Goal: Transaction & Acquisition: Purchase product/service

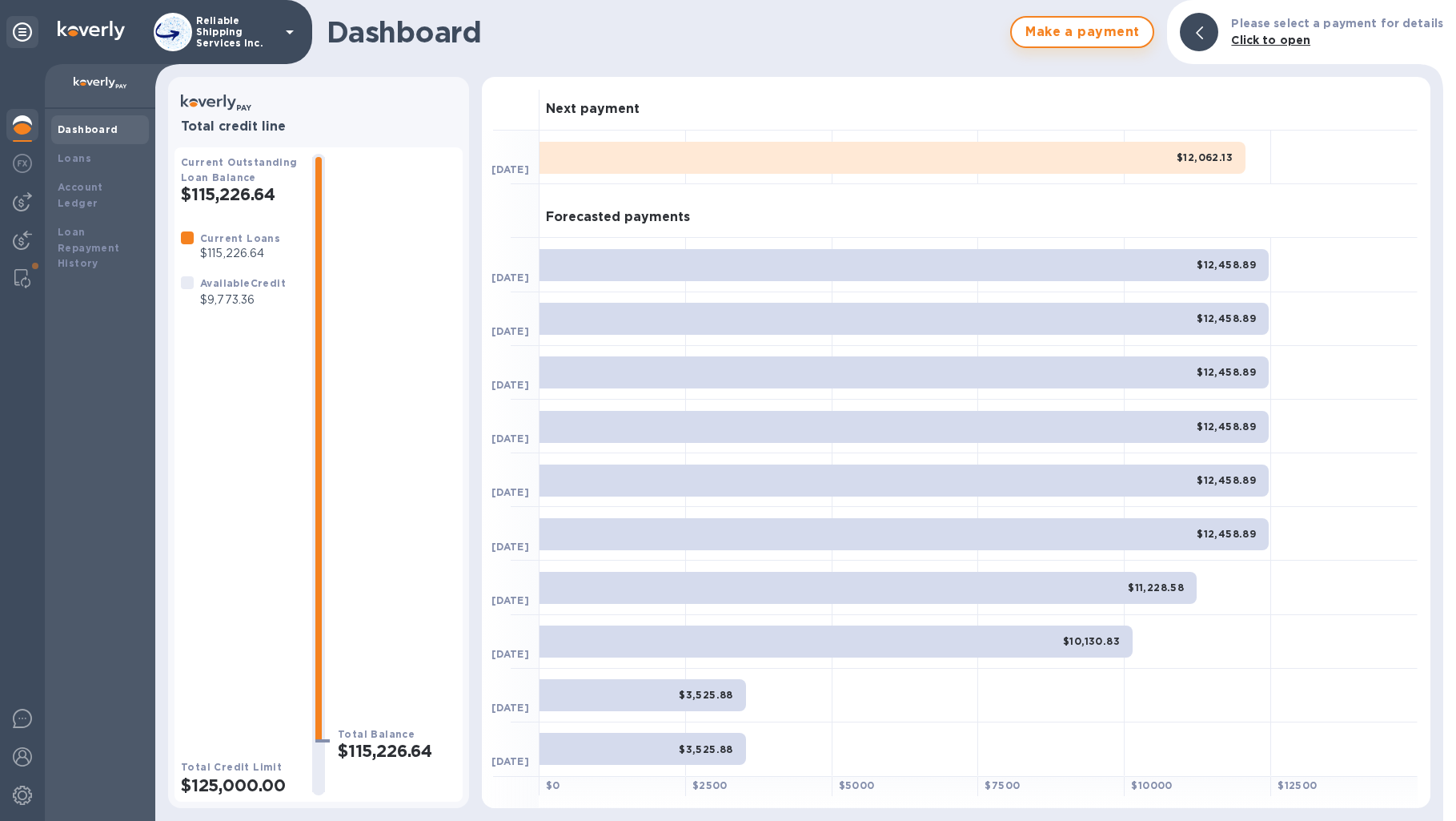
click at [1132, 37] on span "Make a payment" at bounding box center [1083, 32] width 116 height 19
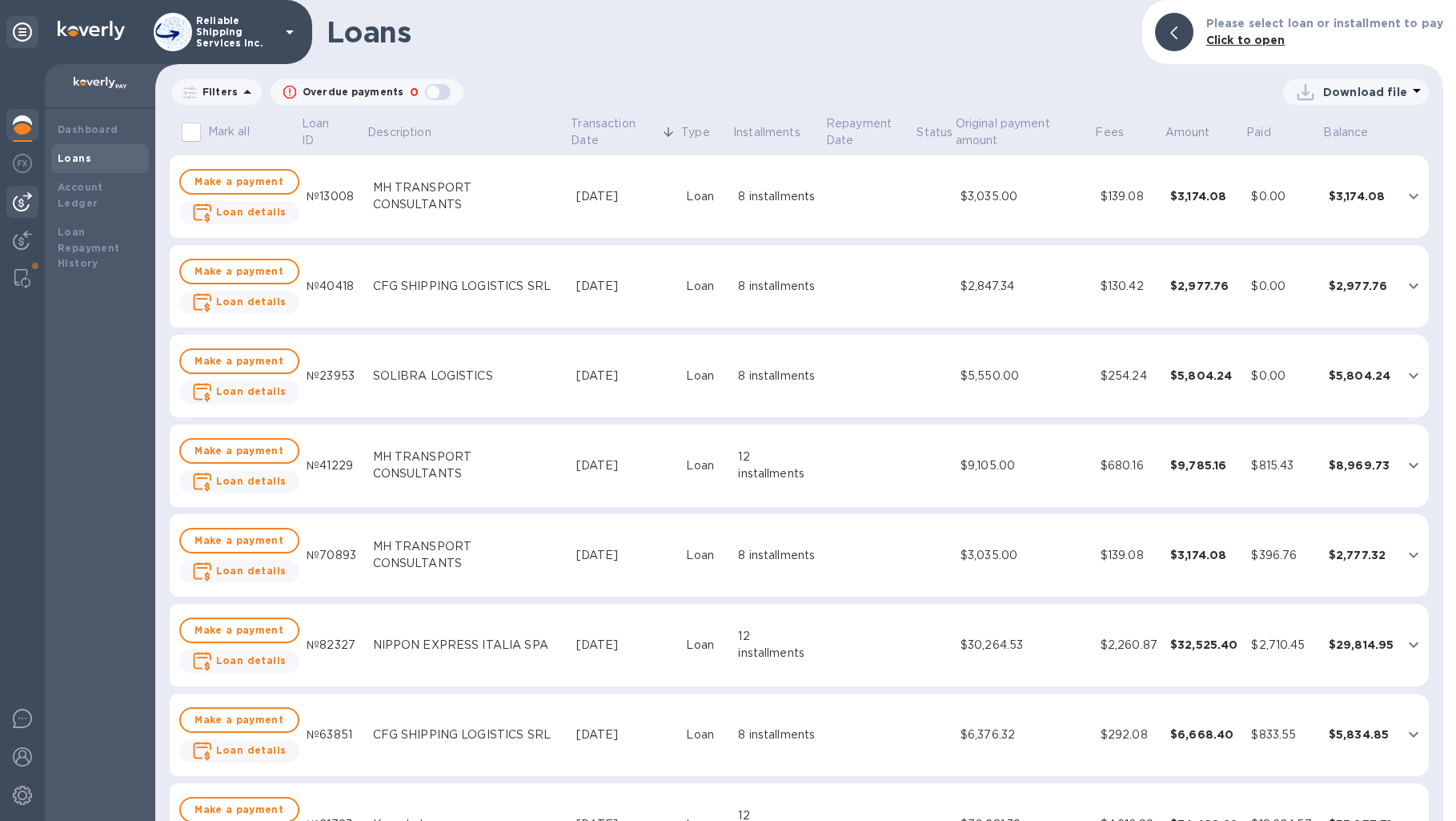
click at [28, 199] on img at bounding box center [22, 201] width 19 height 19
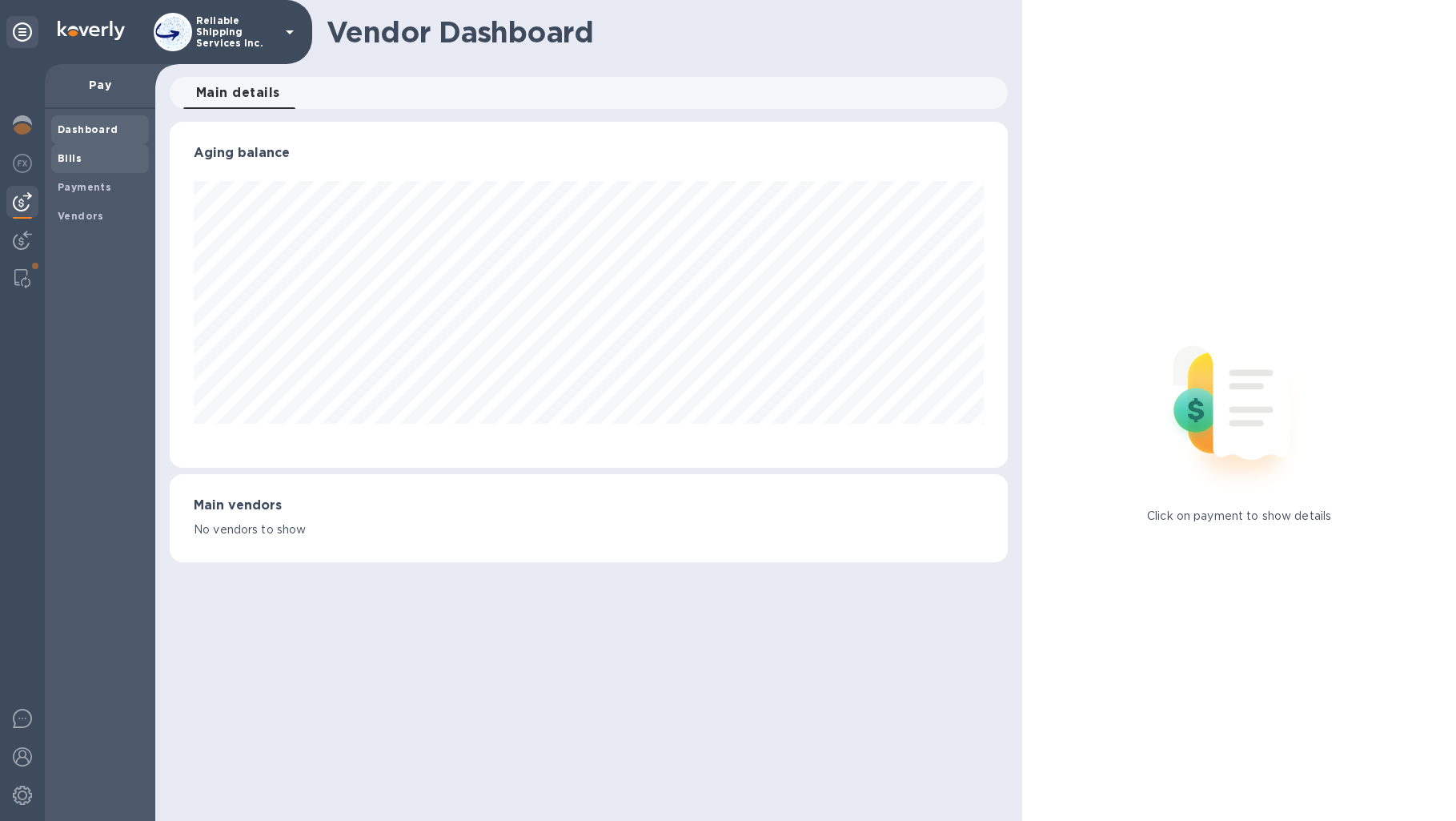
scroll to position [800643, 799687]
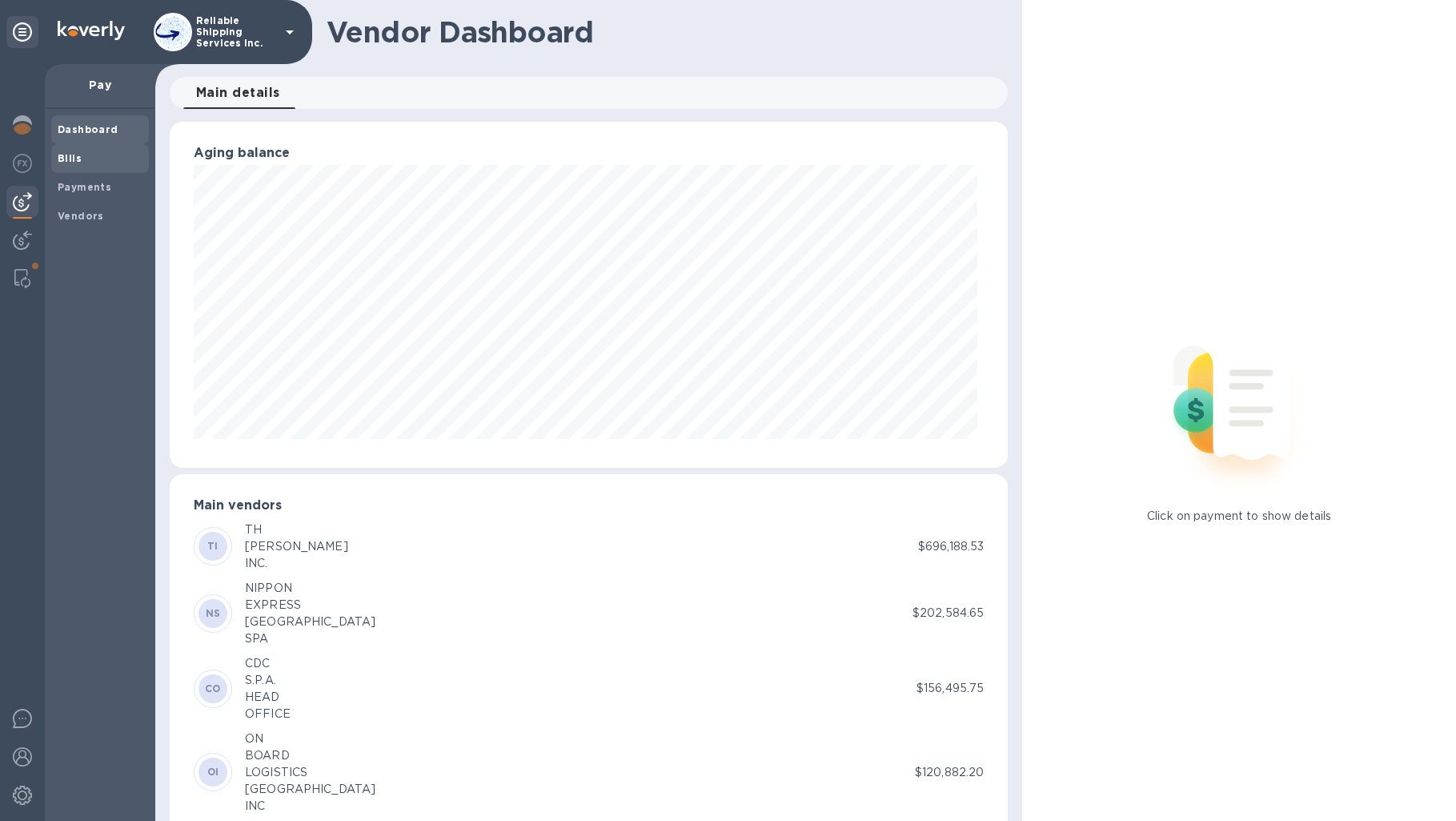
click at [109, 157] on span "Bills" at bounding box center [100, 158] width 85 height 16
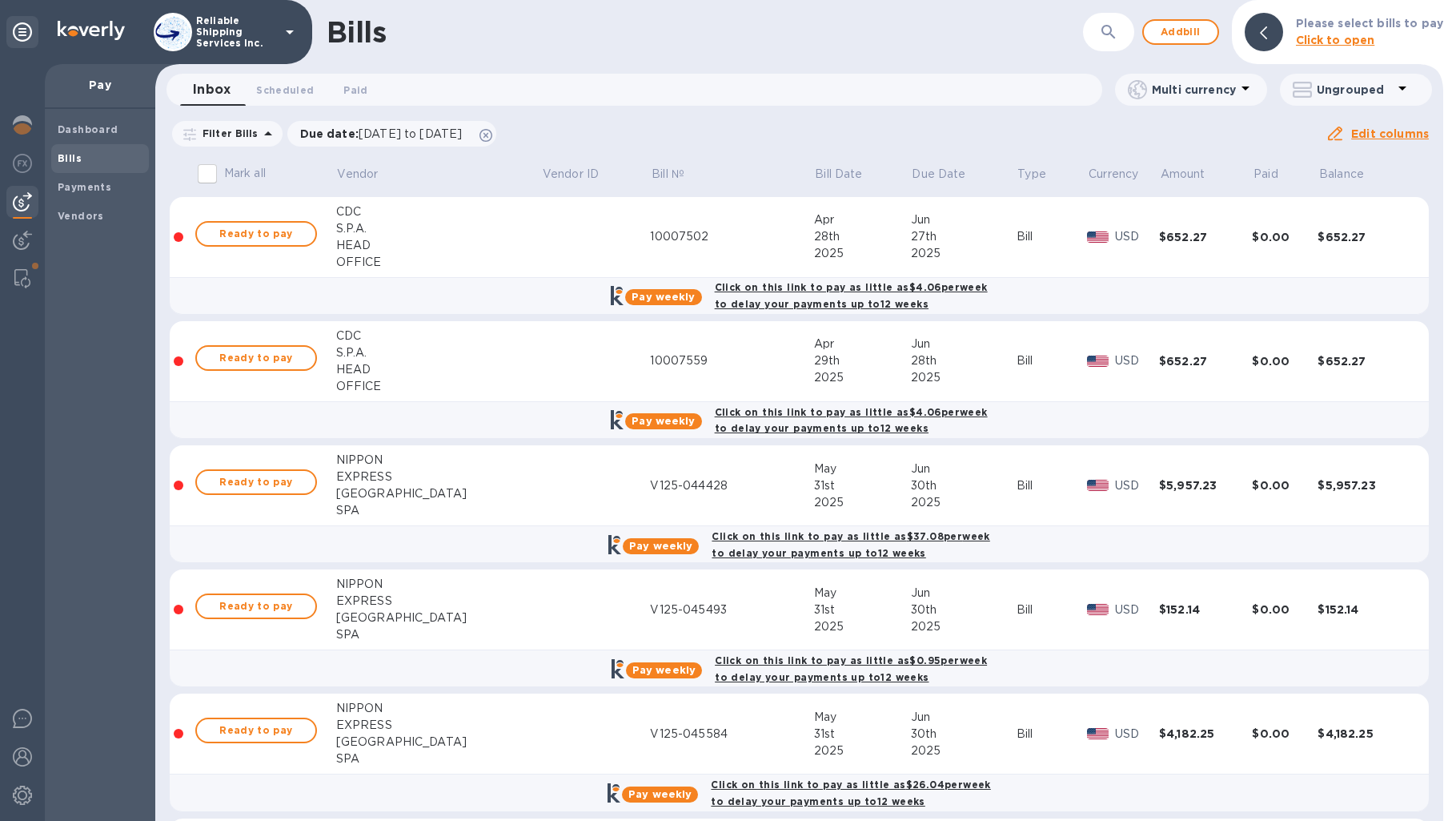
click at [1119, 31] on icon "button" at bounding box center [1109, 32] width 19 height 19
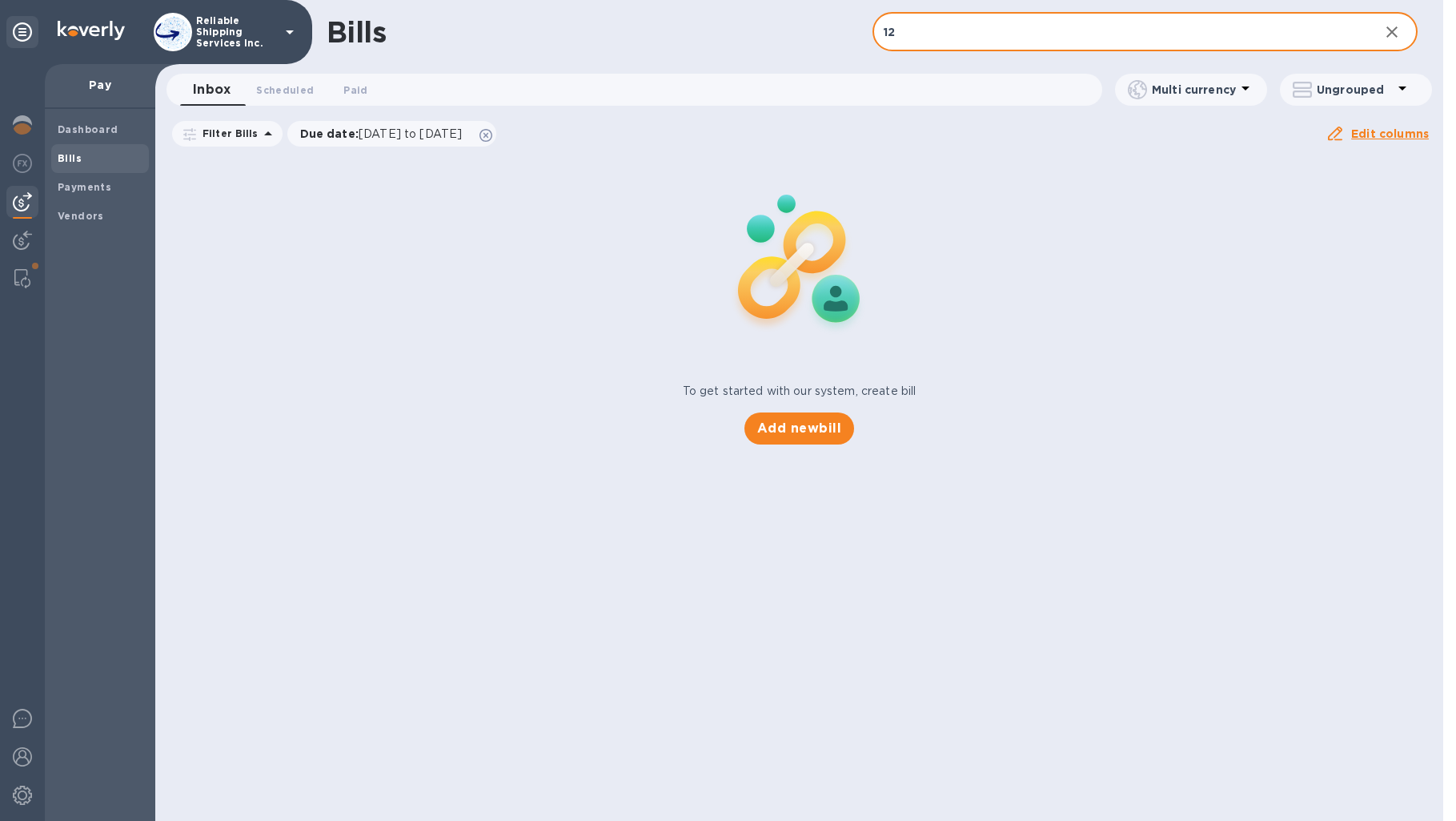
type input "1"
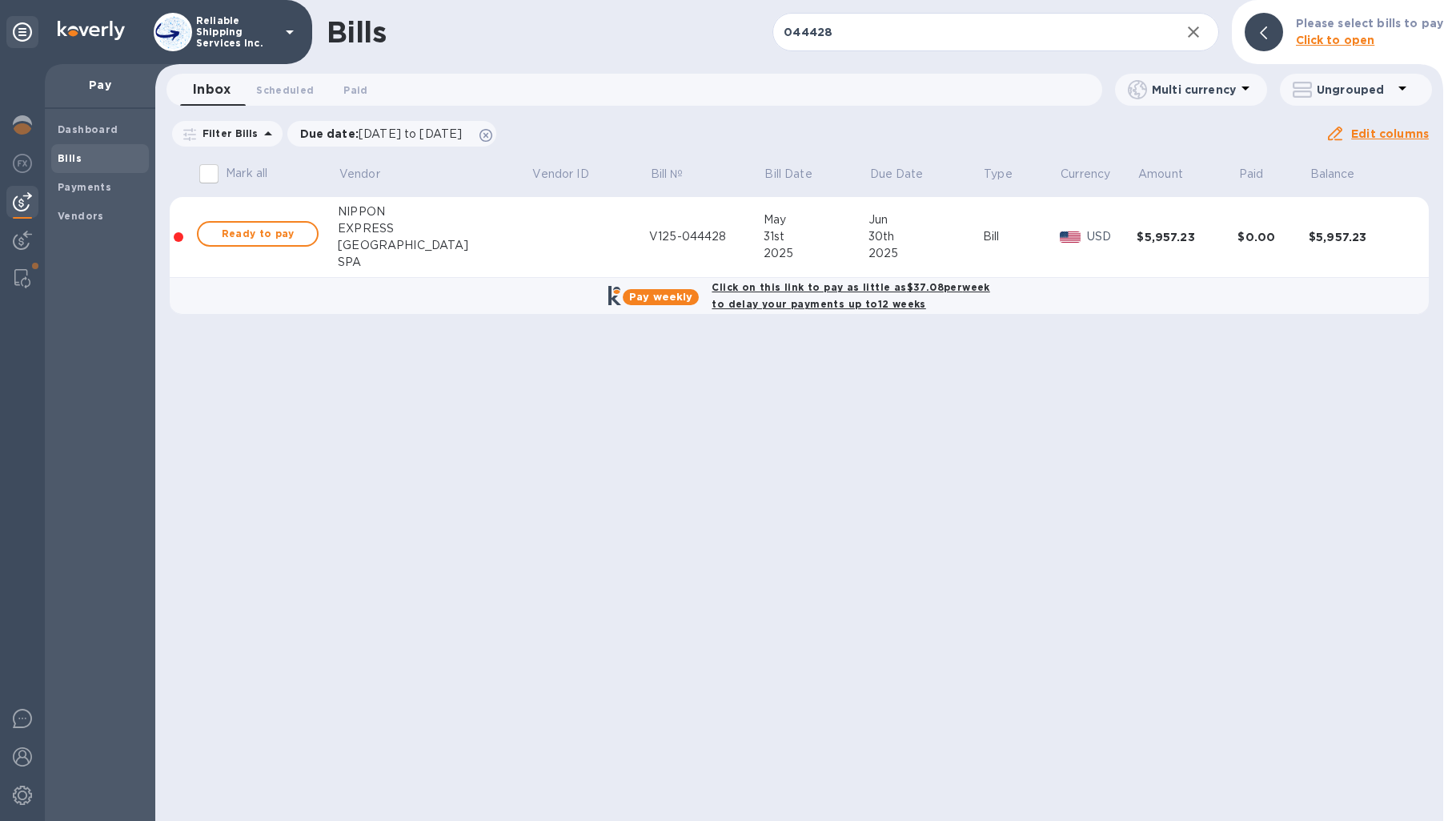
drag, startPoint x: 273, startPoint y: 230, endPoint x: 358, endPoint y: 435, distance: 221.9
click at [358, 436] on div "Bills 044428 ​ Add bill Please select bills to pay Click to open Inbox 0 Schedu…" at bounding box center [799, 410] width 1288 height 821
click at [877, 35] on input "044428" at bounding box center [970, 32] width 394 height 39
drag, startPoint x: 877, startPoint y: 34, endPoint x: 747, endPoint y: 38, distance: 130.1
click at [757, 28] on div "Bills 044428 ​ Add bill Please select bills to pay Click to open" at bounding box center [799, 32] width 1288 height 64
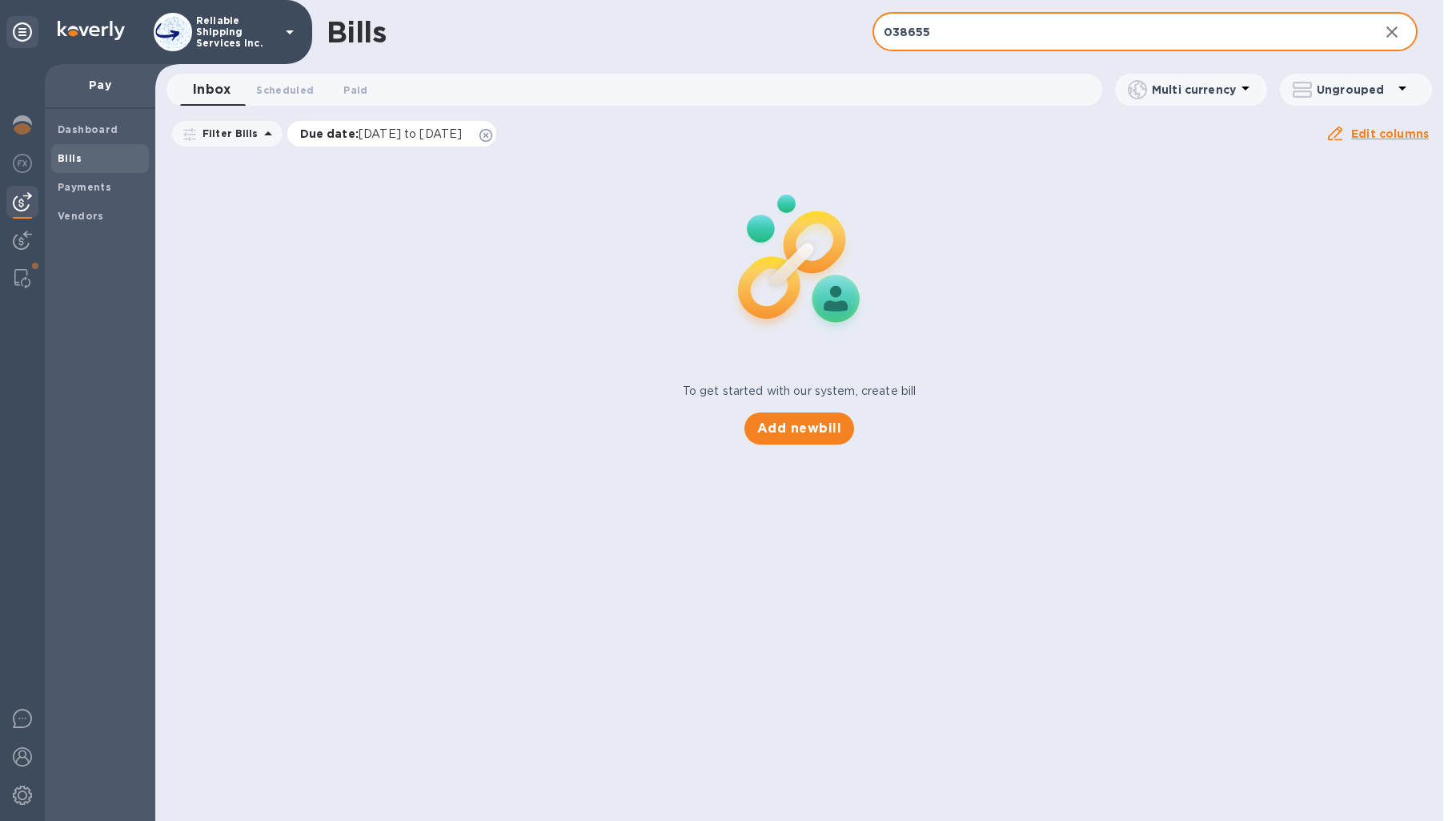
click at [492, 134] on icon at bounding box center [486, 135] width 13 height 13
click at [1073, 23] on input "038655" at bounding box center [1119, 32] width 495 height 39
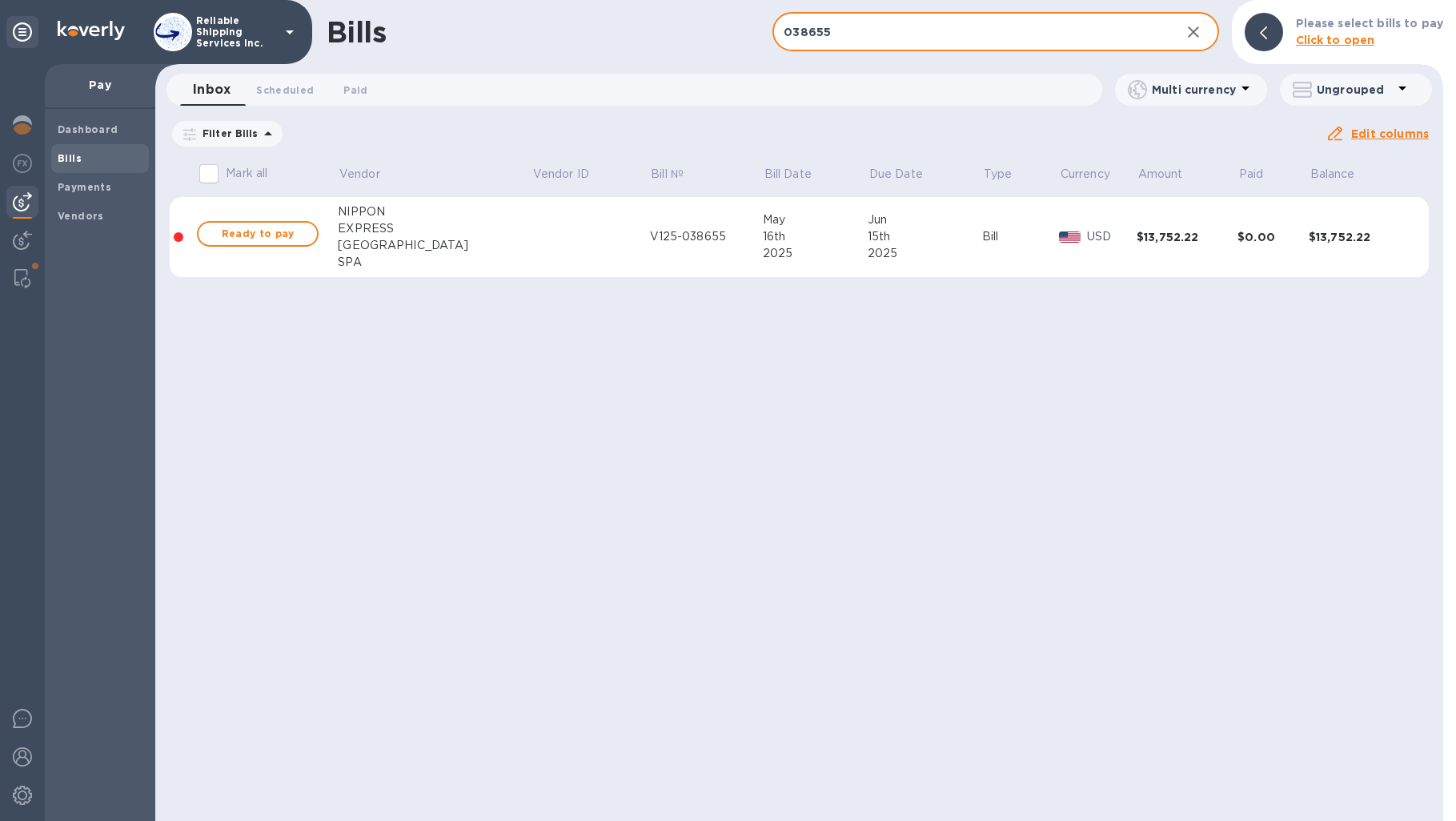
click at [886, 34] on input "038655" at bounding box center [970, 32] width 394 height 39
click at [885, 35] on input "038655" at bounding box center [970, 32] width 394 height 39
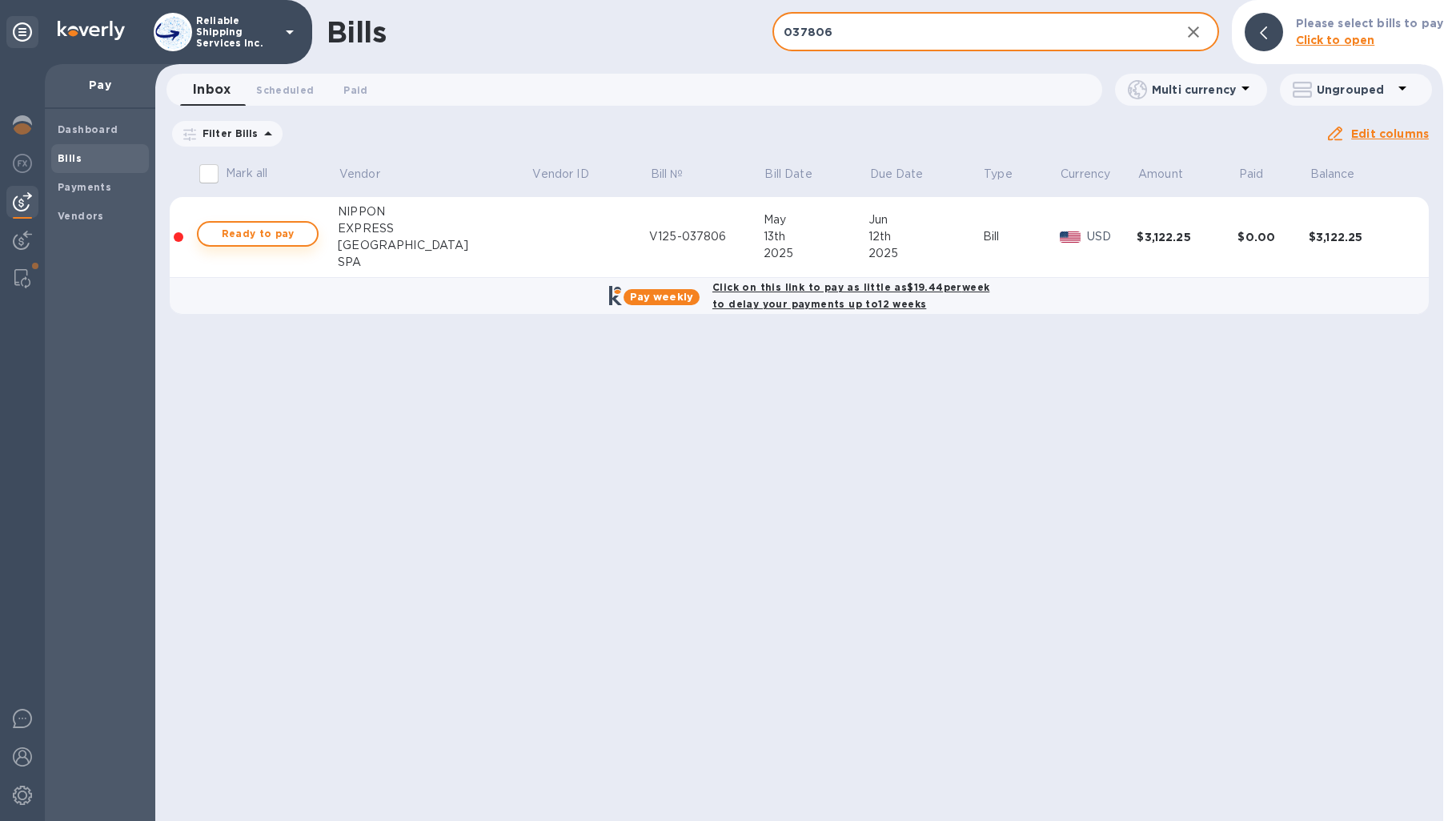
type input "037806"
click at [301, 236] on span "Ready to pay" at bounding box center [257, 234] width 93 height 19
checkbox input "true"
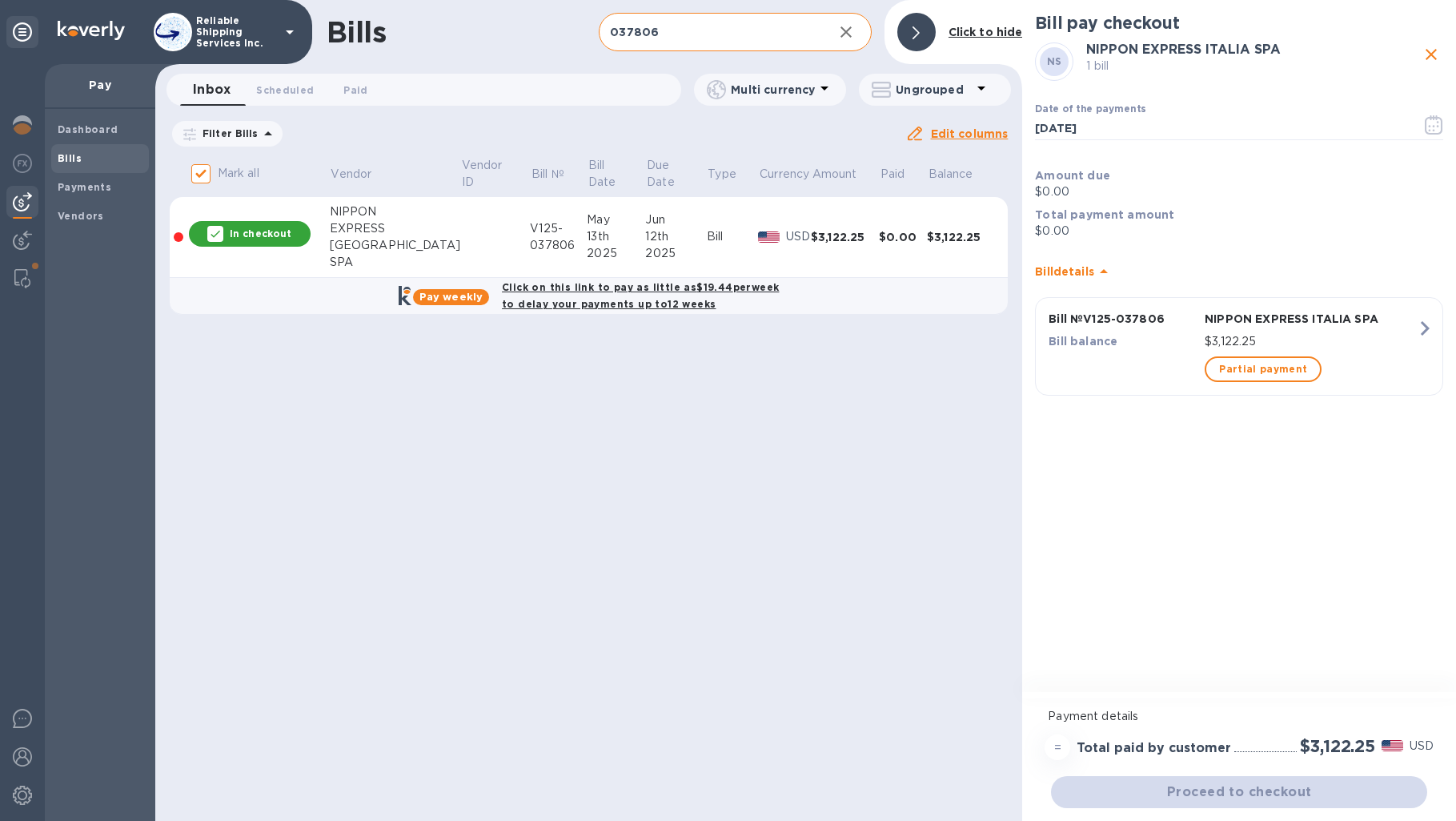
click at [677, 28] on input "037806" at bounding box center [709, 32] width 221 height 39
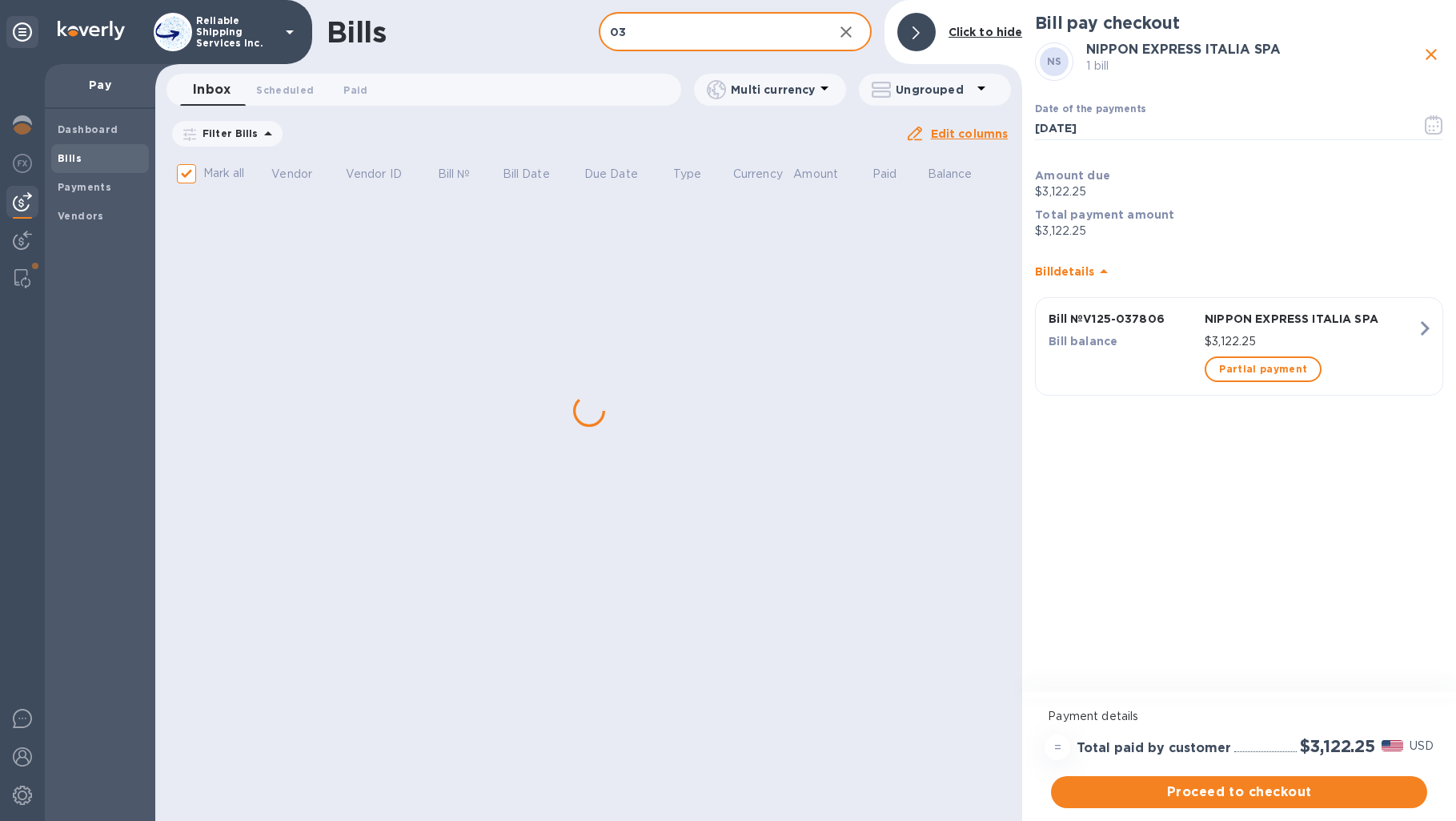
type input "038"
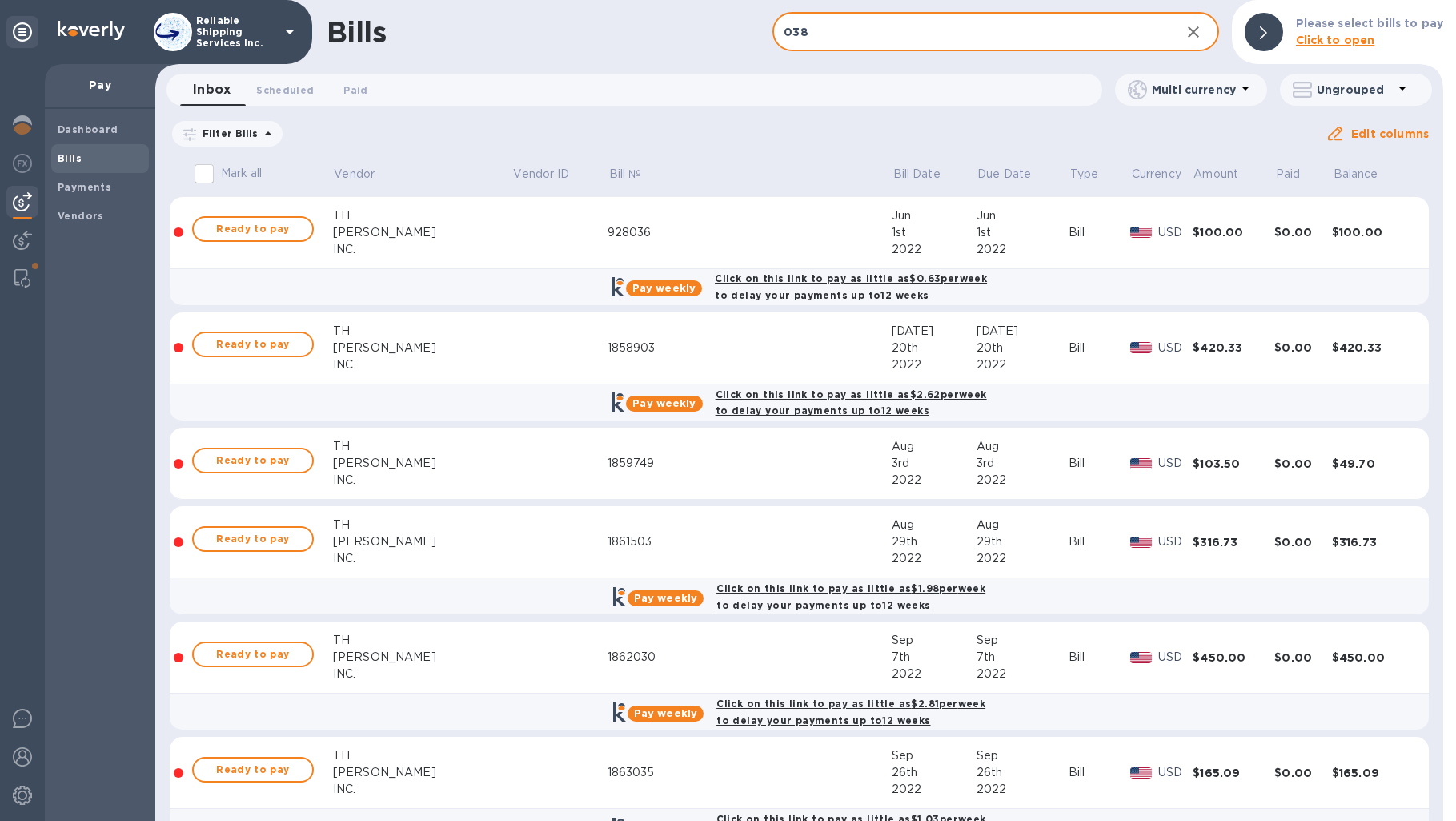
checkbox input "false"
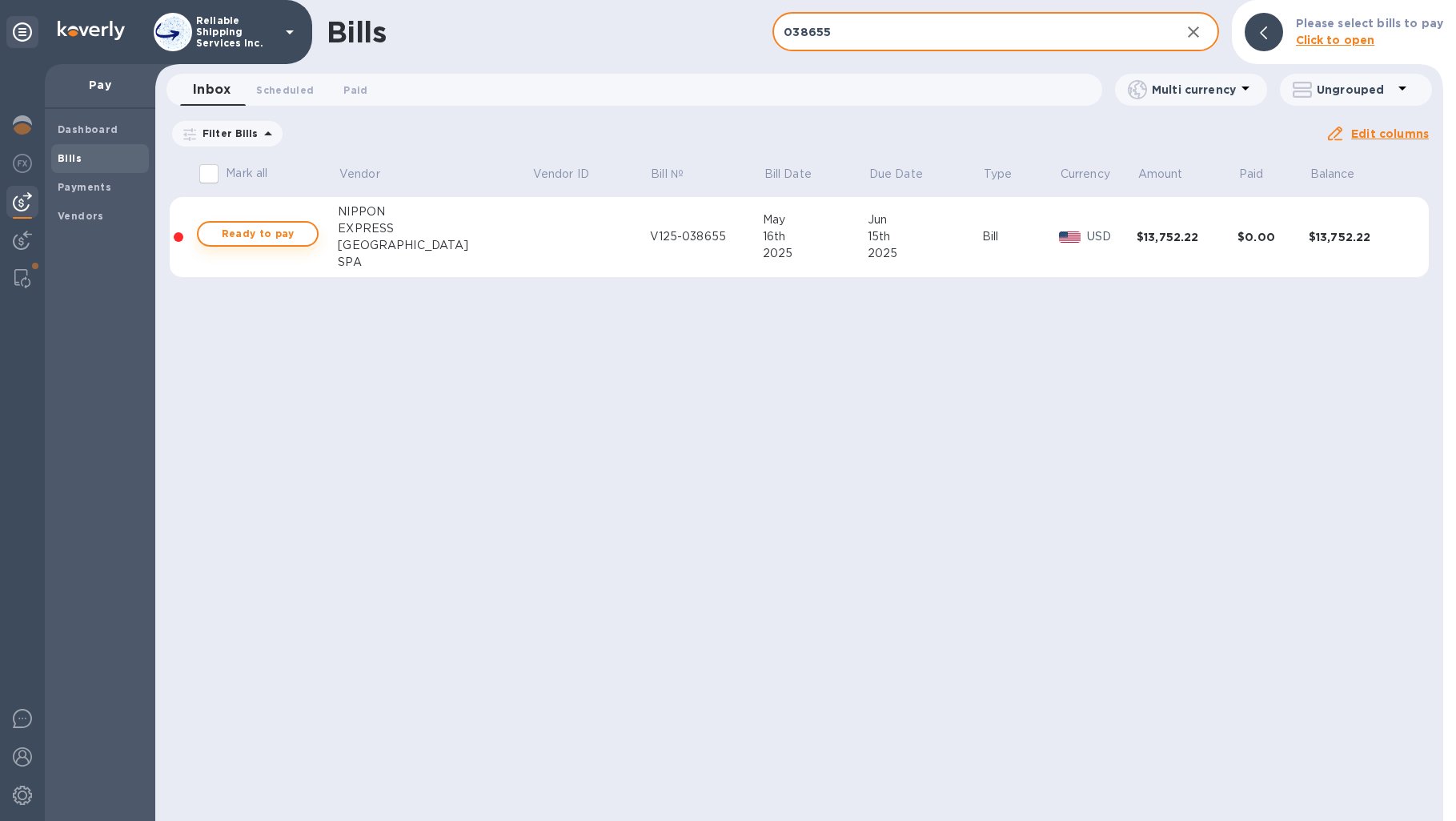
type input "038655"
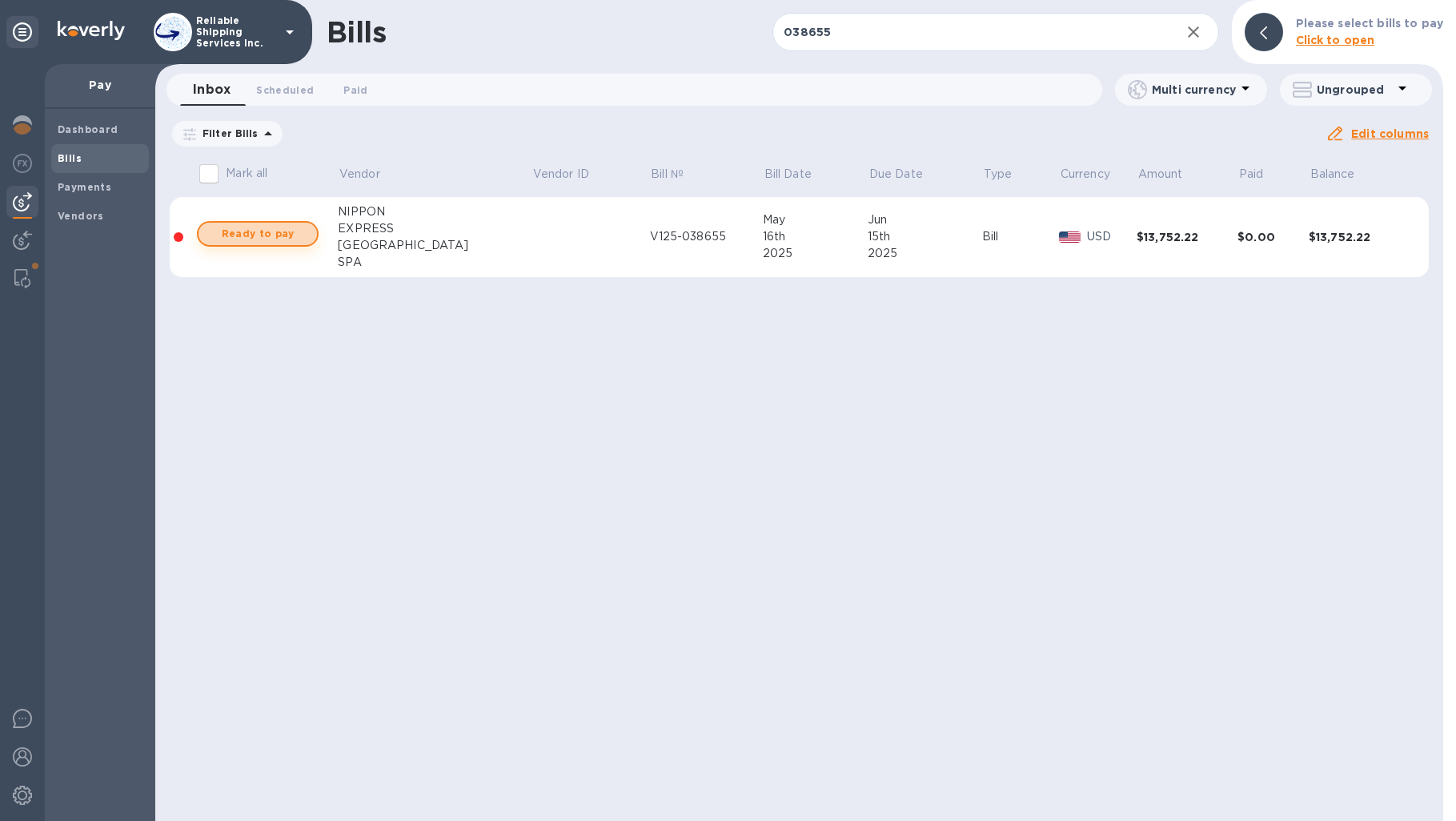
click at [249, 234] on span "Ready to pay" at bounding box center [257, 234] width 93 height 19
checkbox input "true"
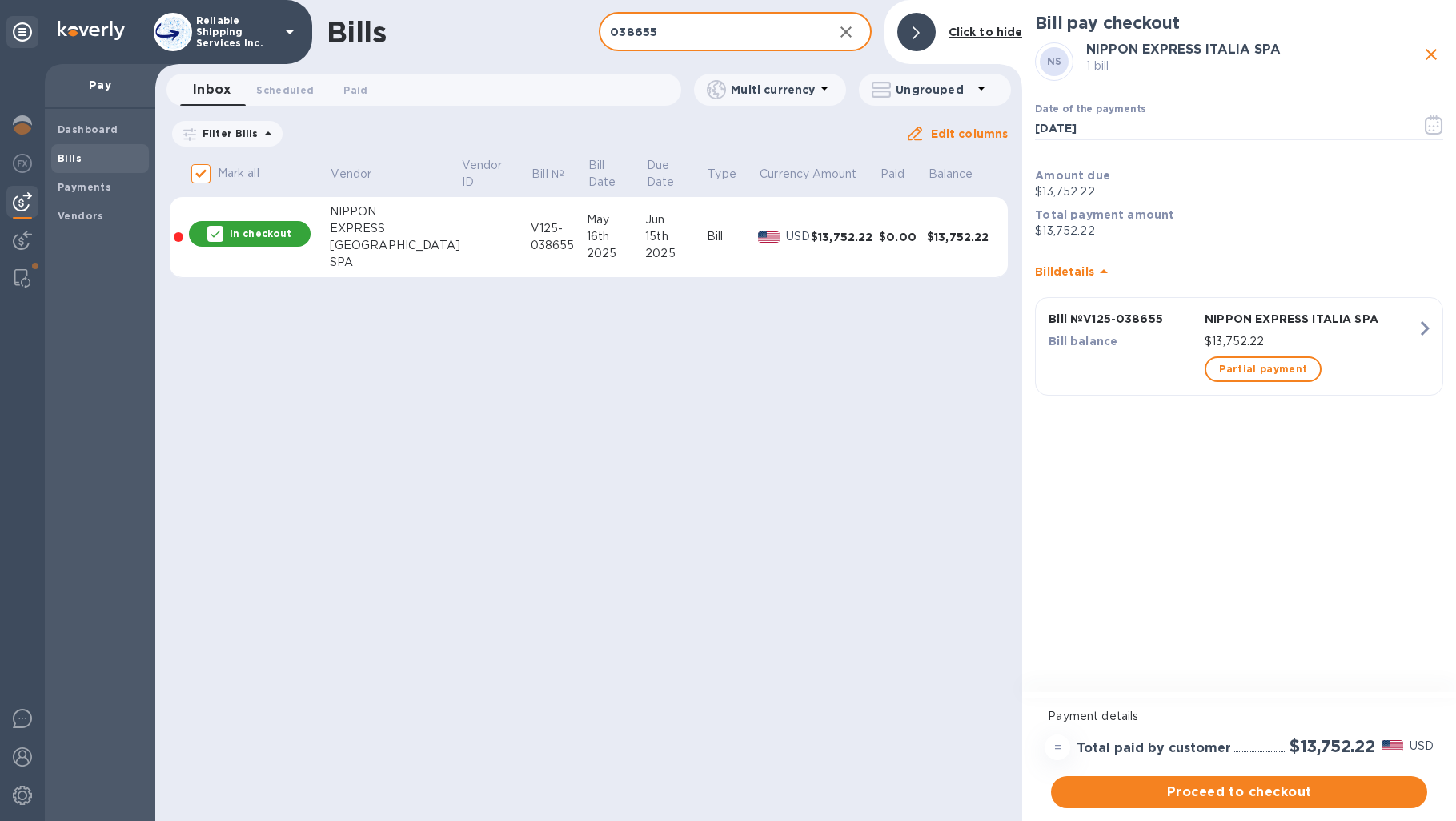
click at [740, 37] on input "038655" at bounding box center [709, 32] width 221 height 39
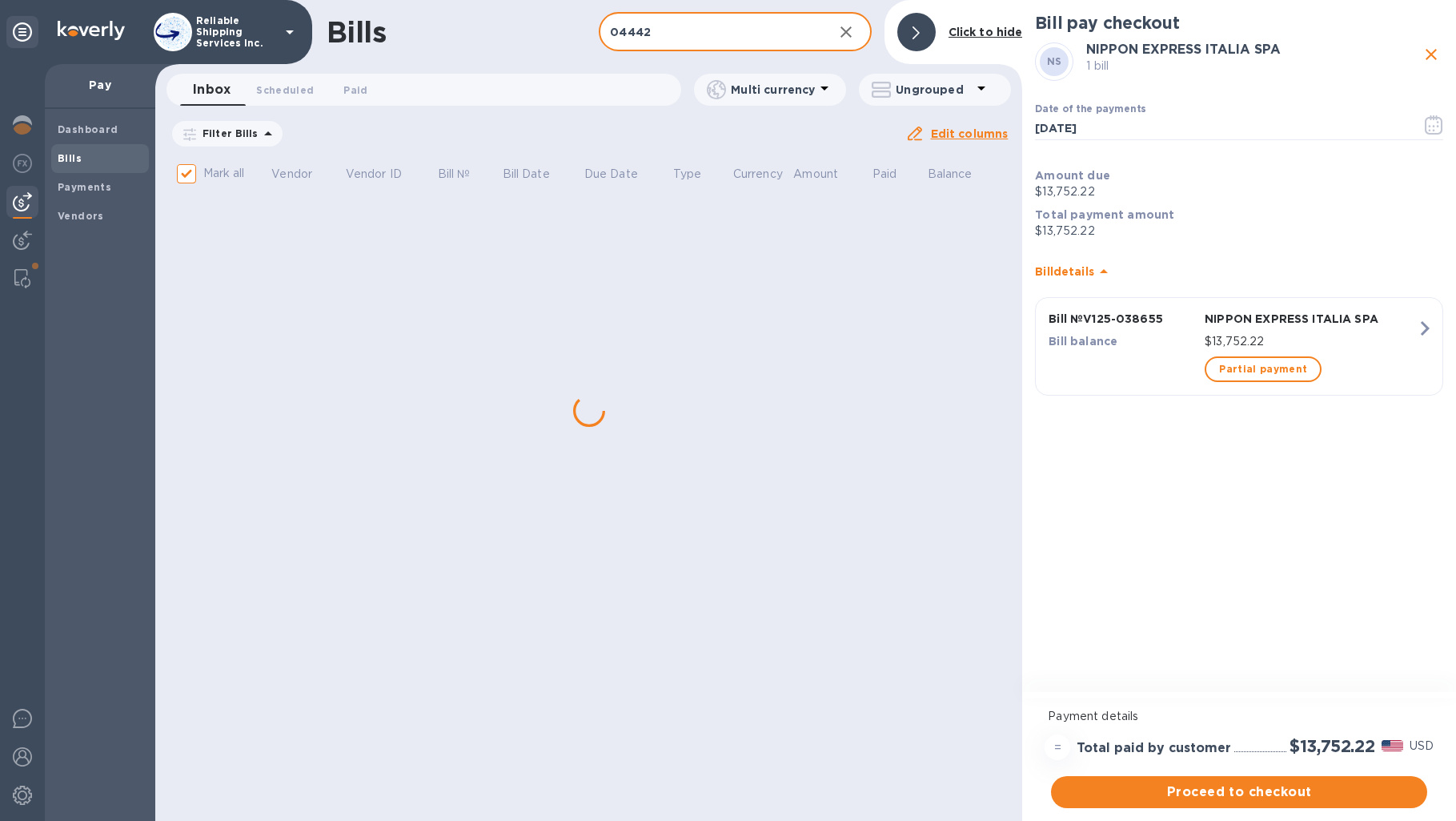
type input "044428"
checkbox input "false"
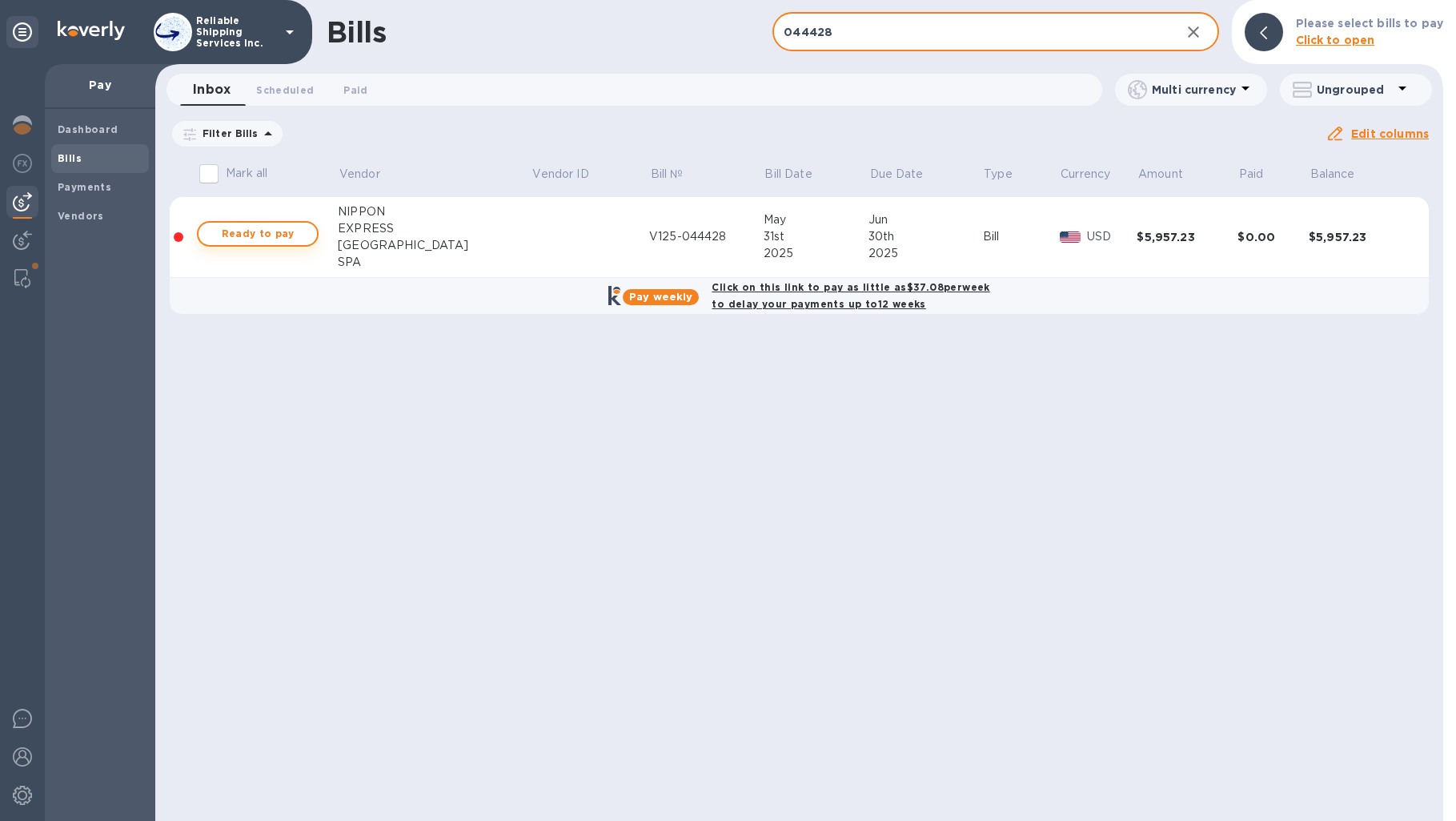
type input "044428"
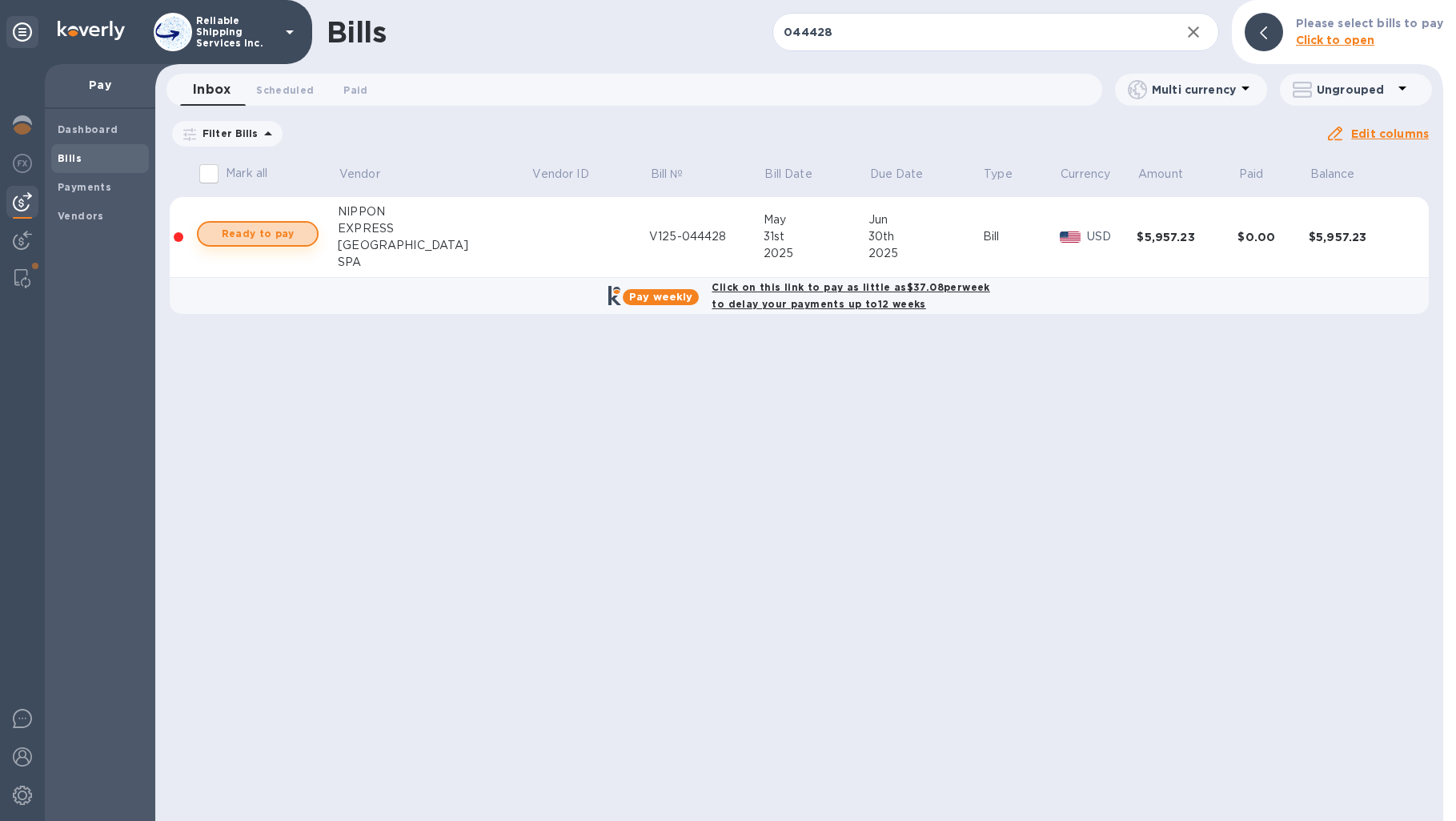
click at [284, 233] on span "Ready to pay" at bounding box center [257, 234] width 93 height 19
checkbox input "true"
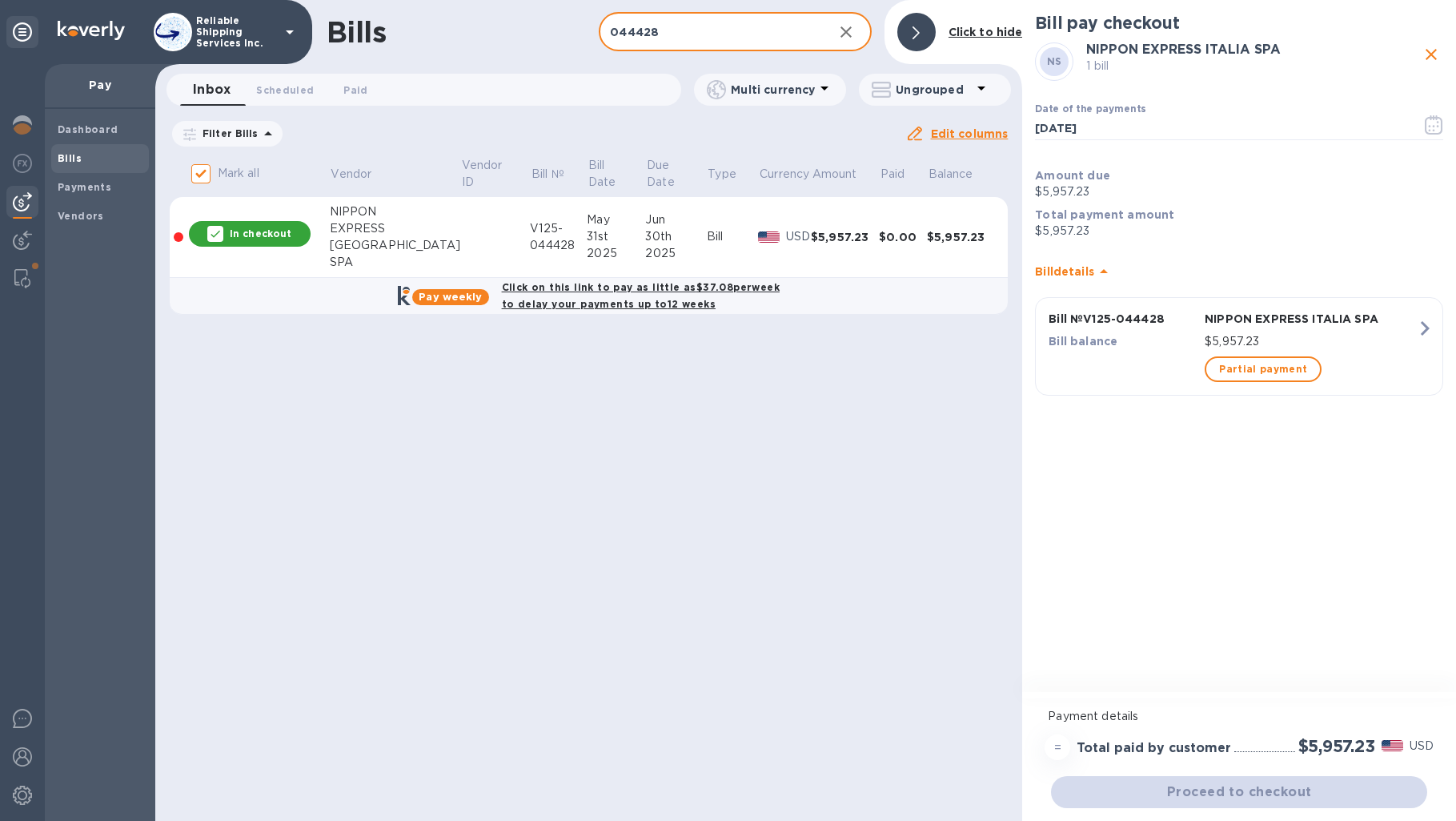
click at [728, 34] on input "044428" at bounding box center [709, 32] width 221 height 39
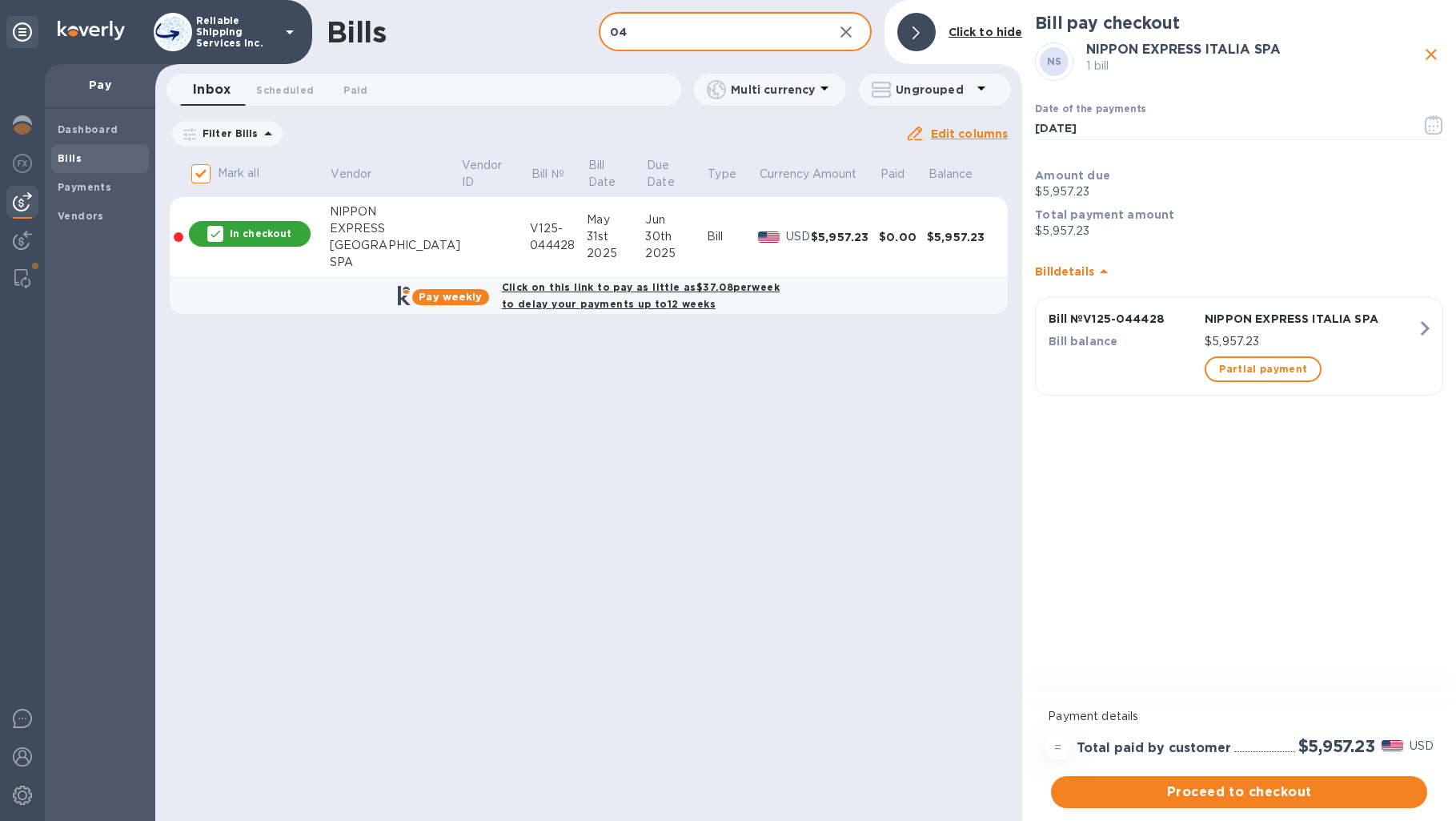
type input "0"
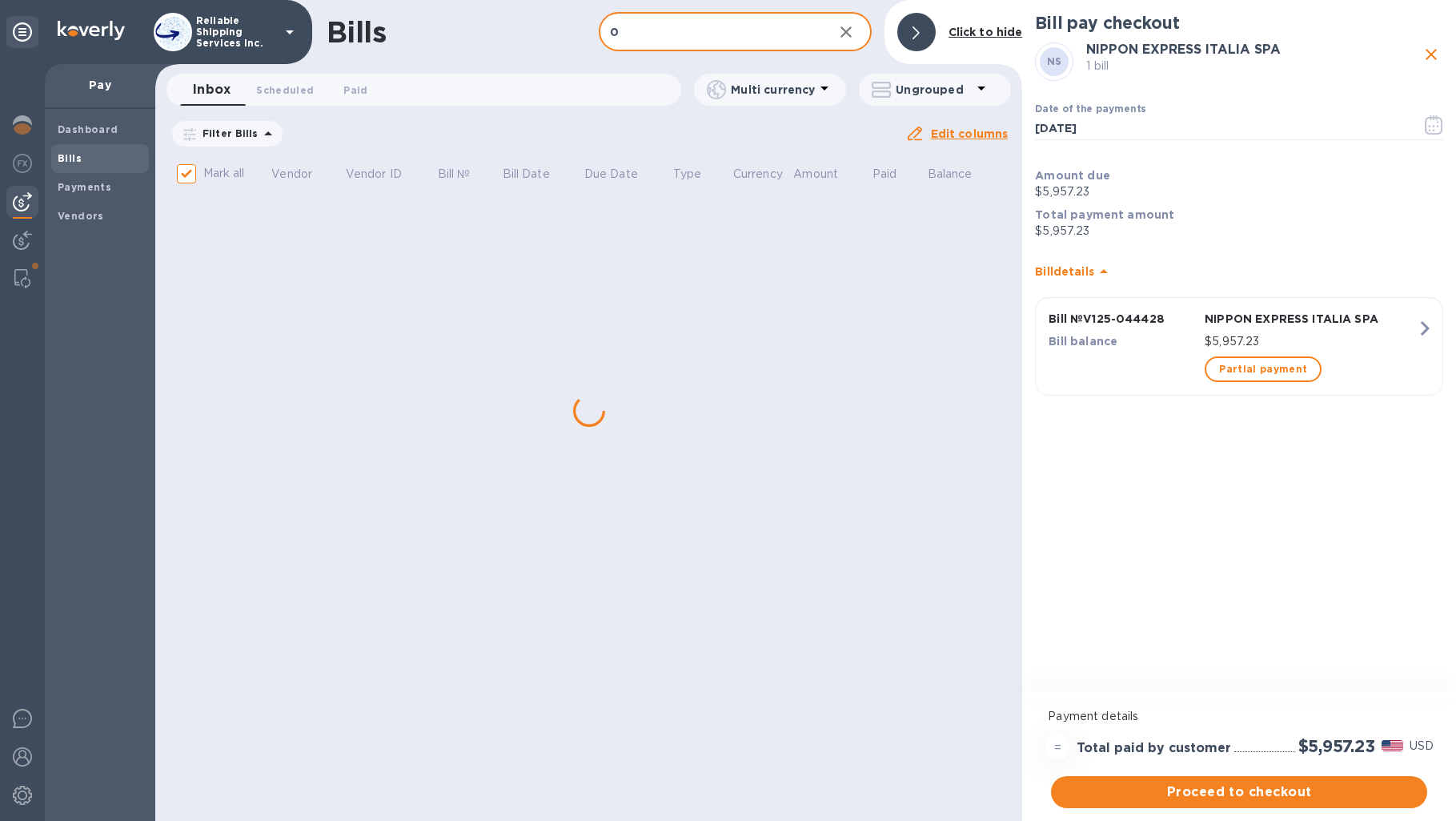
checkbox input "false"
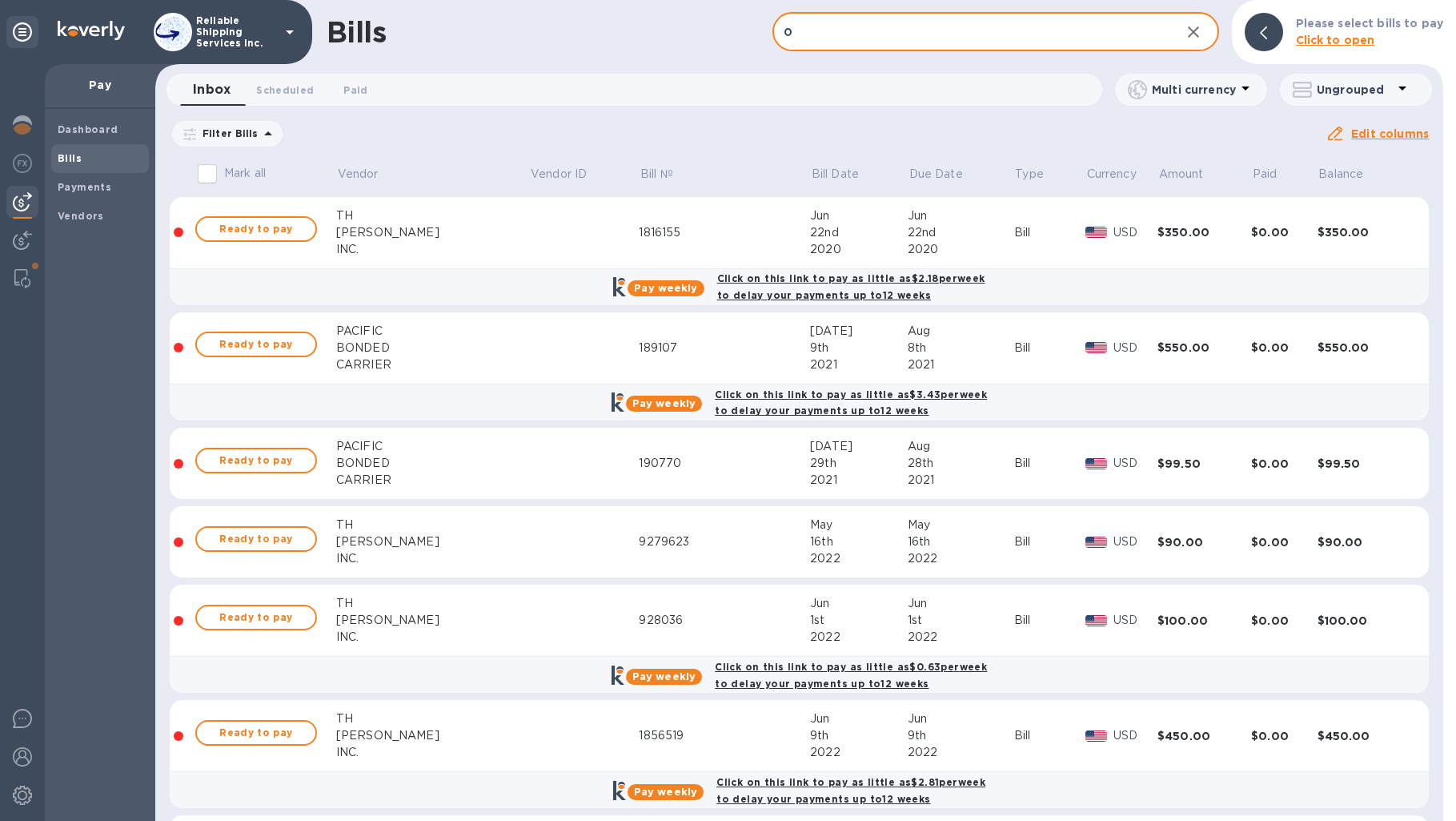
click at [1337, 25] on b "Please select bills to pay" at bounding box center [1370, 23] width 147 height 13
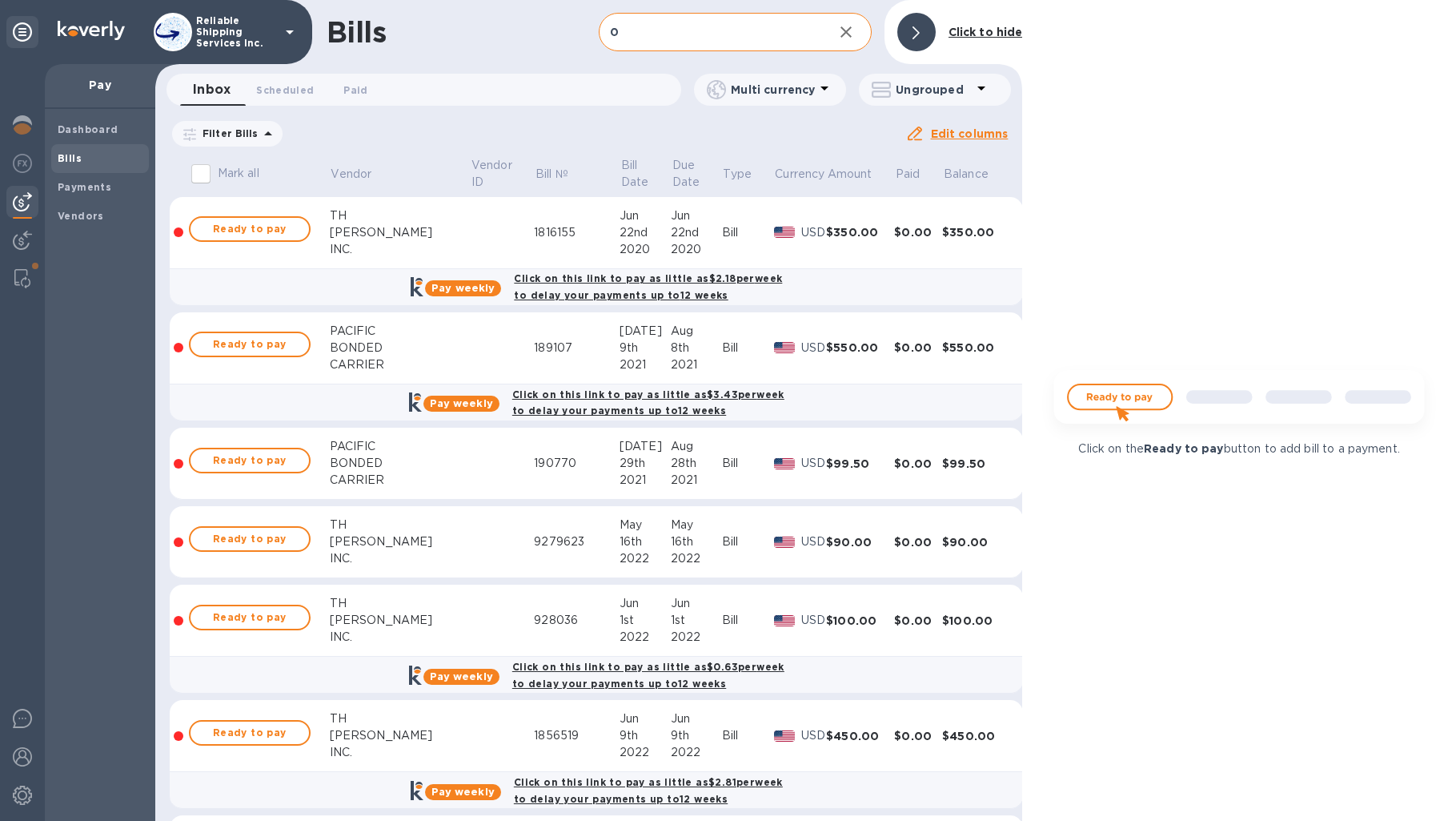
click at [711, 45] on input "0" at bounding box center [709, 32] width 221 height 39
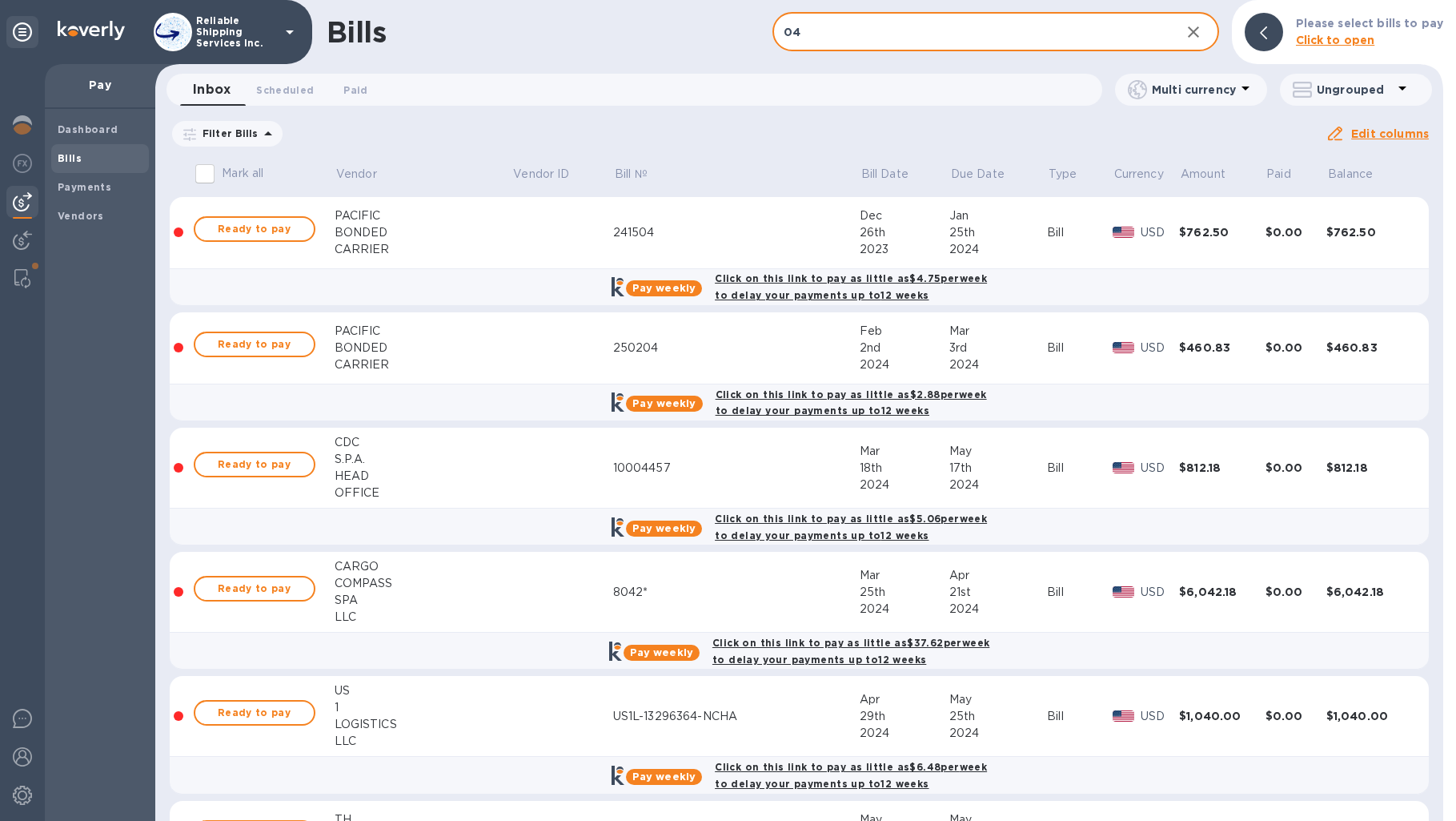
type input "0"
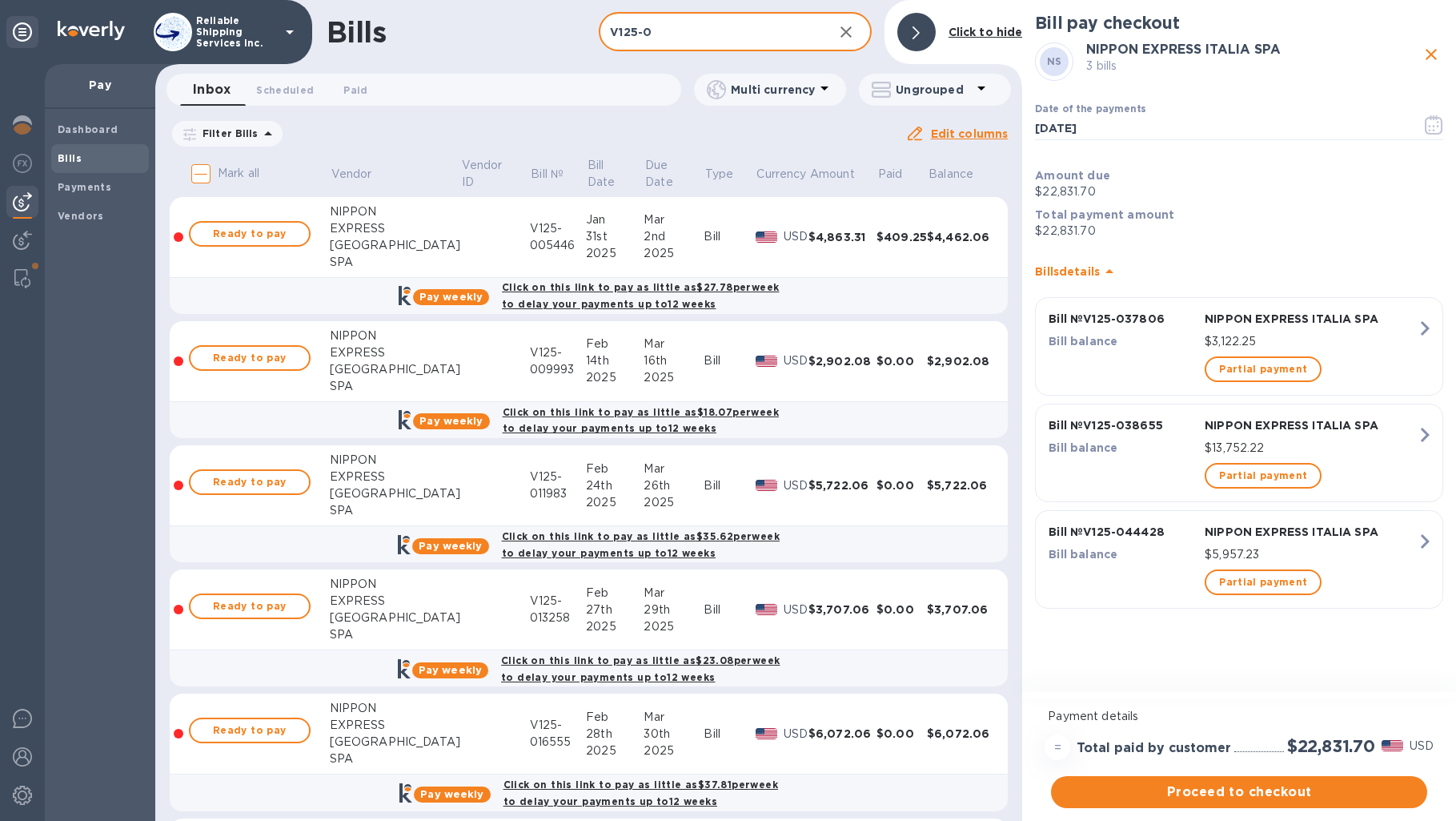
click at [721, 39] on input "V125-0" at bounding box center [709, 32] width 221 height 39
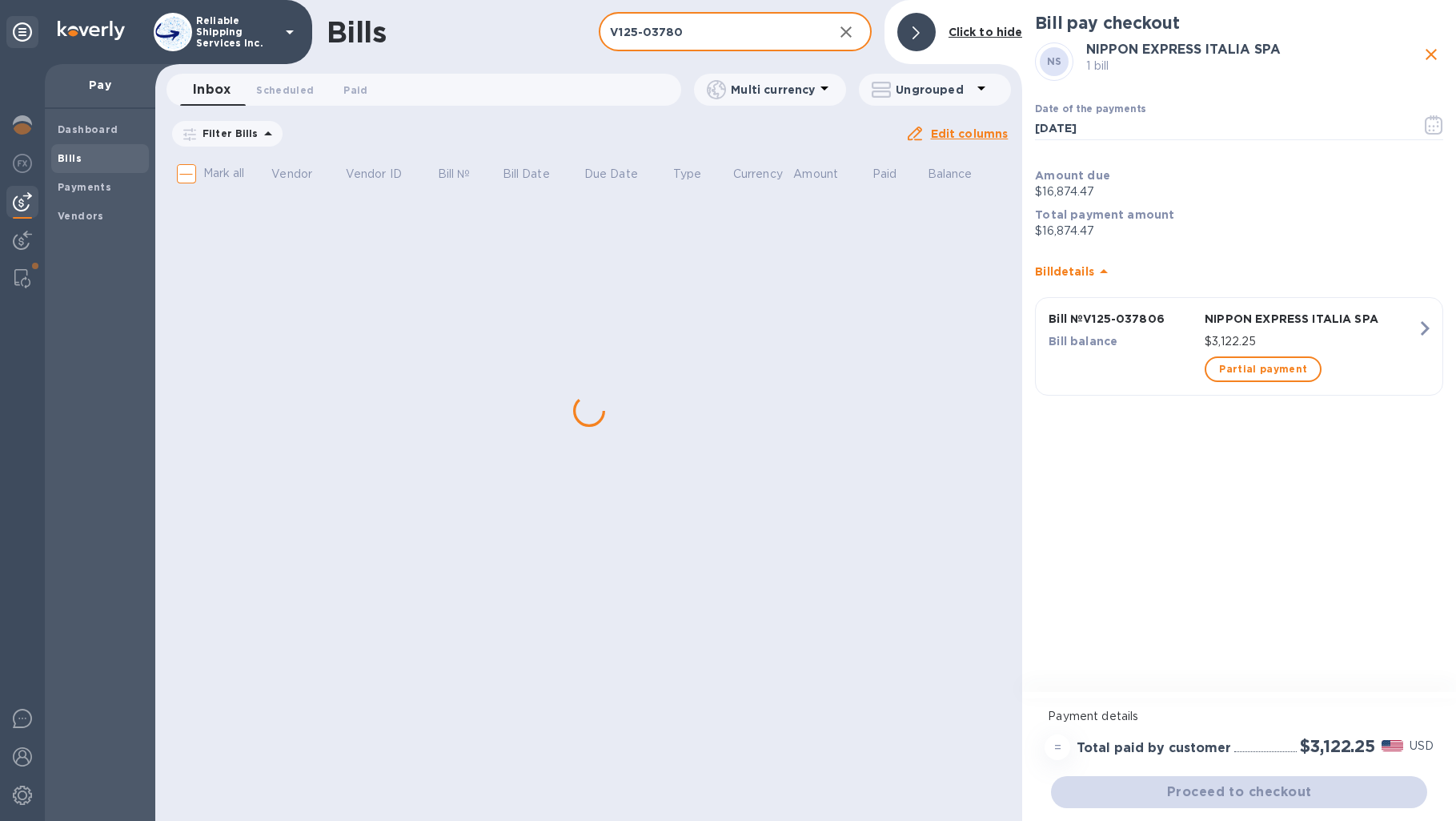
type input "V125-037806"
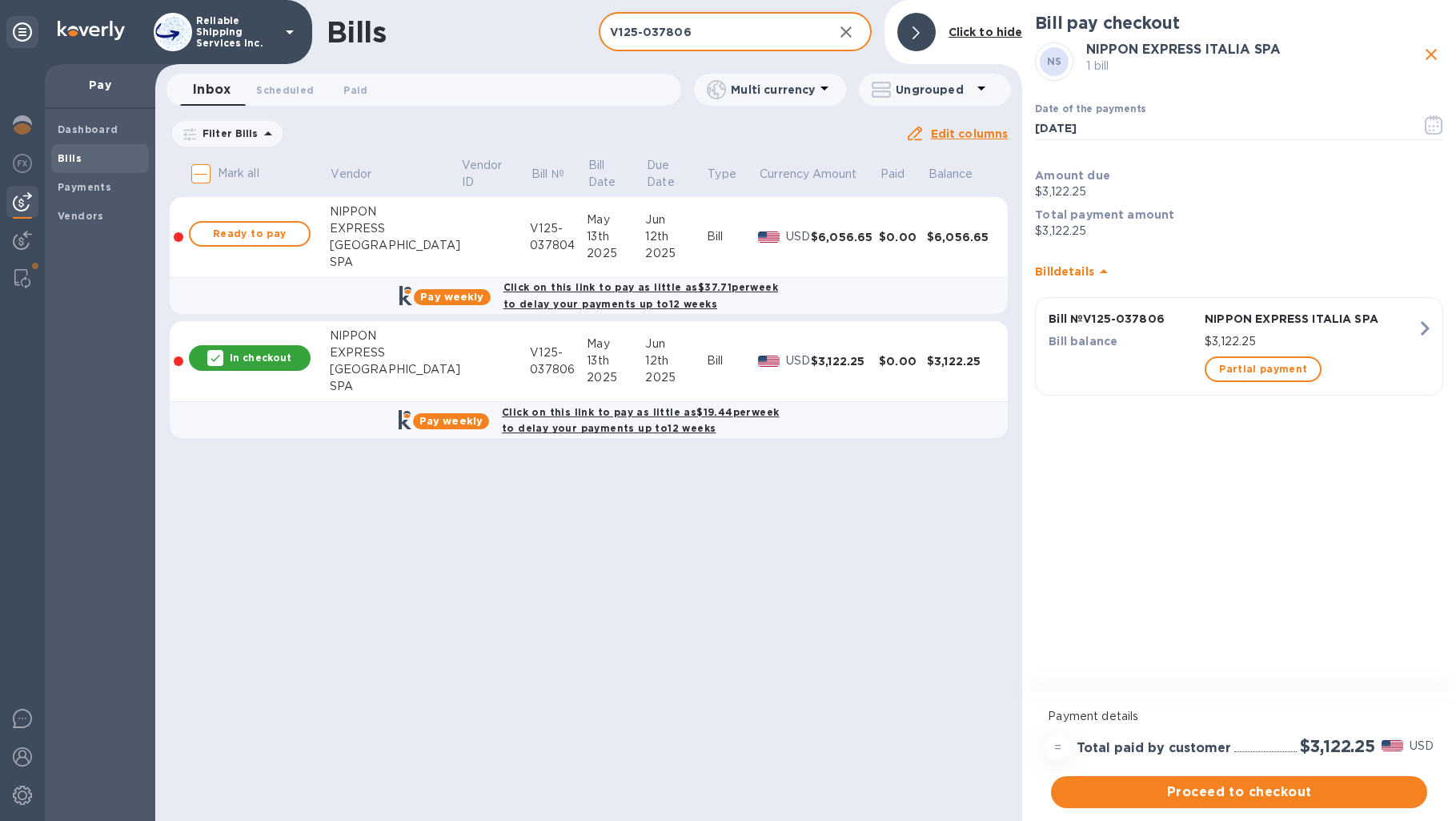
checkbox input "true"
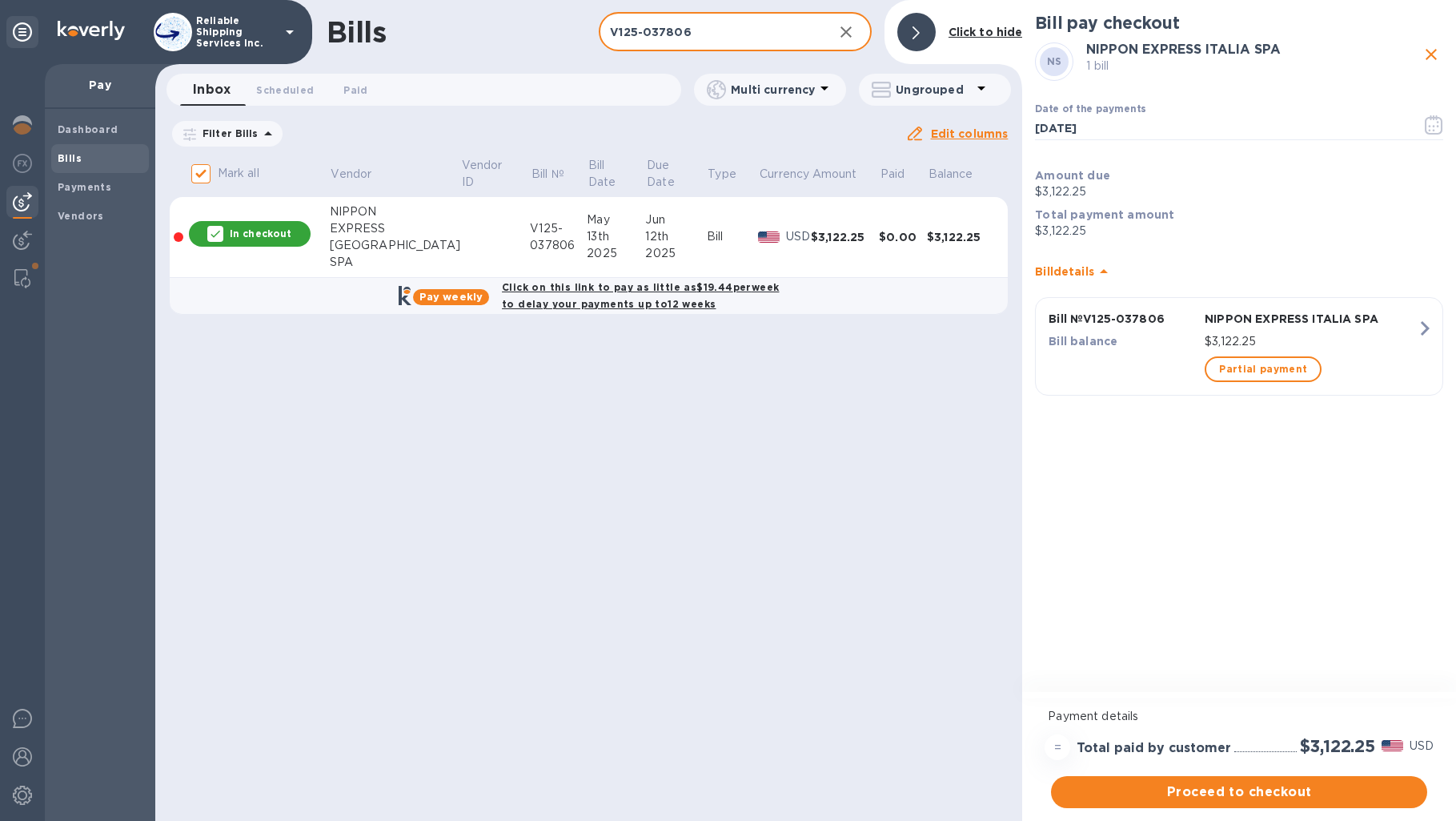
type input "V125-037806"
click at [265, 229] on p "In checkout" at bounding box center [260, 234] width 62 height 13
checkbox input "false"
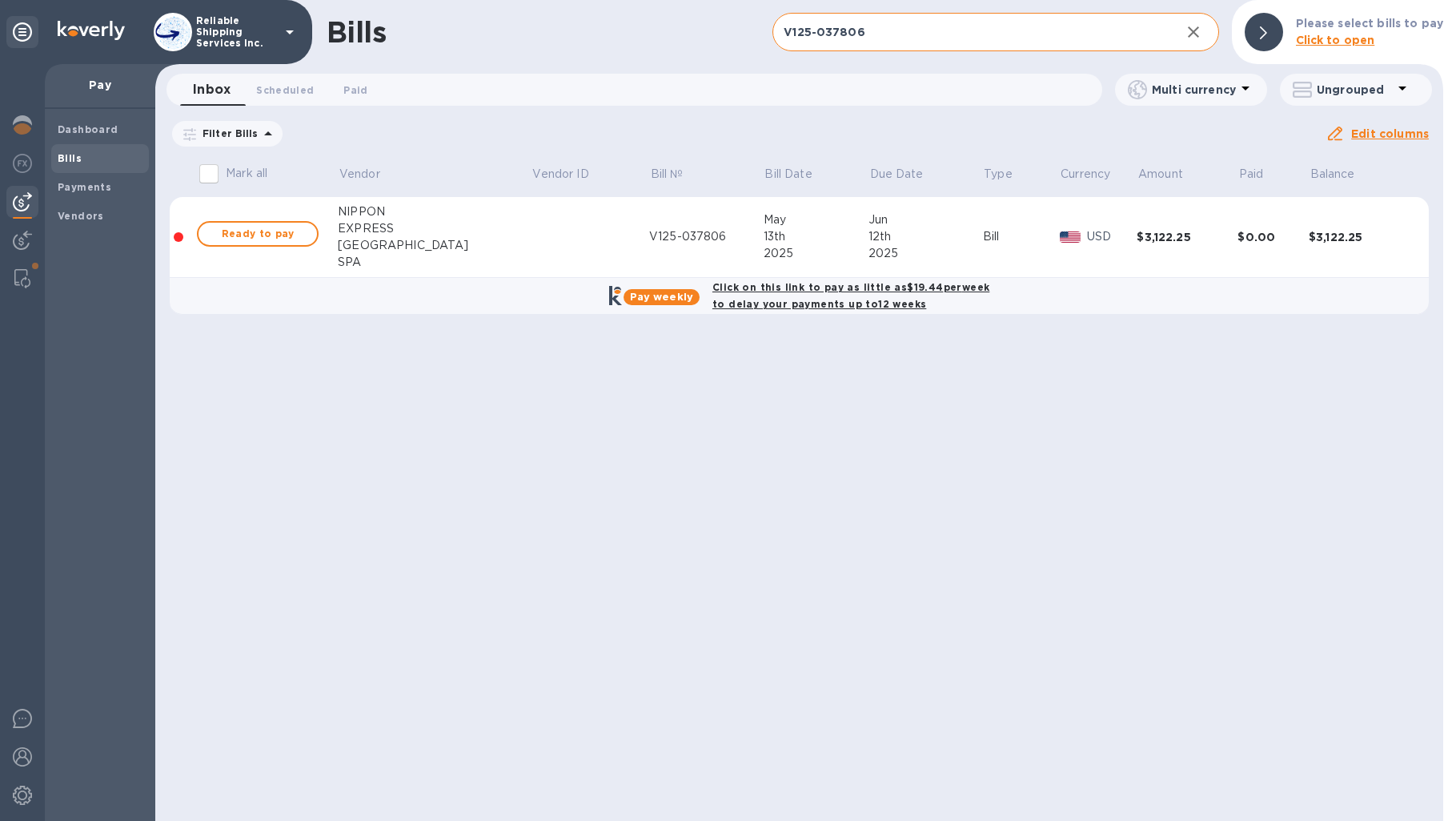
click at [921, 28] on input "V125-037806" at bounding box center [970, 32] width 394 height 39
type input "V125-045493"
click at [301, 231] on span "Ready to pay" at bounding box center [257, 234] width 93 height 19
checkbox input "true"
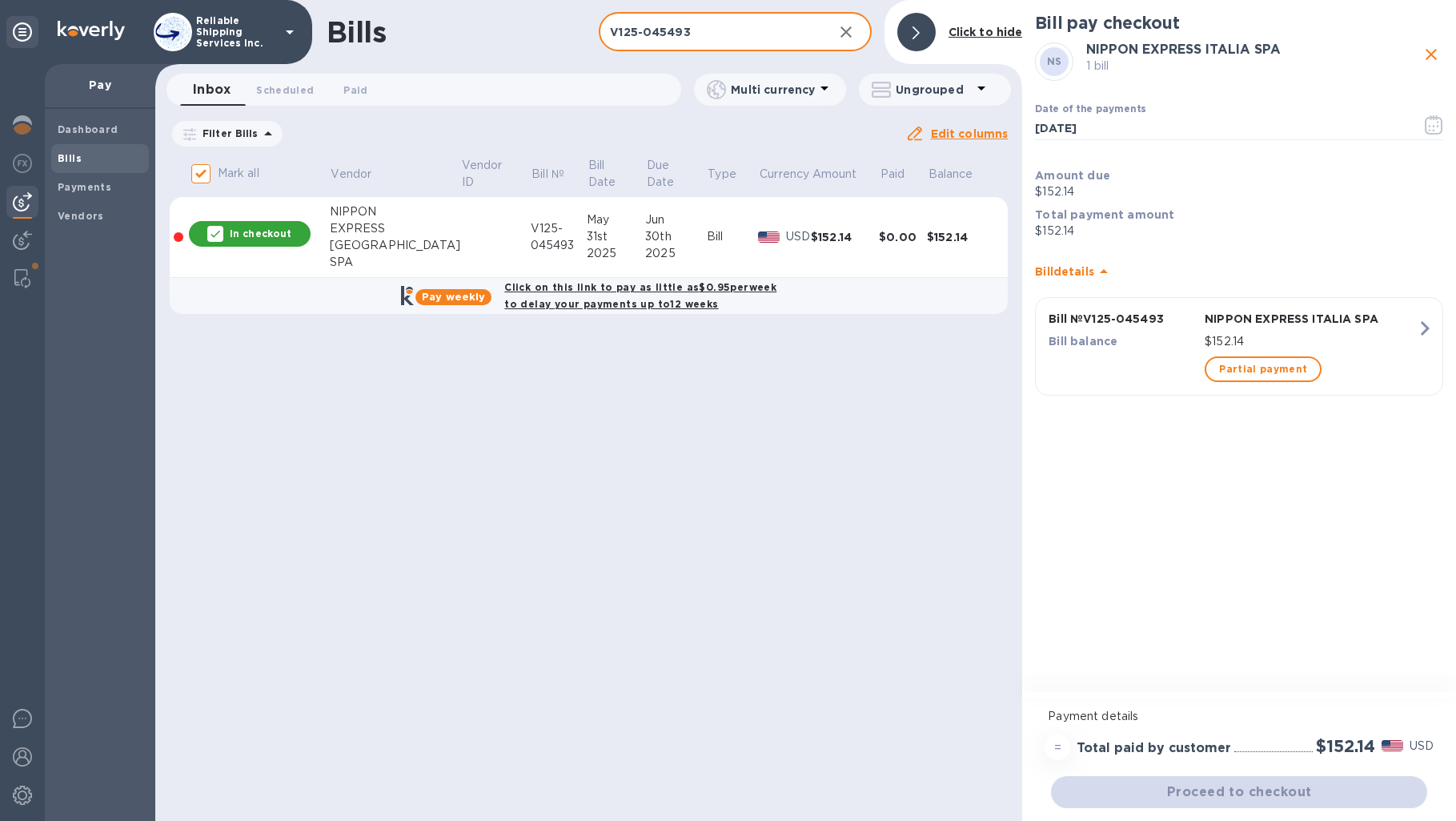
click at [771, 24] on input "V125-045493" at bounding box center [709, 32] width 221 height 39
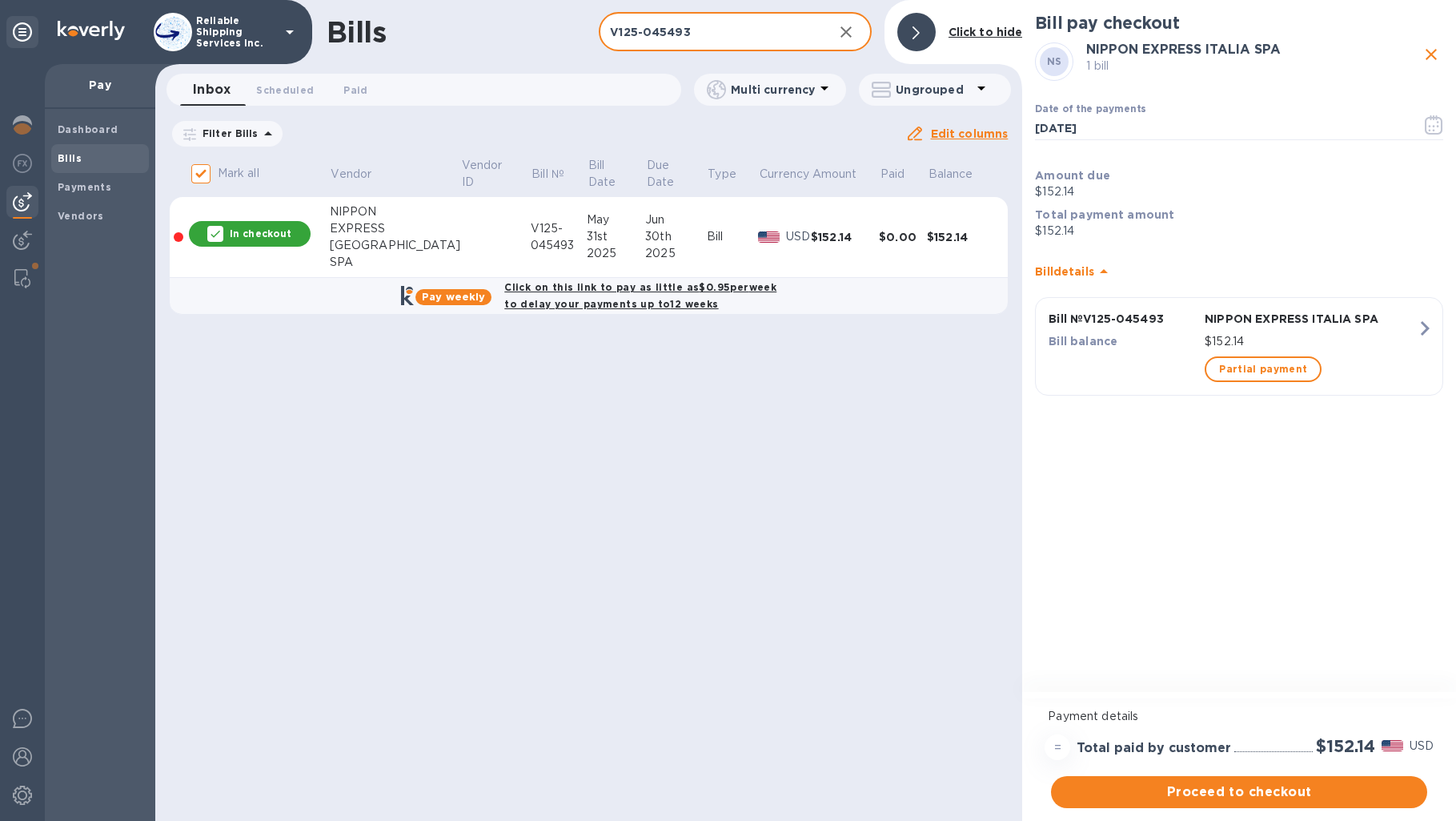
click at [735, 38] on input "V125-045493" at bounding box center [709, 32] width 221 height 39
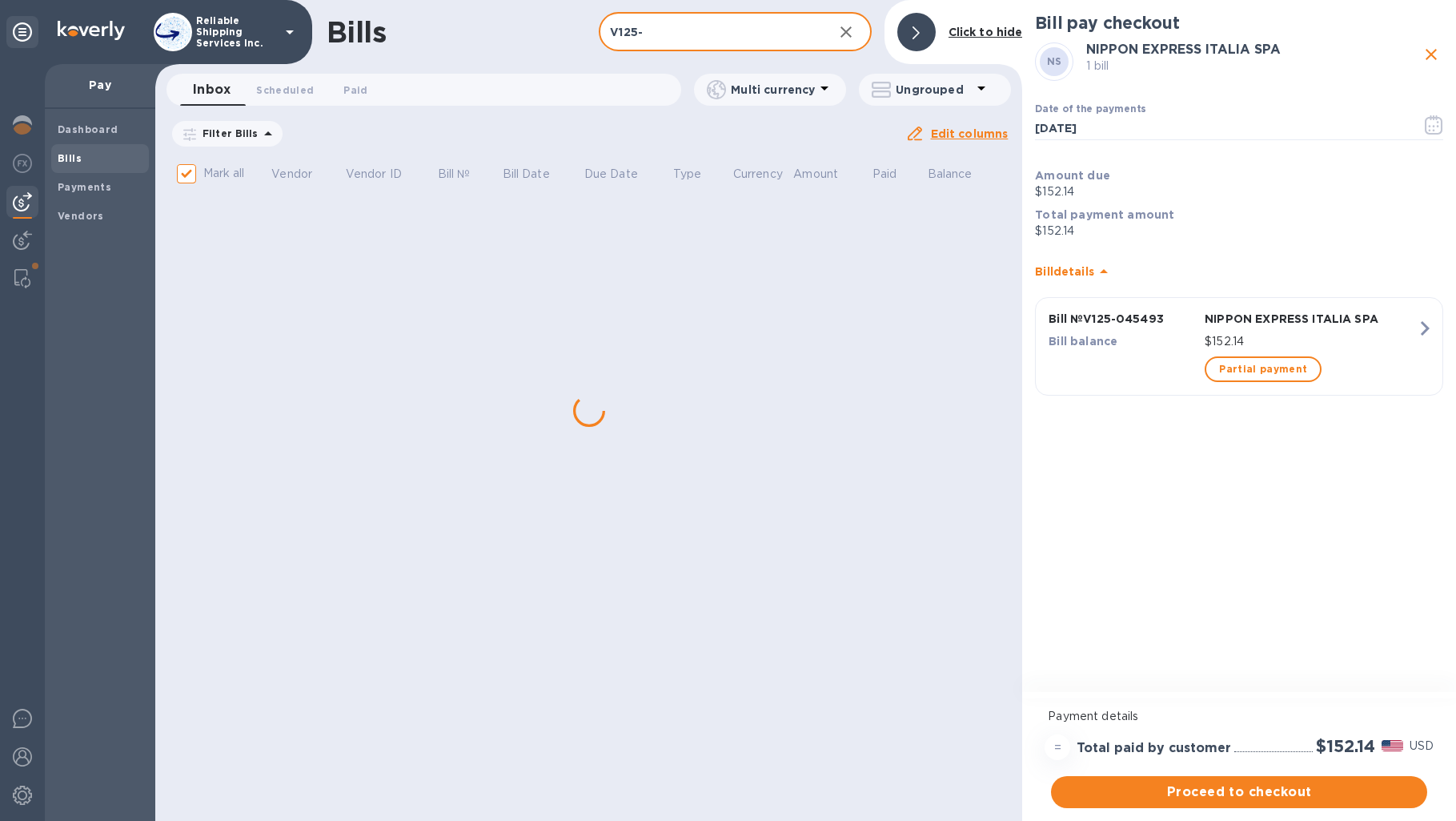
type input "V125-0"
checkbox input "false"
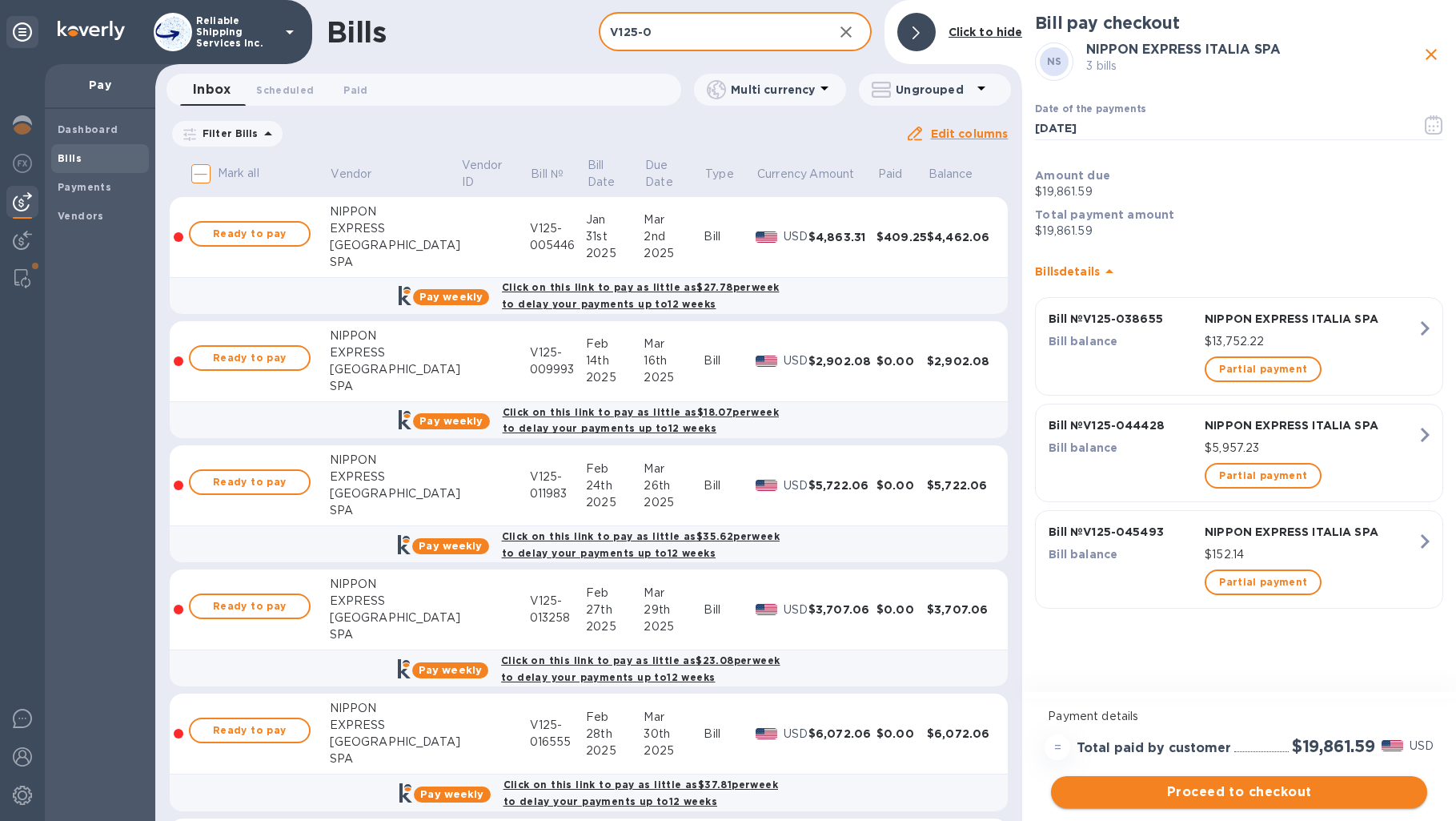
click at [1284, 794] on span "Proceed to checkout" at bounding box center [1239, 792] width 351 height 19
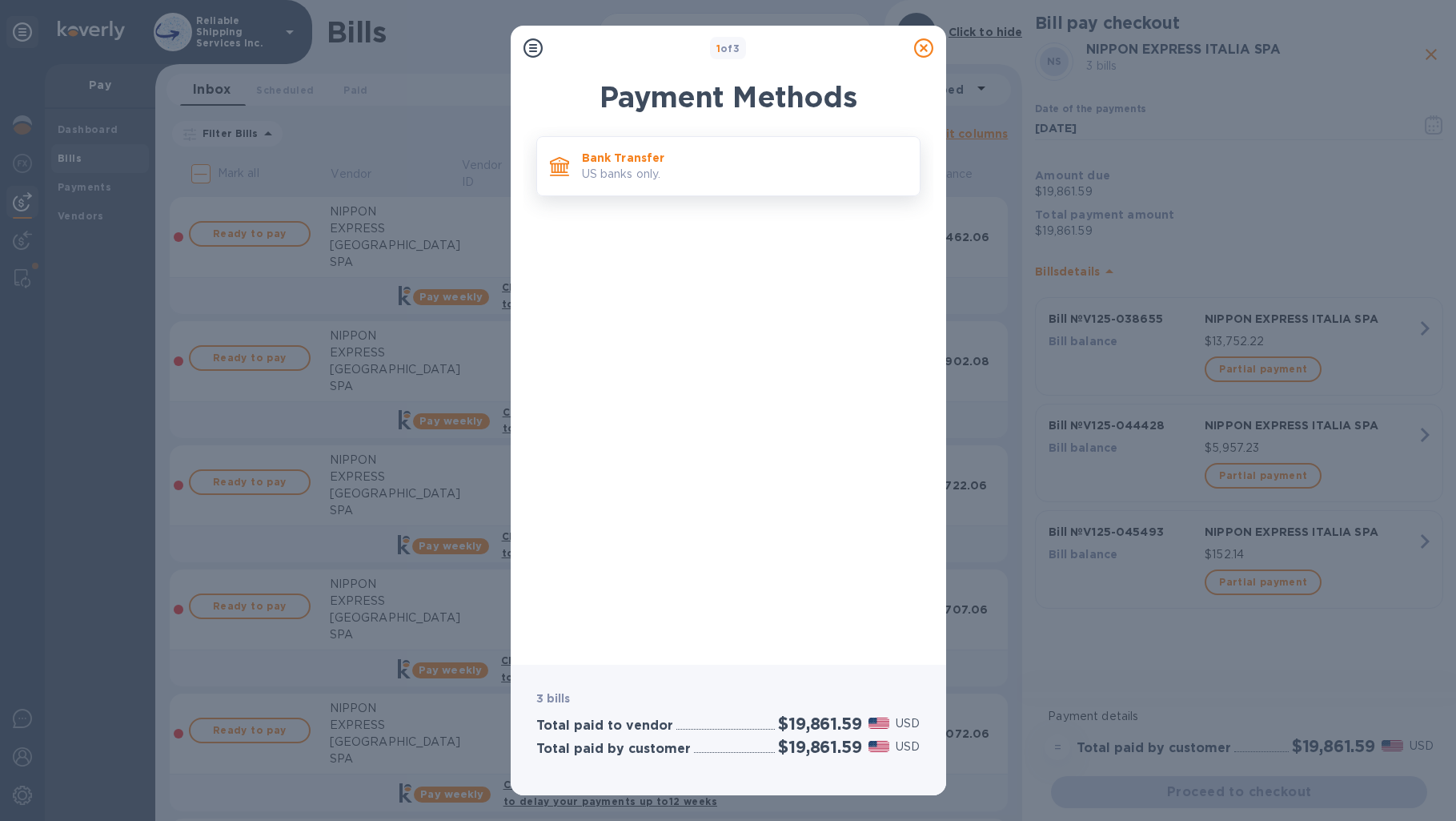
click at [688, 170] on p "US banks only." at bounding box center [744, 174] width 325 height 17
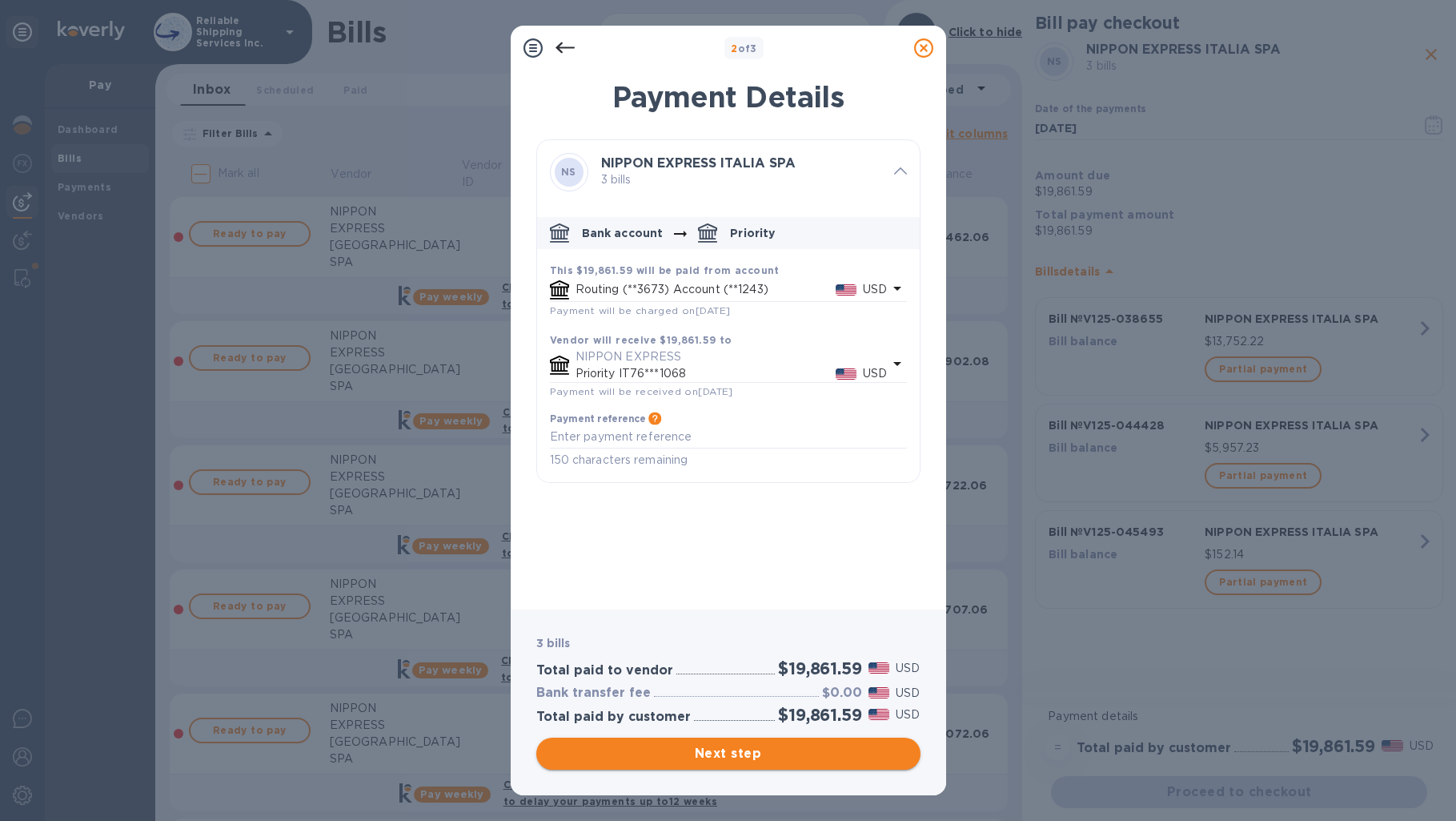
click at [800, 751] on span "Next step" at bounding box center [728, 753] width 358 height 19
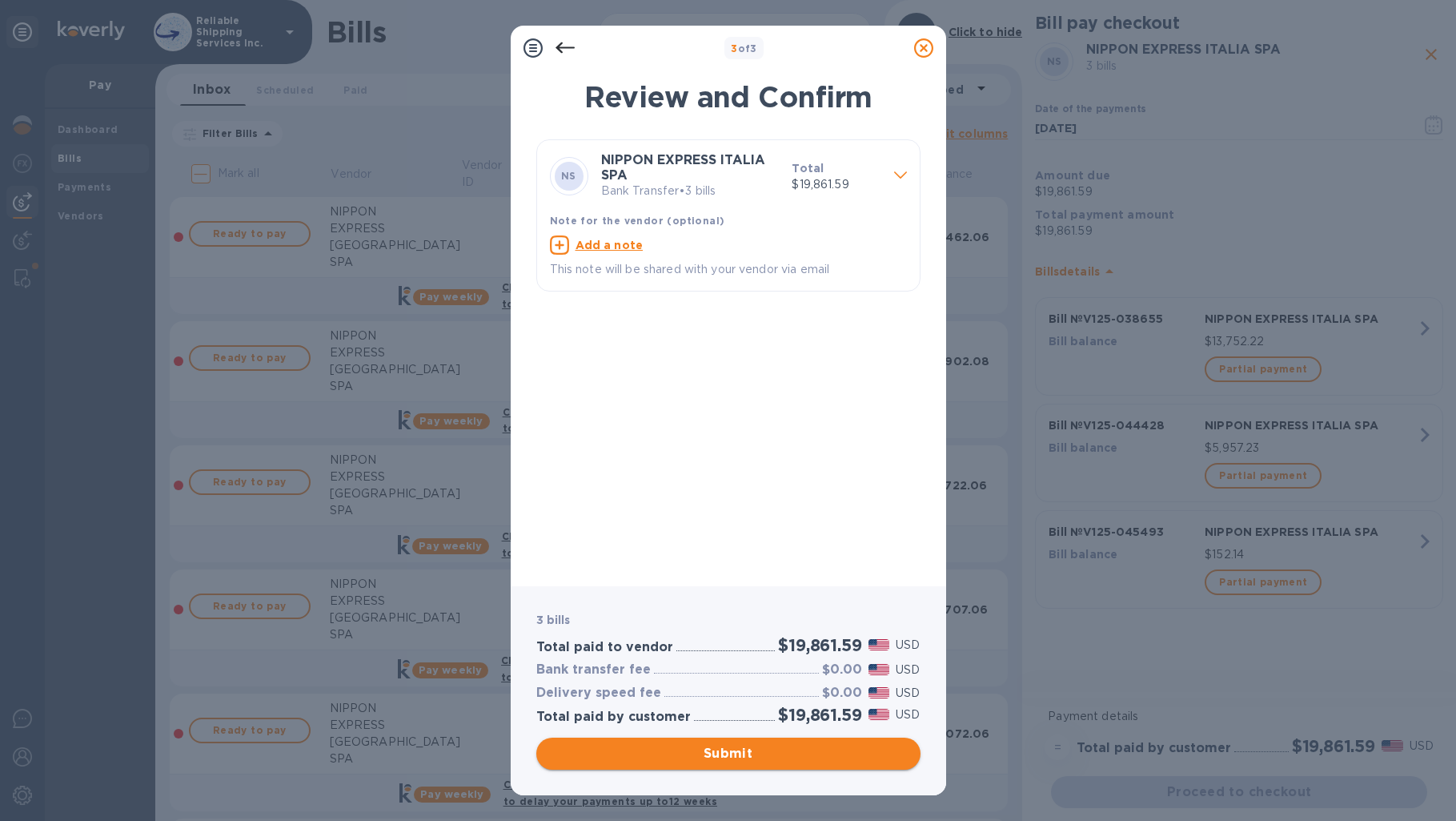
click at [790, 751] on span "Submit" at bounding box center [728, 753] width 358 height 19
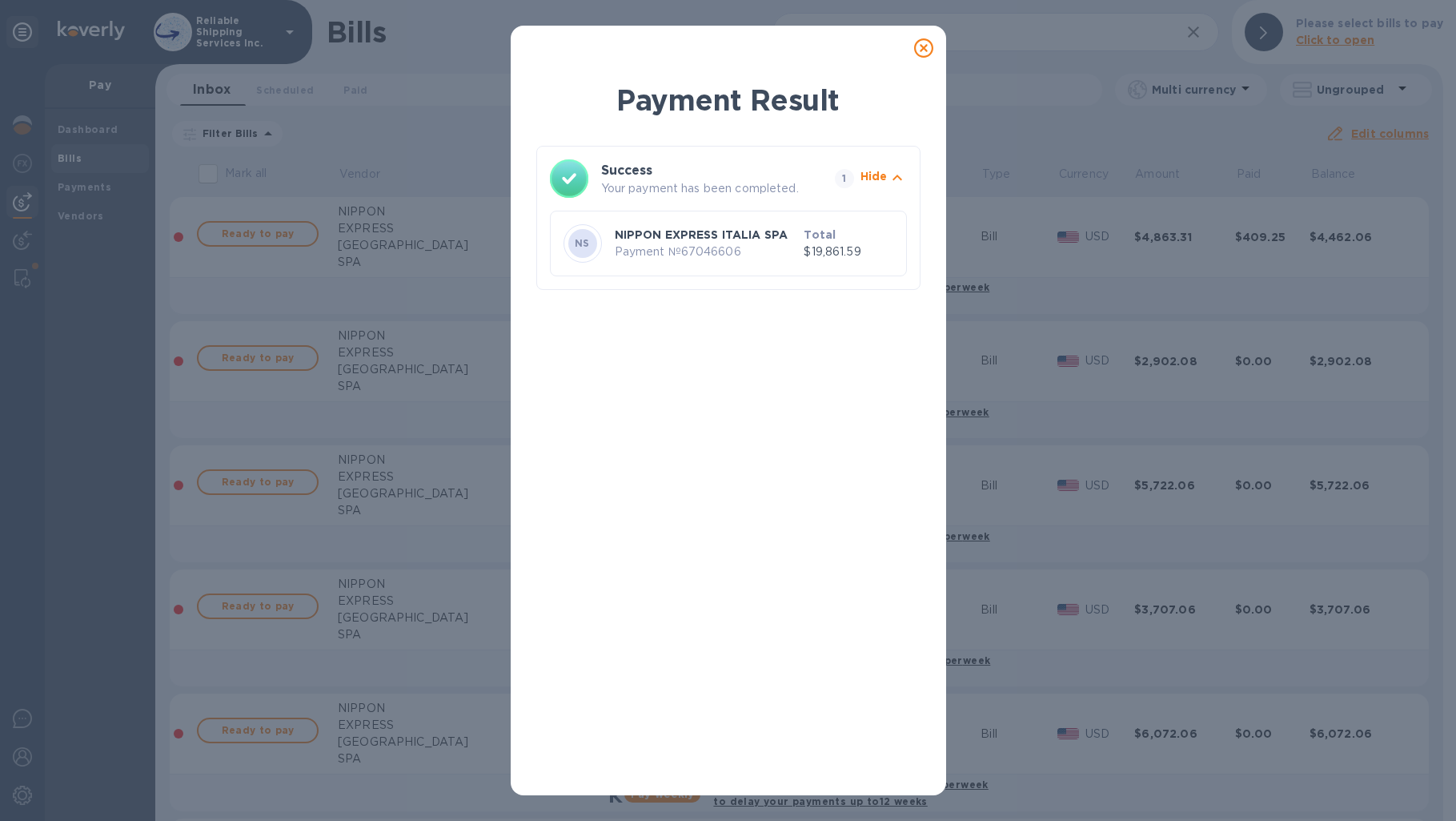
click at [929, 44] on icon at bounding box center [924, 48] width 19 height 19
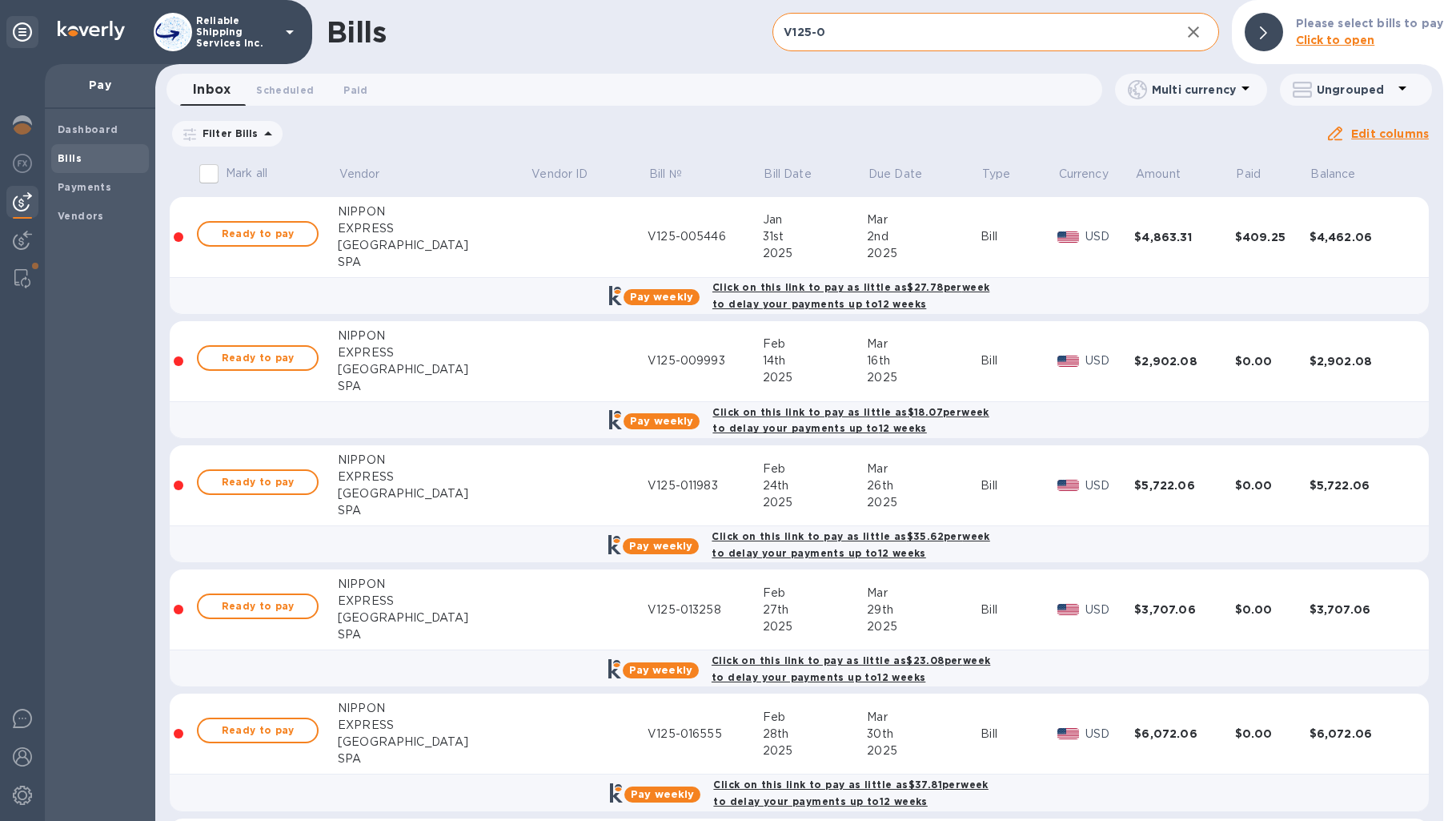
click at [1048, 44] on input "V125-0" at bounding box center [970, 32] width 394 height 39
click at [1049, 44] on input "V125-0" at bounding box center [970, 32] width 394 height 39
click at [1050, 44] on input "V125-0" at bounding box center [970, 32] width 394 height 39
click at [1049, 44] on input "V125-0" at bounding box center [970, 32] width 394 height 39
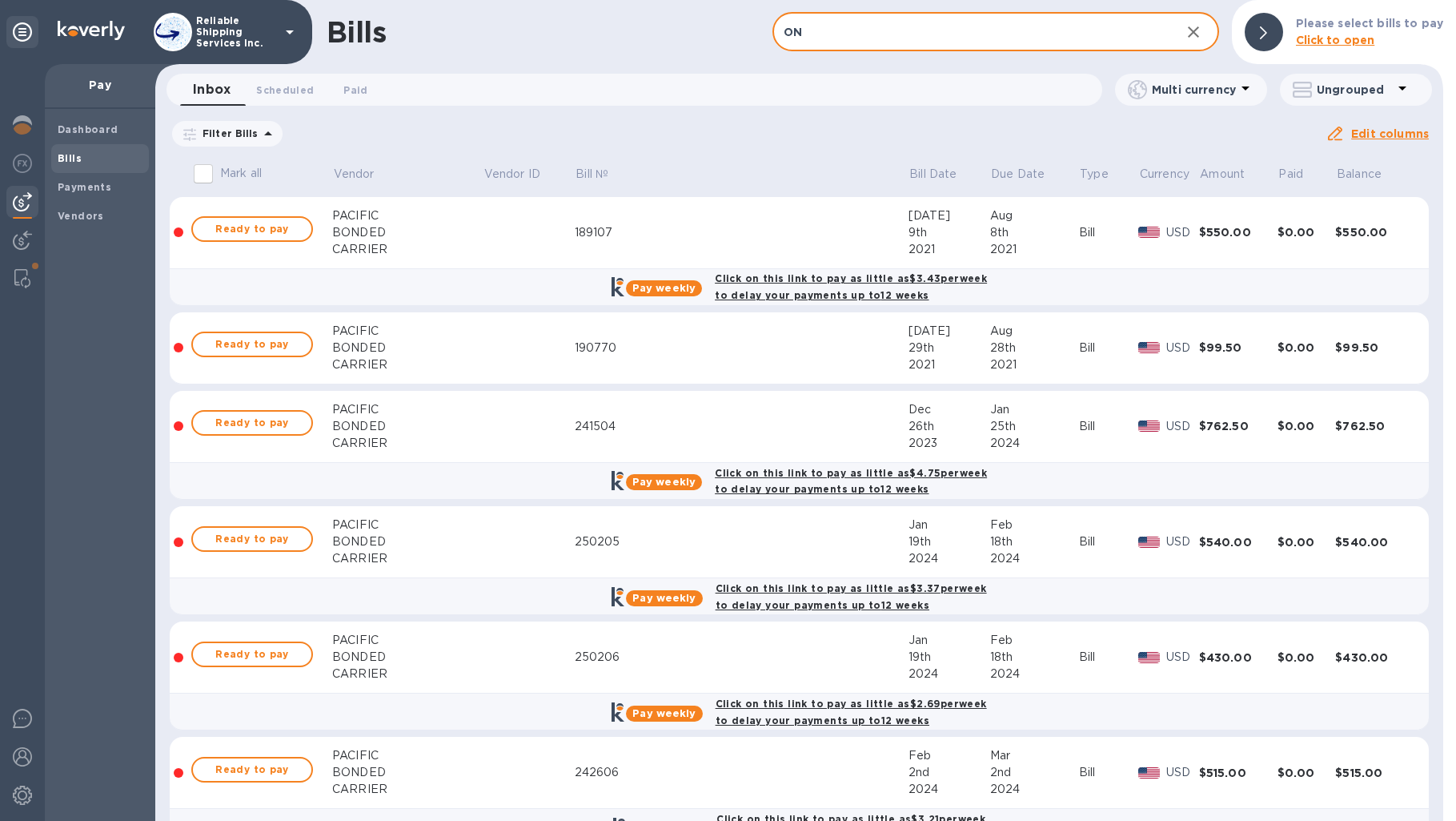
click at [883, 22] on input "ON" at bounding box center [970, 32] width 394 height 39
type input "BOARD"
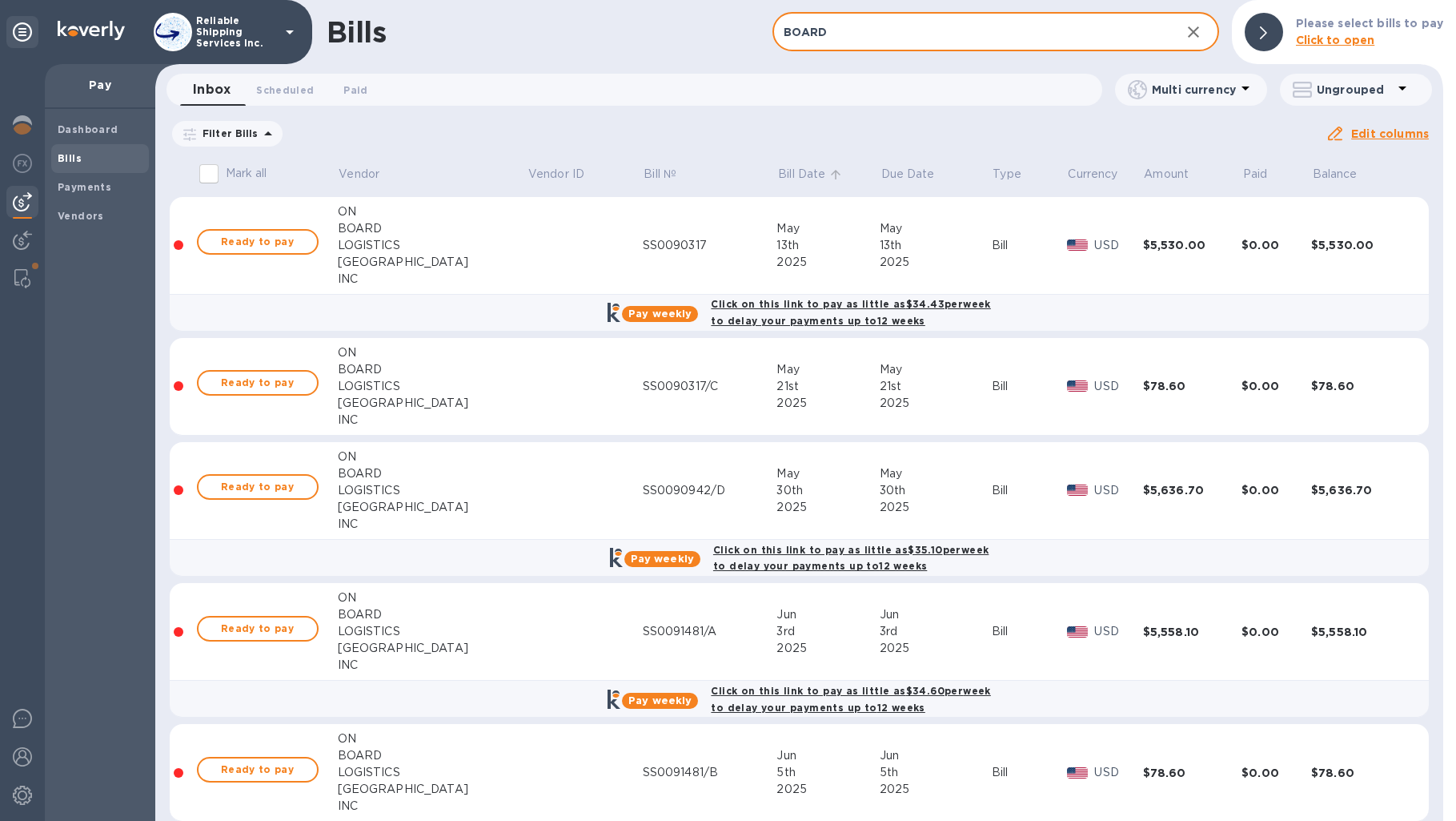
click at [778, 173] on p "Bill Date" at bounding box center [801, 174] width 47 height 17
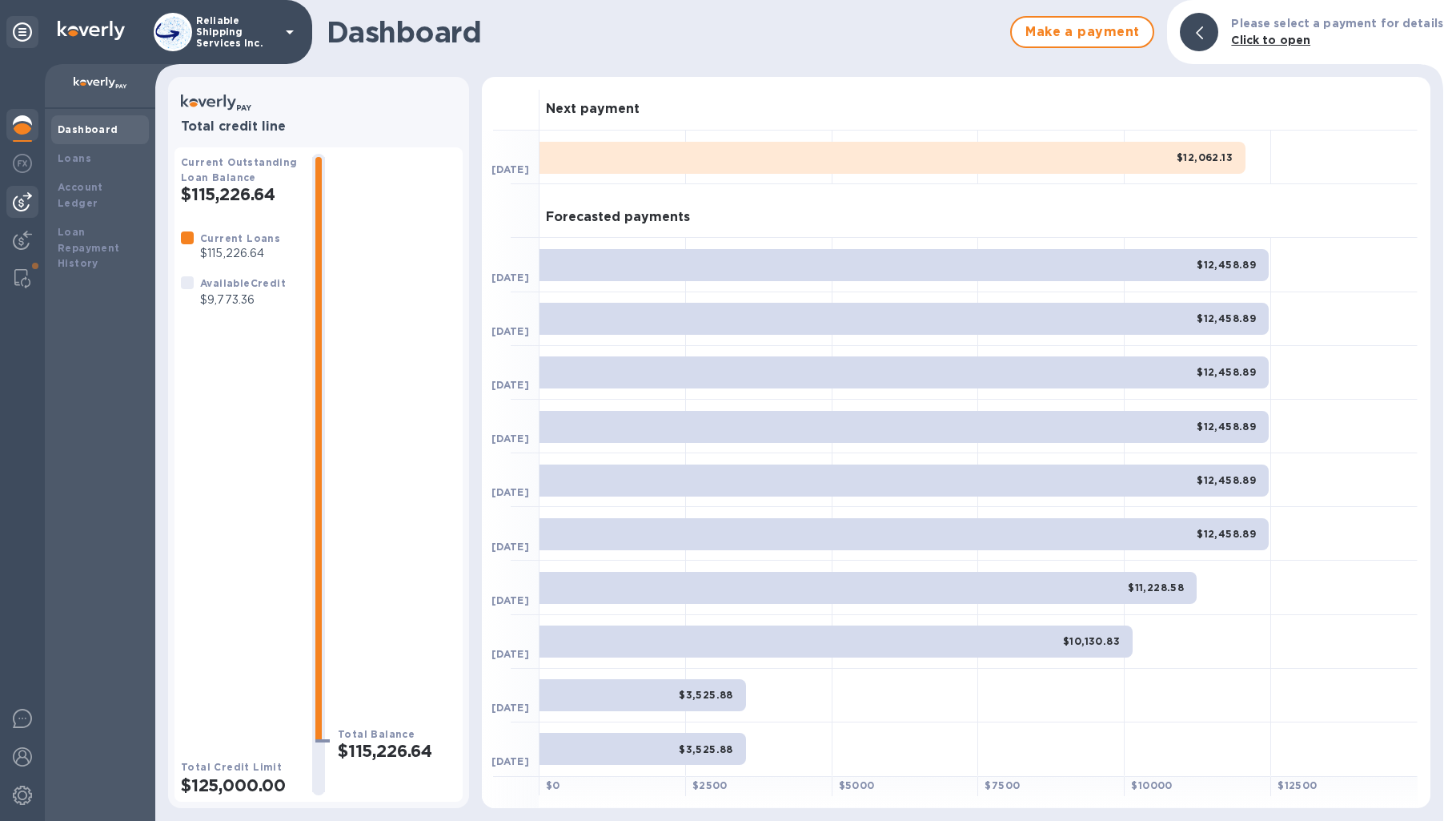
click at [18, 207] on img at bounding box center [22, 201] width 19 height 19
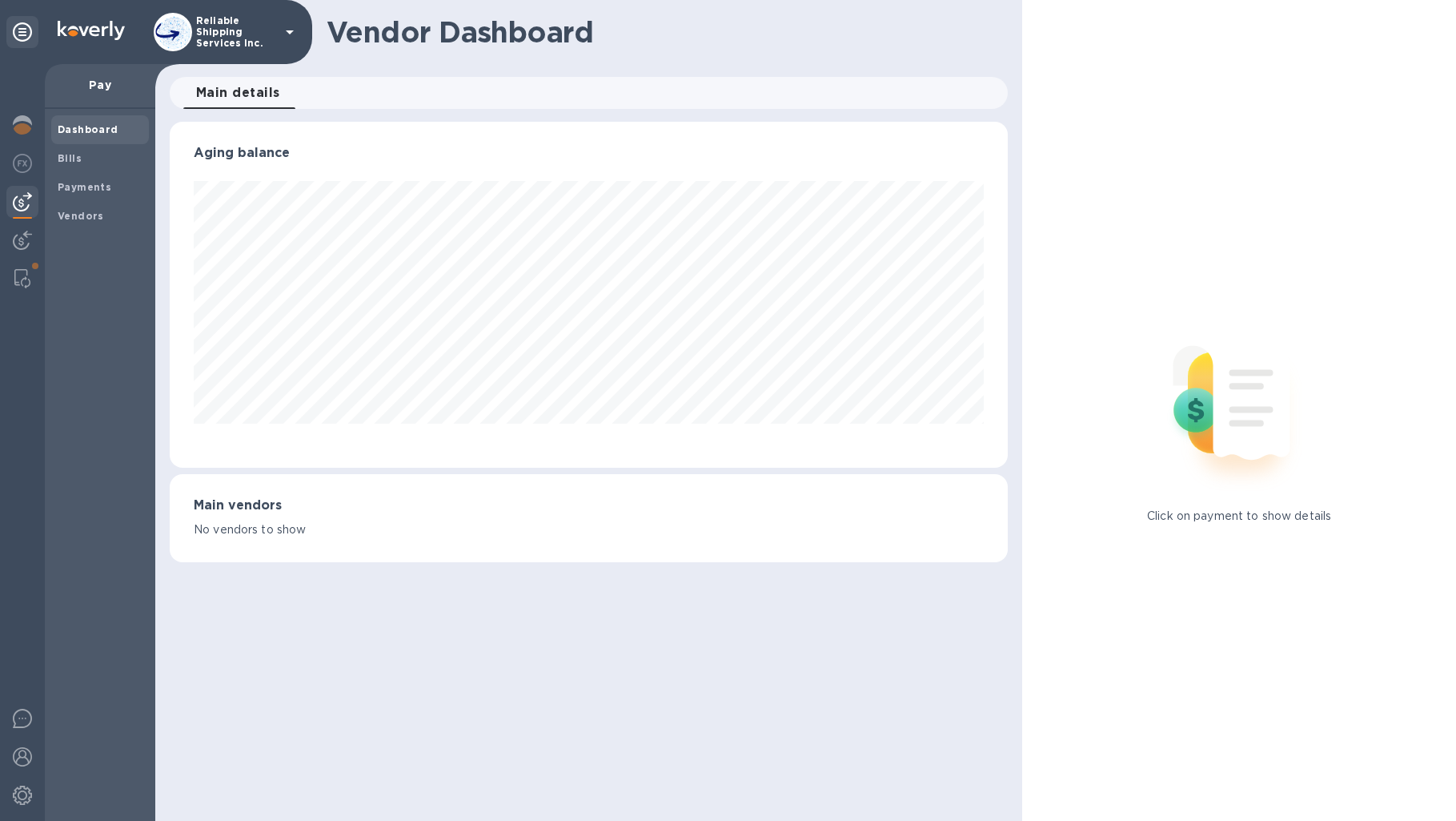
scroll to position [346, 832]
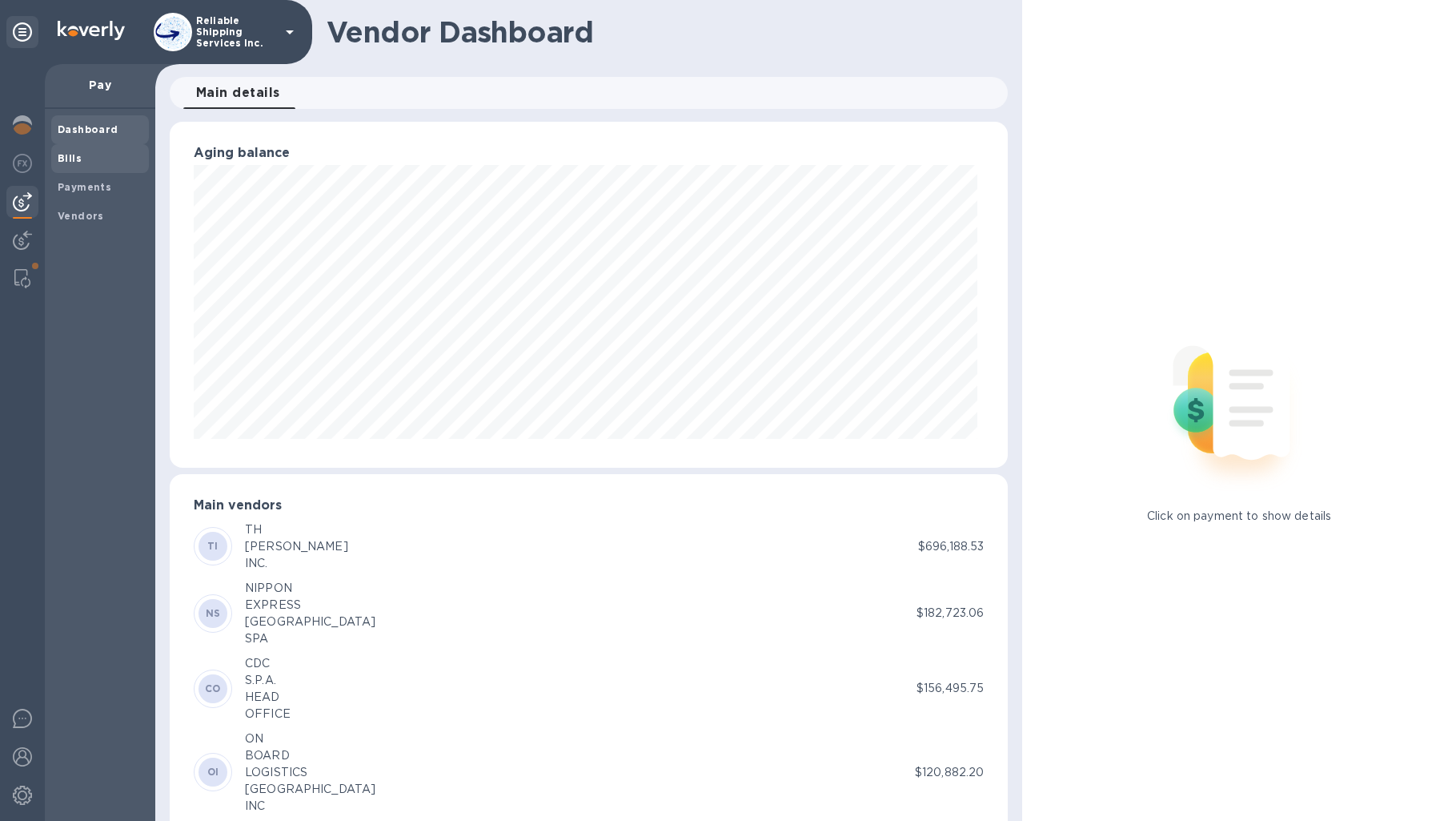
click at [62, 160] on b "Bills" at bounding box center [69, 158] width 24 height 12
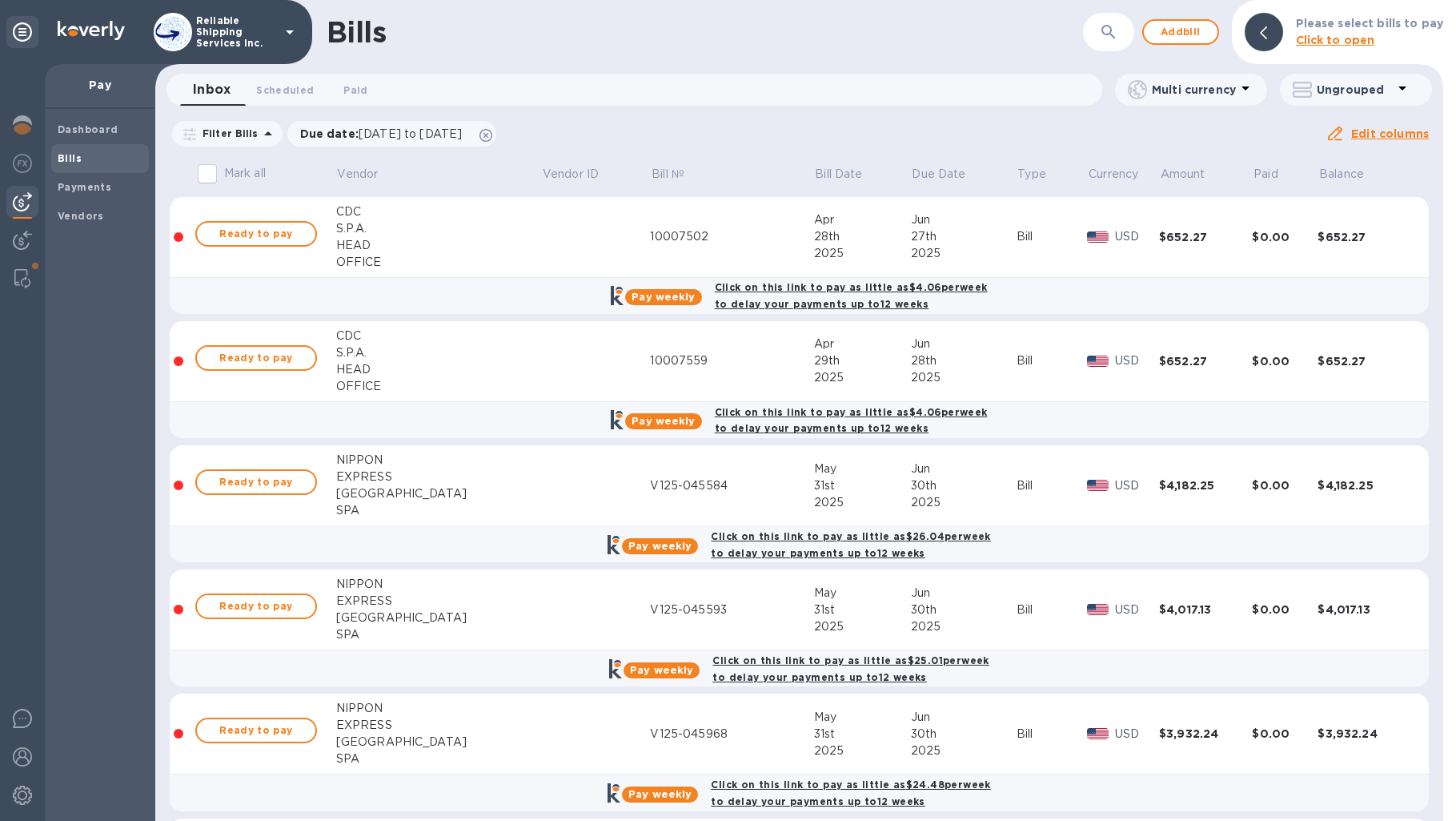
click at [1306, 37] on b "Click to open" at bounding box center [1335, 39] width 80 height 13
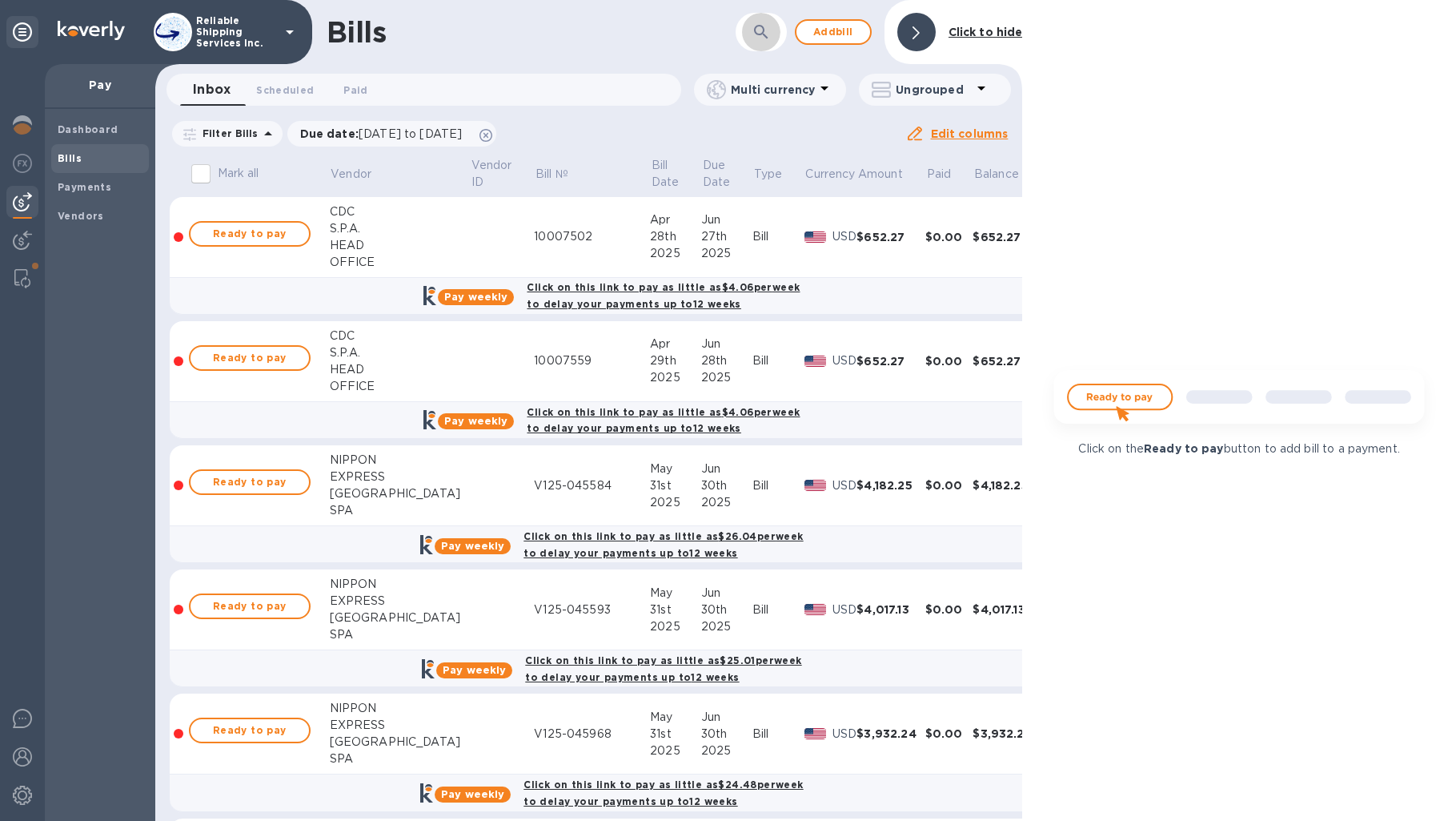
click at [776, 27] on button "button" at bounding box center [761, 32] width 39 height 39
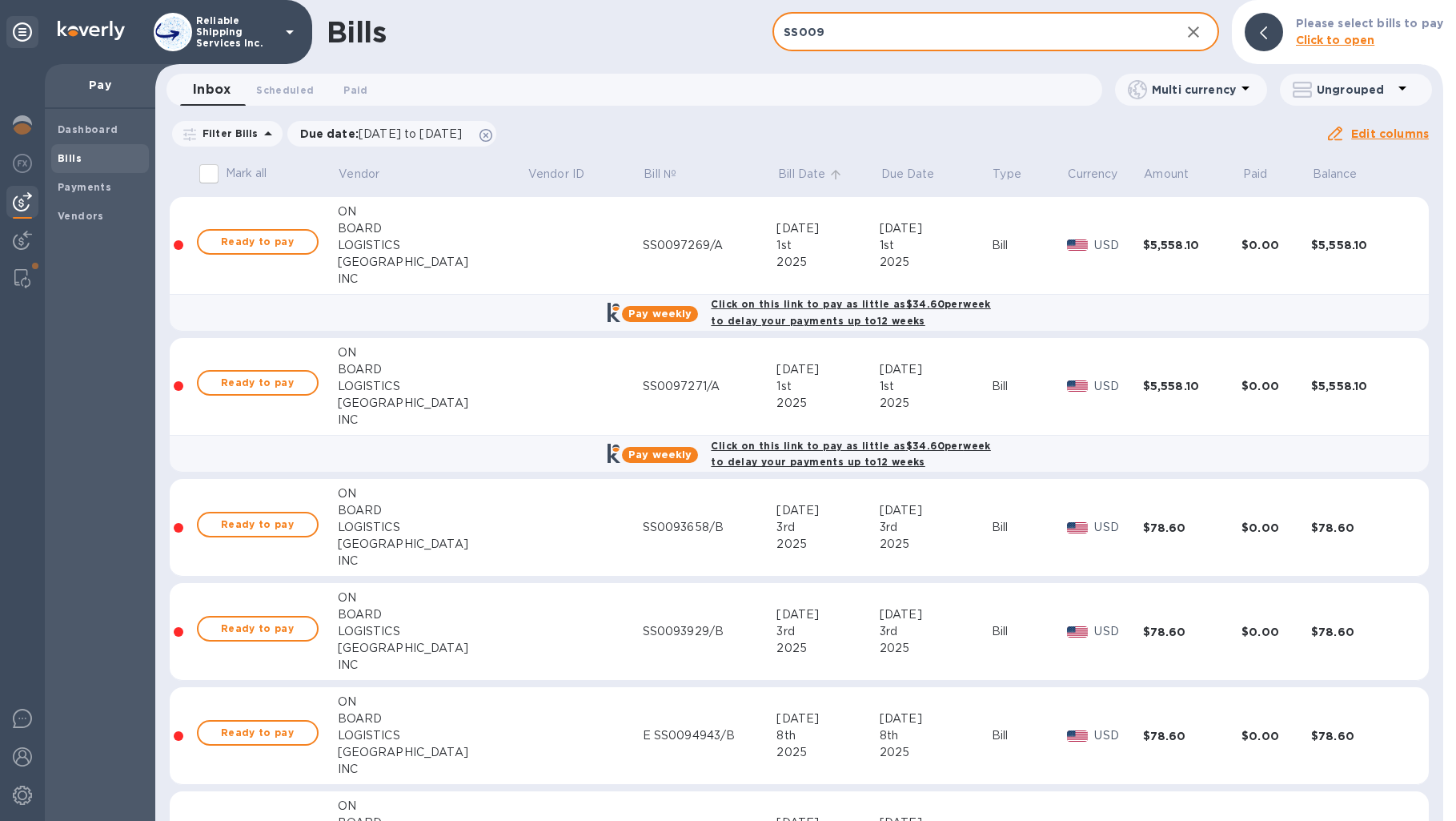
type input "SS009"
click at [778, 171] on p "Bill Date" at bounding box center [801, 174] width 47 height 17
click at [778, 175] on p "Bill Date" at bounding box center [801, 174] width 47 height 17
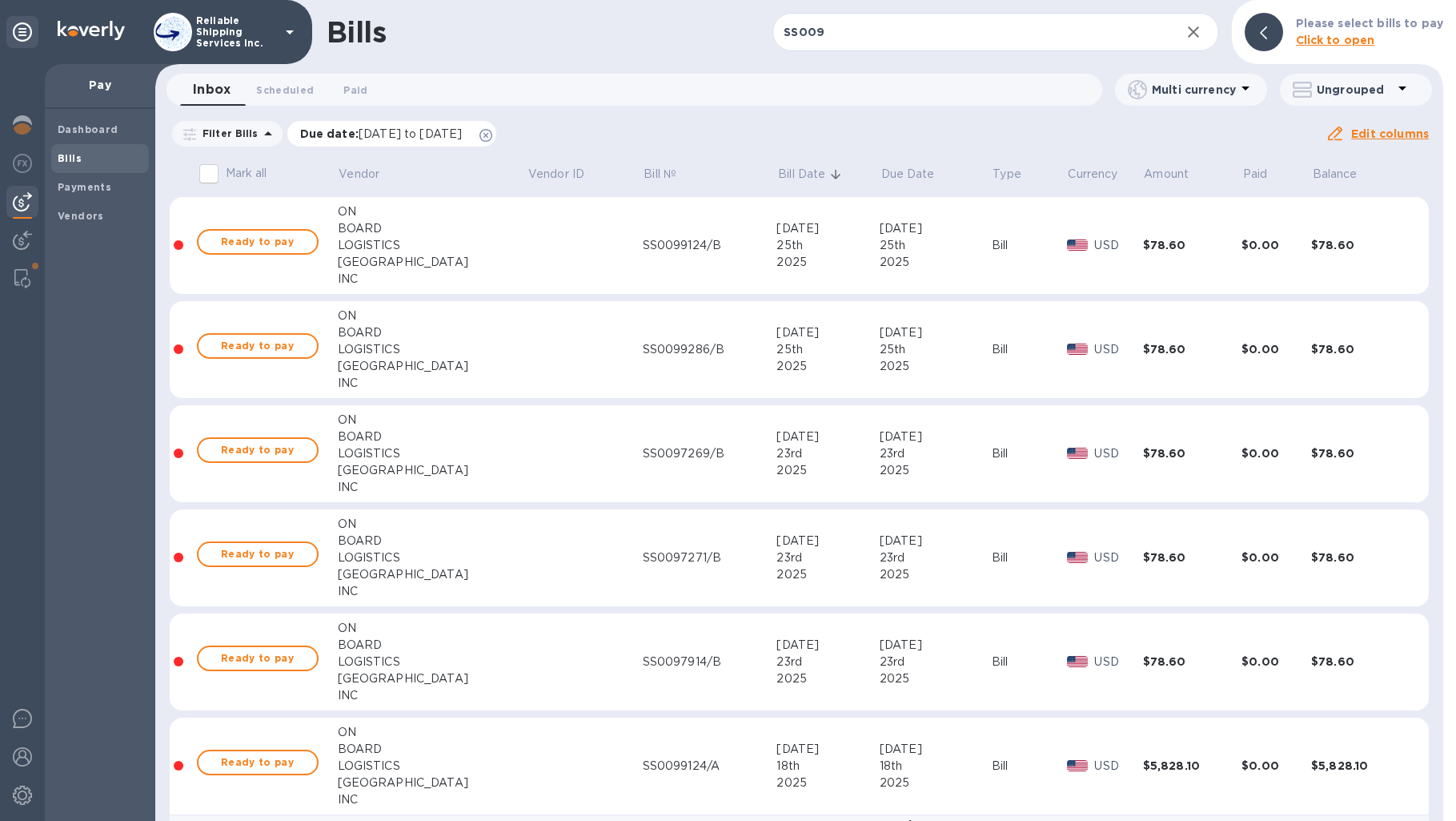
click at [492, 133] on icon at bounding box center [486, 135] width 13 height 13
click at [829, 173] on icon at bounding box center [836, 174] width 14 height 14
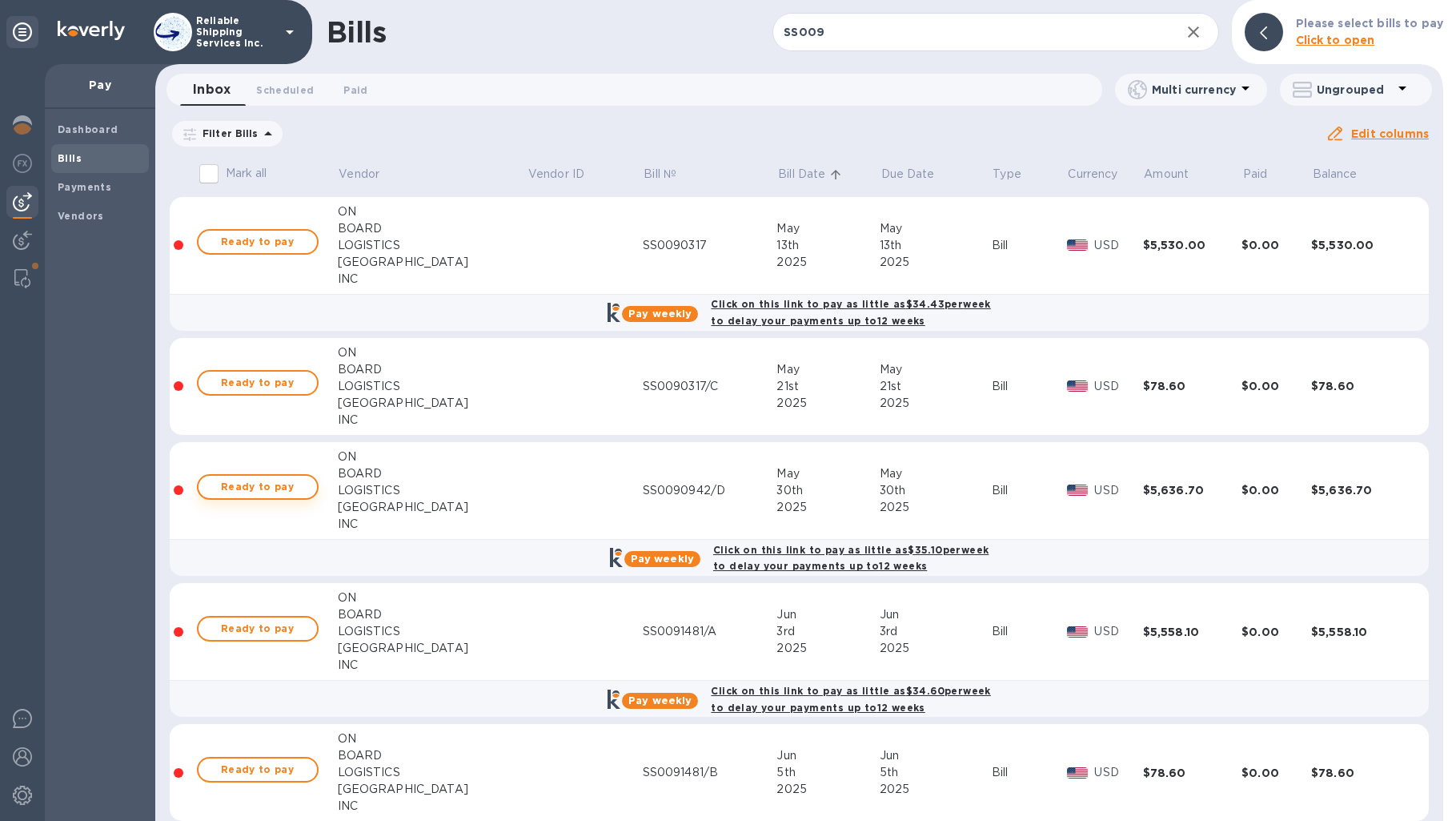
scroll to position [14, 0]
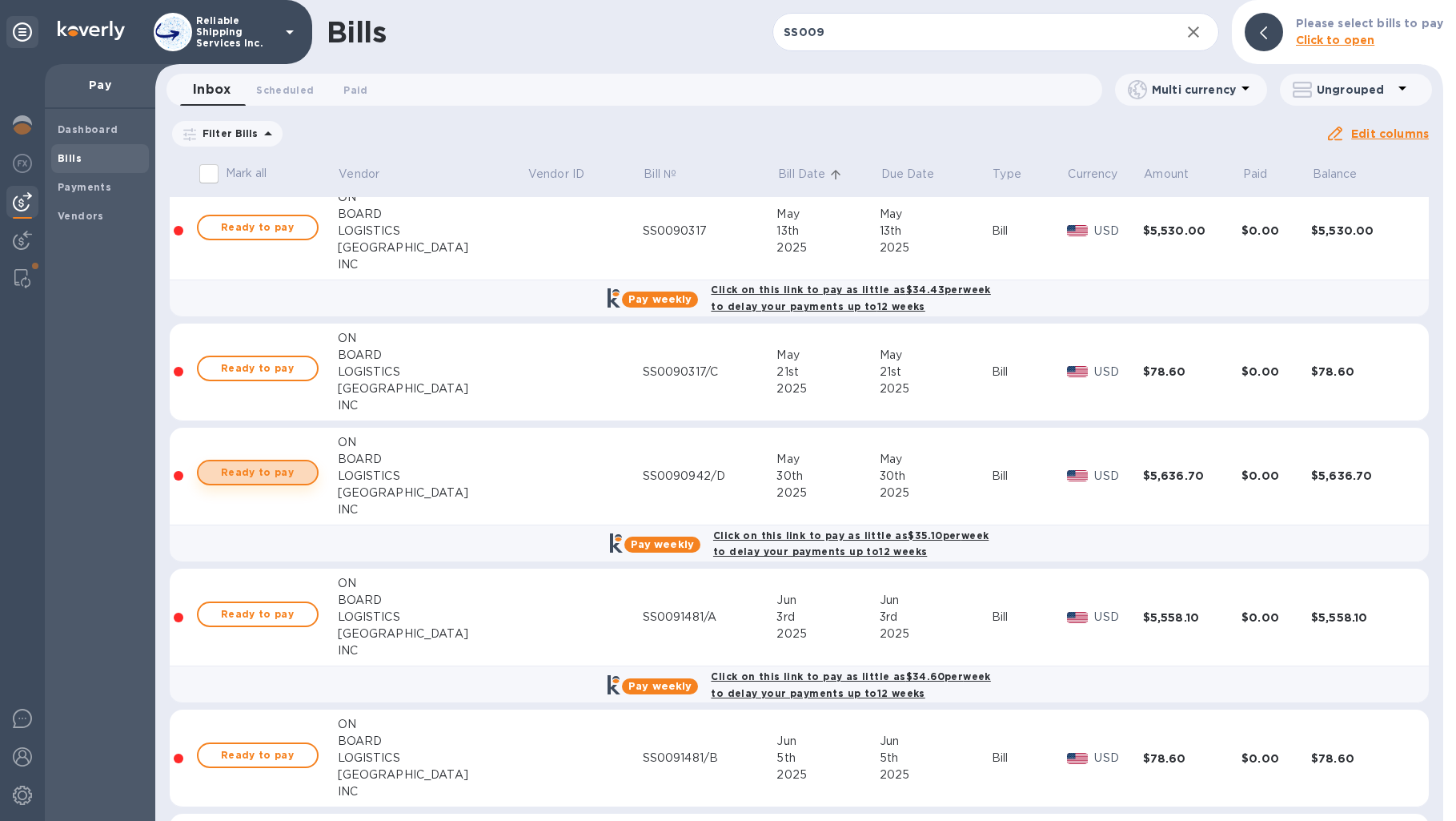
click at [262, 472] on span "Ready to pay" at bounding box center [257, 472] width 93 height 19
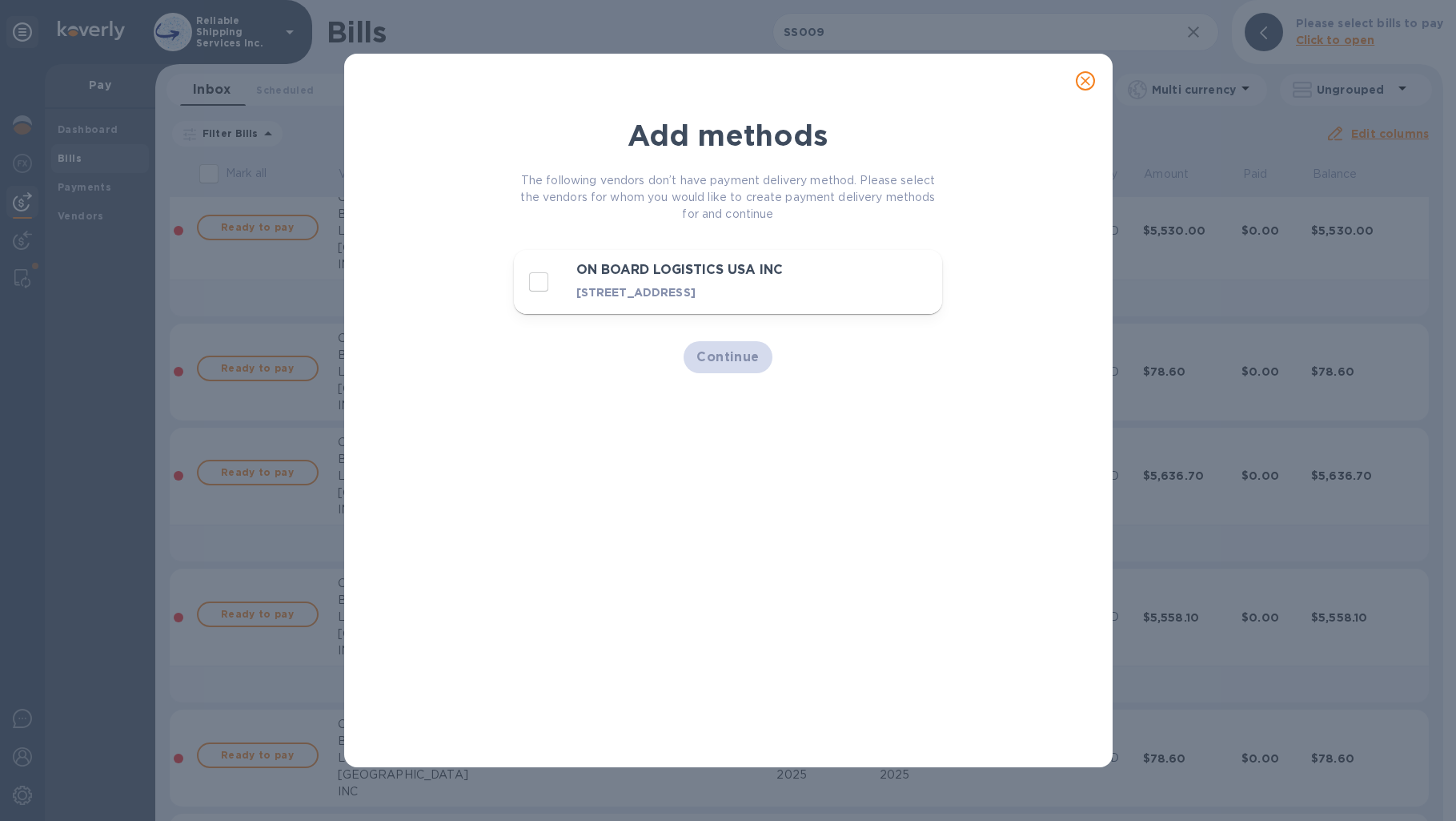
click at [535, 287] on input "decorative checkbox" at bounding box center [538, 281] width 33 height 34
checkbox input "true"
click at [733, 374] on button "Continue" at bounding box center [728, 357] width 89 height 32
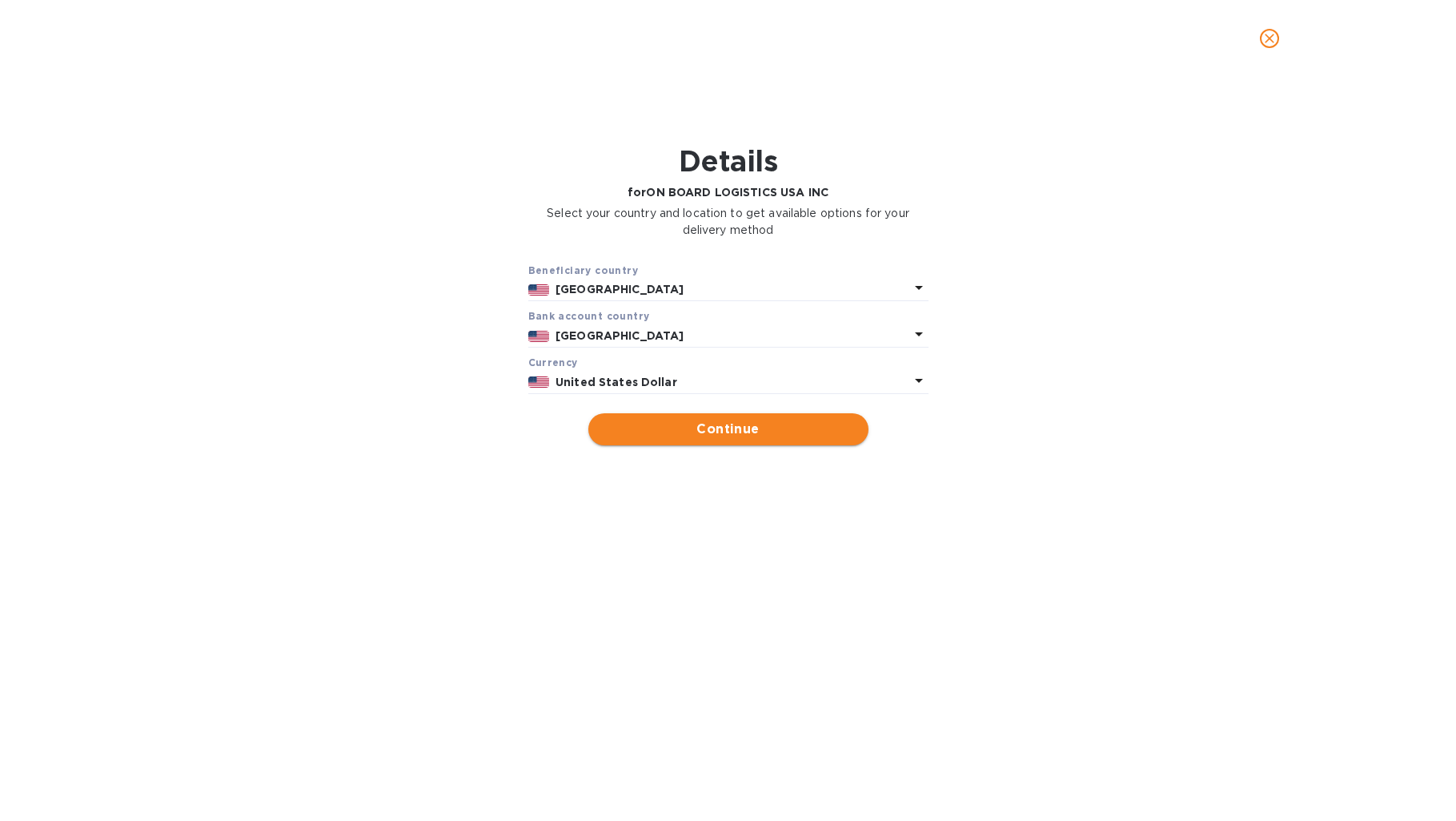
click at [720, 428] on span "Continue" at bounding box center [728, 429] width 255 height 19
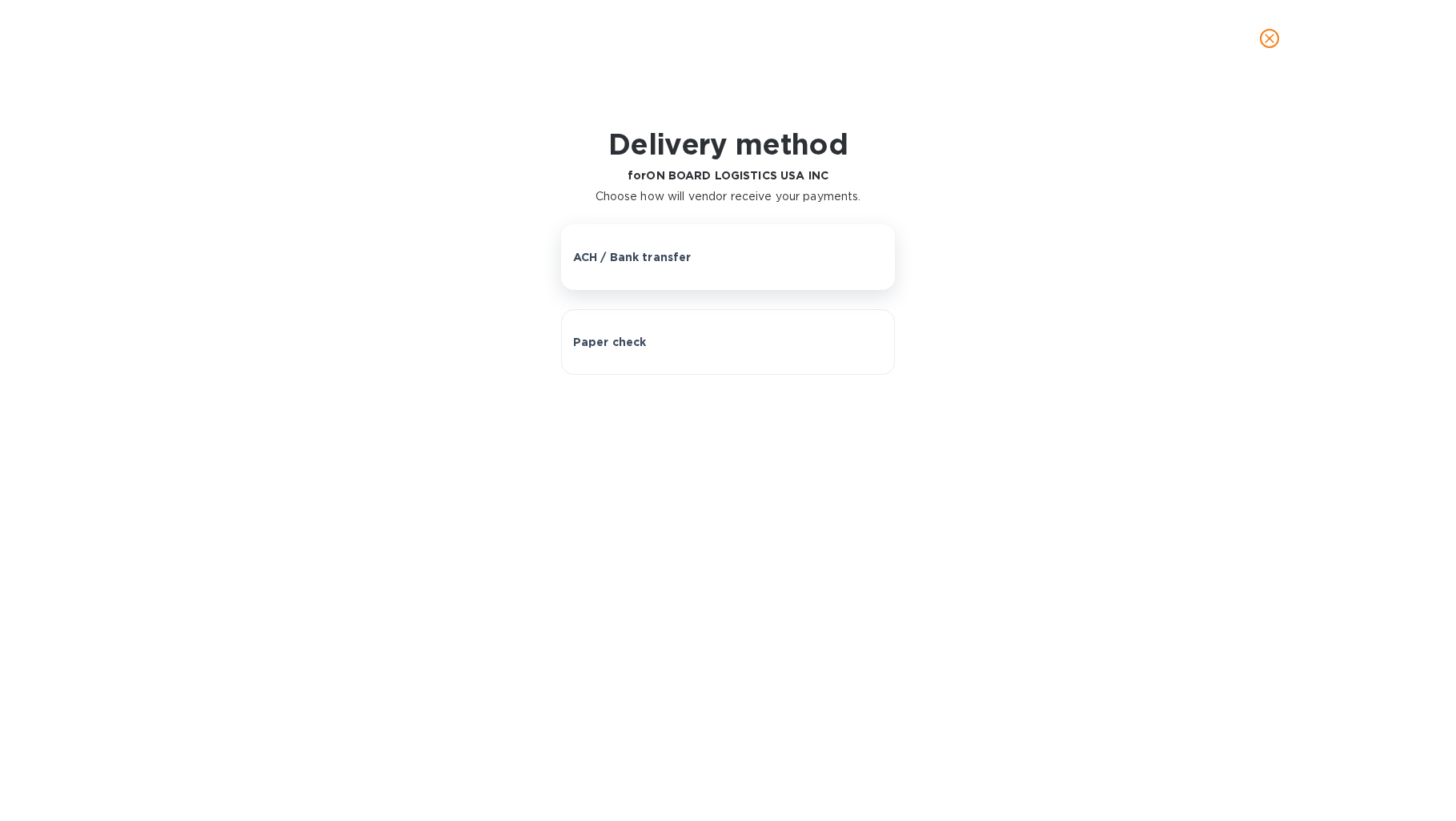
click at [662, 247] on button "ACH / Bank transfer" at bounding box center [728, 257] width 335 height 65
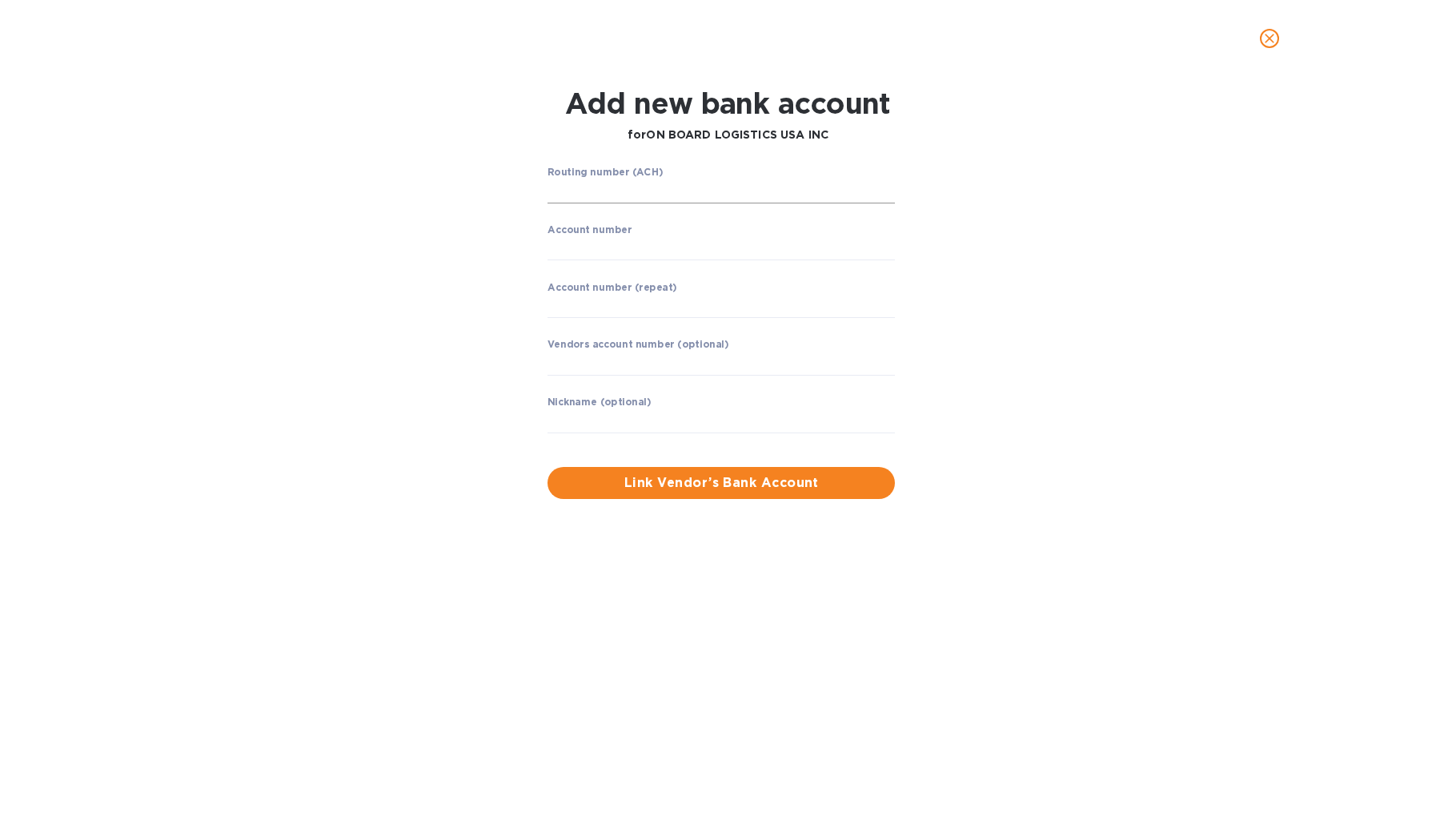
click at [658, 188] on input "string" at bounding box center [721, 191] width 347 height 24
type input "063000047"
click at [685, 242] on input "string" at bounding box center [721, 248] width 347 height 24
type input "898073211559"
click at [622, 297] on input "string" at bounding box center [721, 305] width 347 height 24
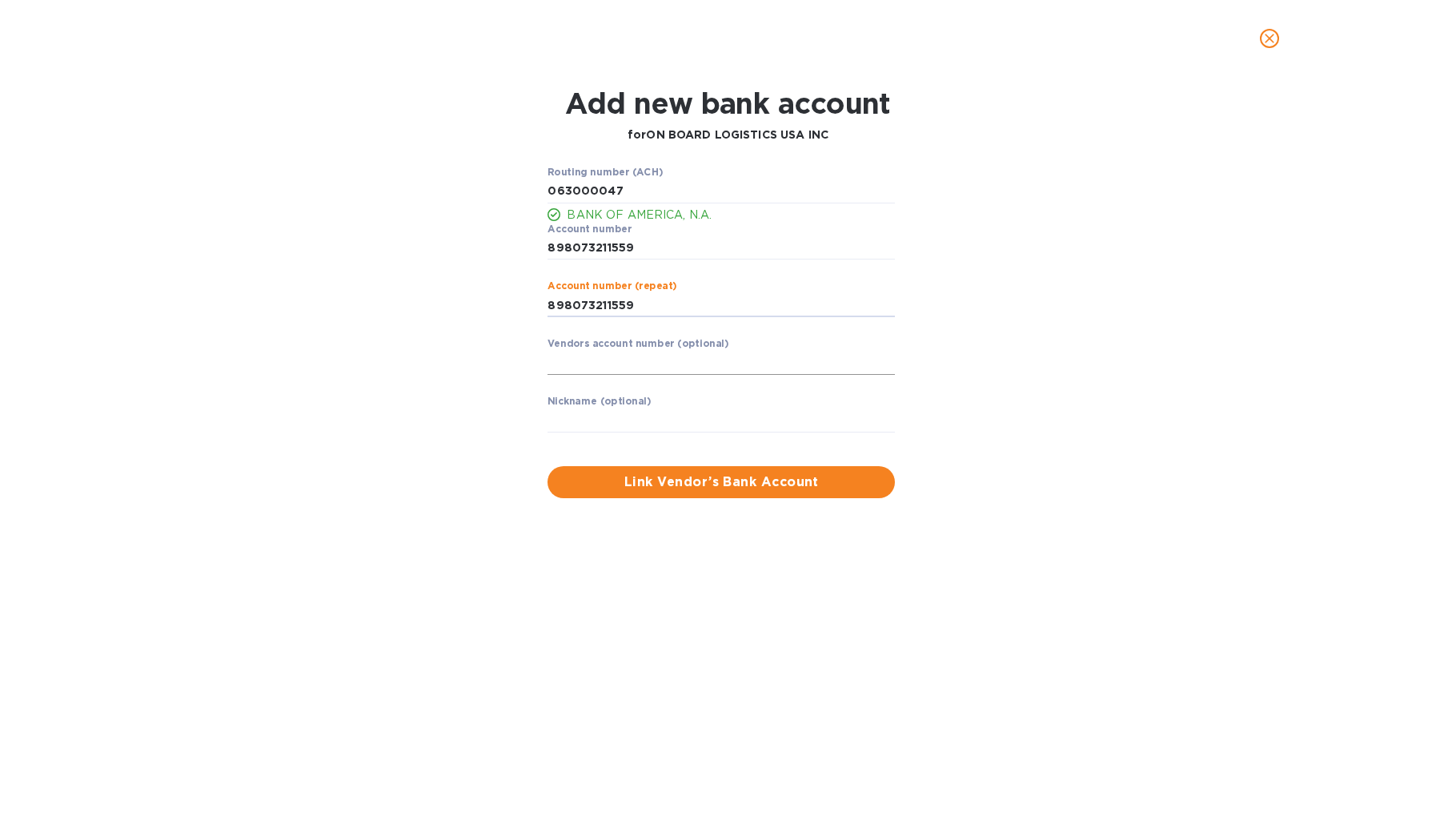
type input "898073211559"
click at [691, 357] on input "text" at bounding box center [721, 363] width 347 height 24
type input "B"
type input "ONBOARD BOA"
click at [794, 488] on span "Link Vendor’s Bank Account" at bounding box center [721, 482] width 322 height 19
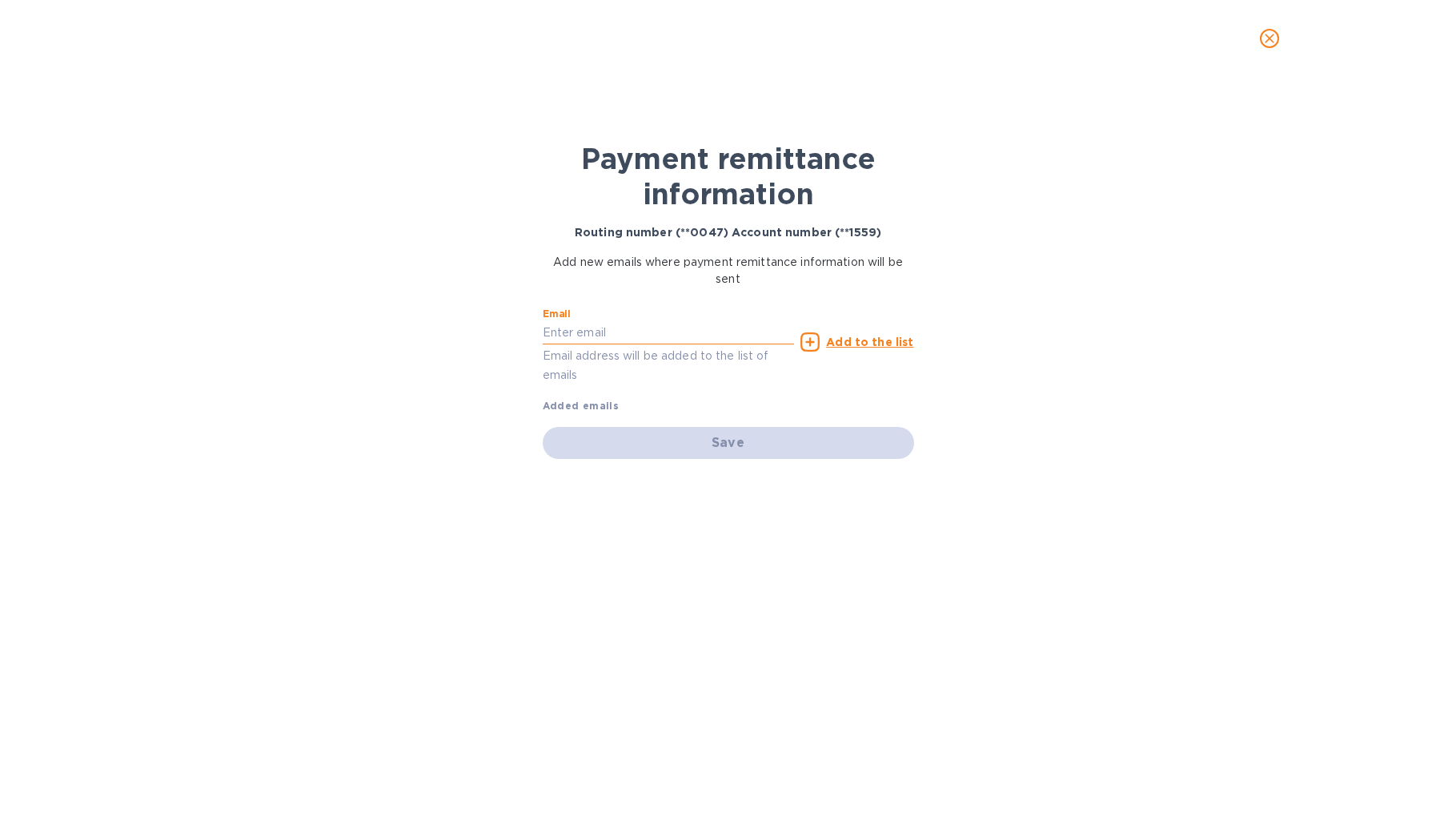
click at [587, 336] on input "text" at bounding box center [668, 333] width 252 height 24
type input "JPD@RSSIUSA.COM"
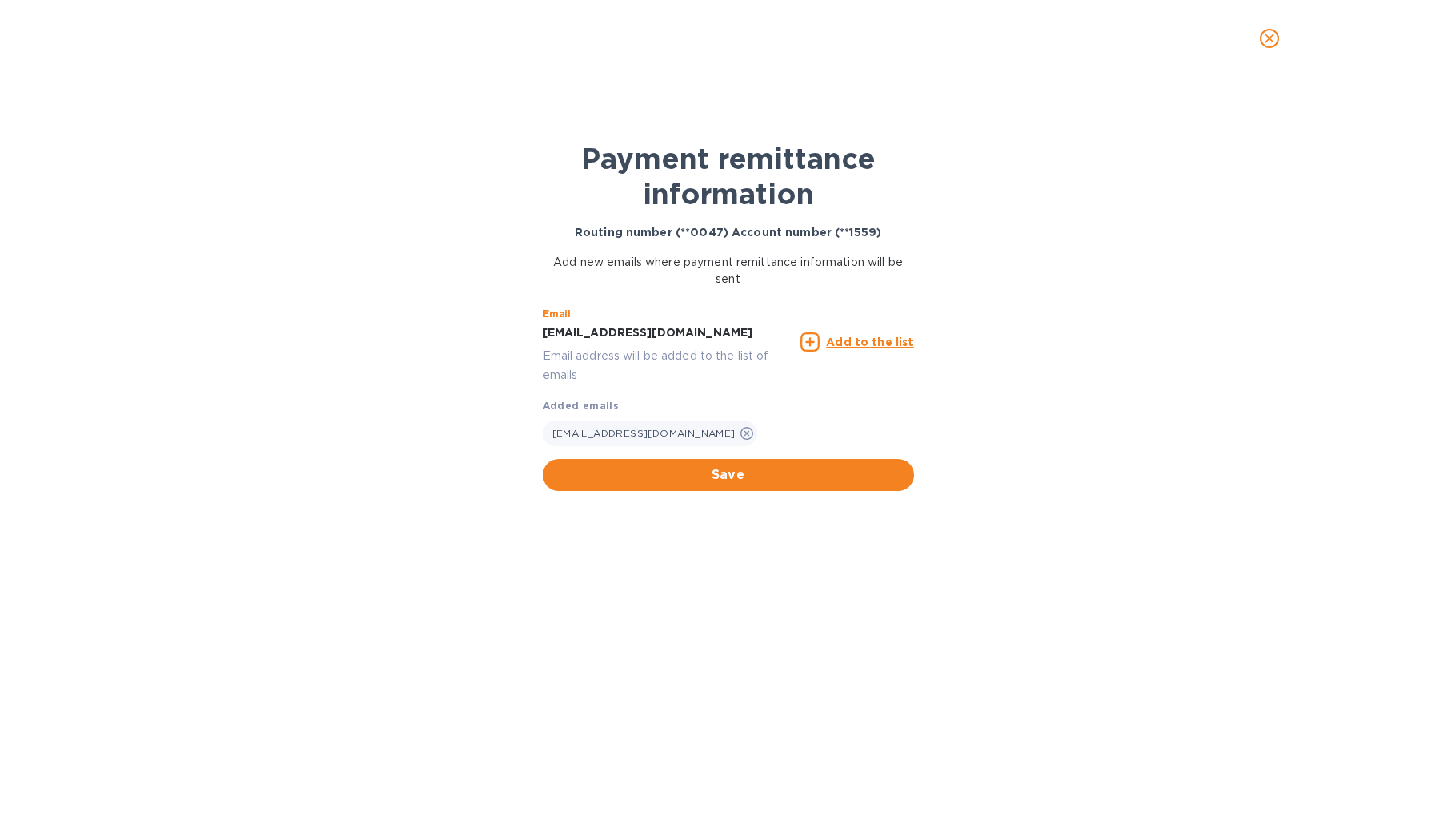
type input "CINZIAC@RSSIUSA.COM"
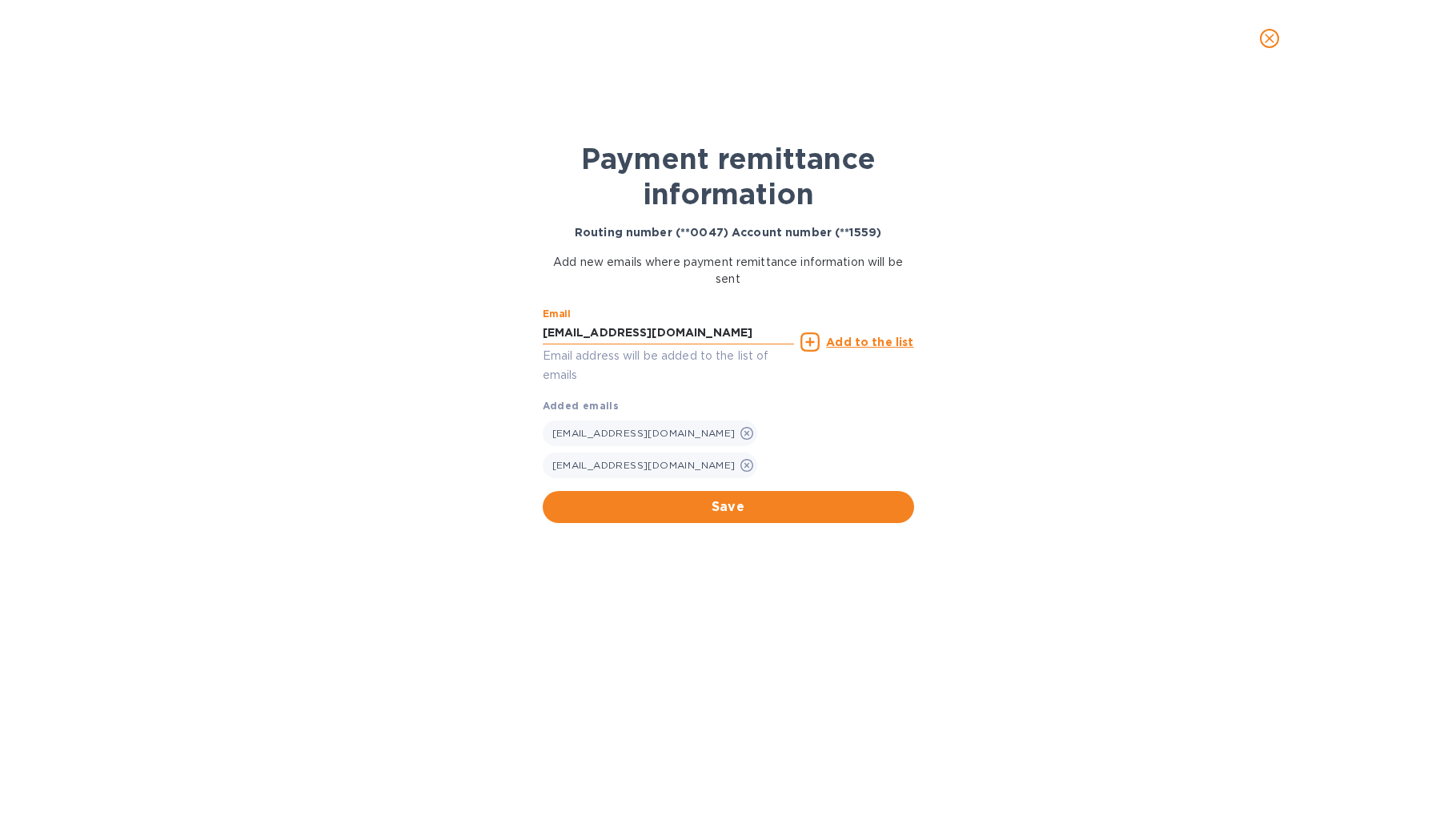
type input "GIULIAC@RSSIUSA.COM"
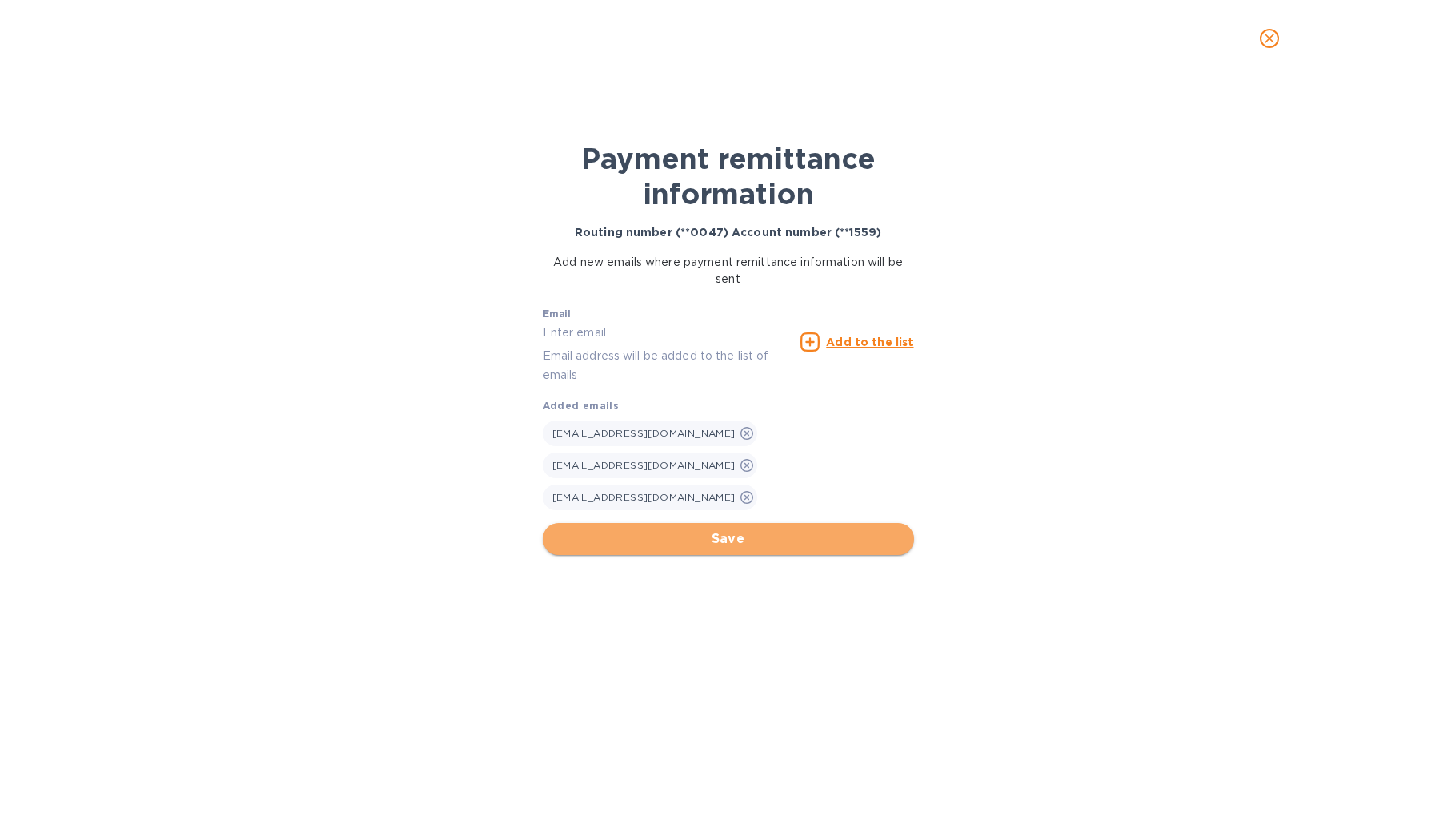
click at [800, 529] on span "Save" at bounding box center [728, 539] width 346 height 19
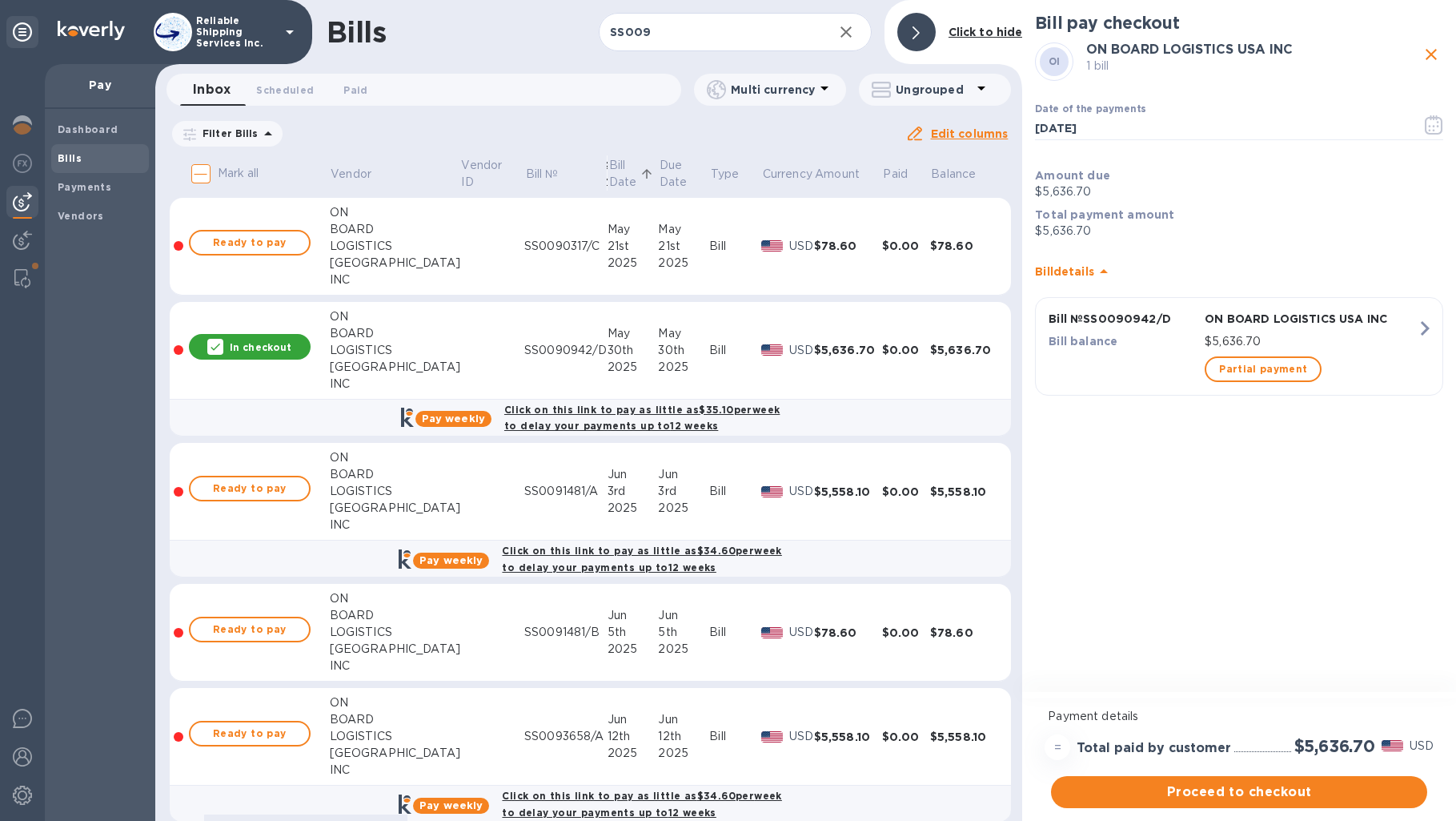
scroll to position [174, 0]
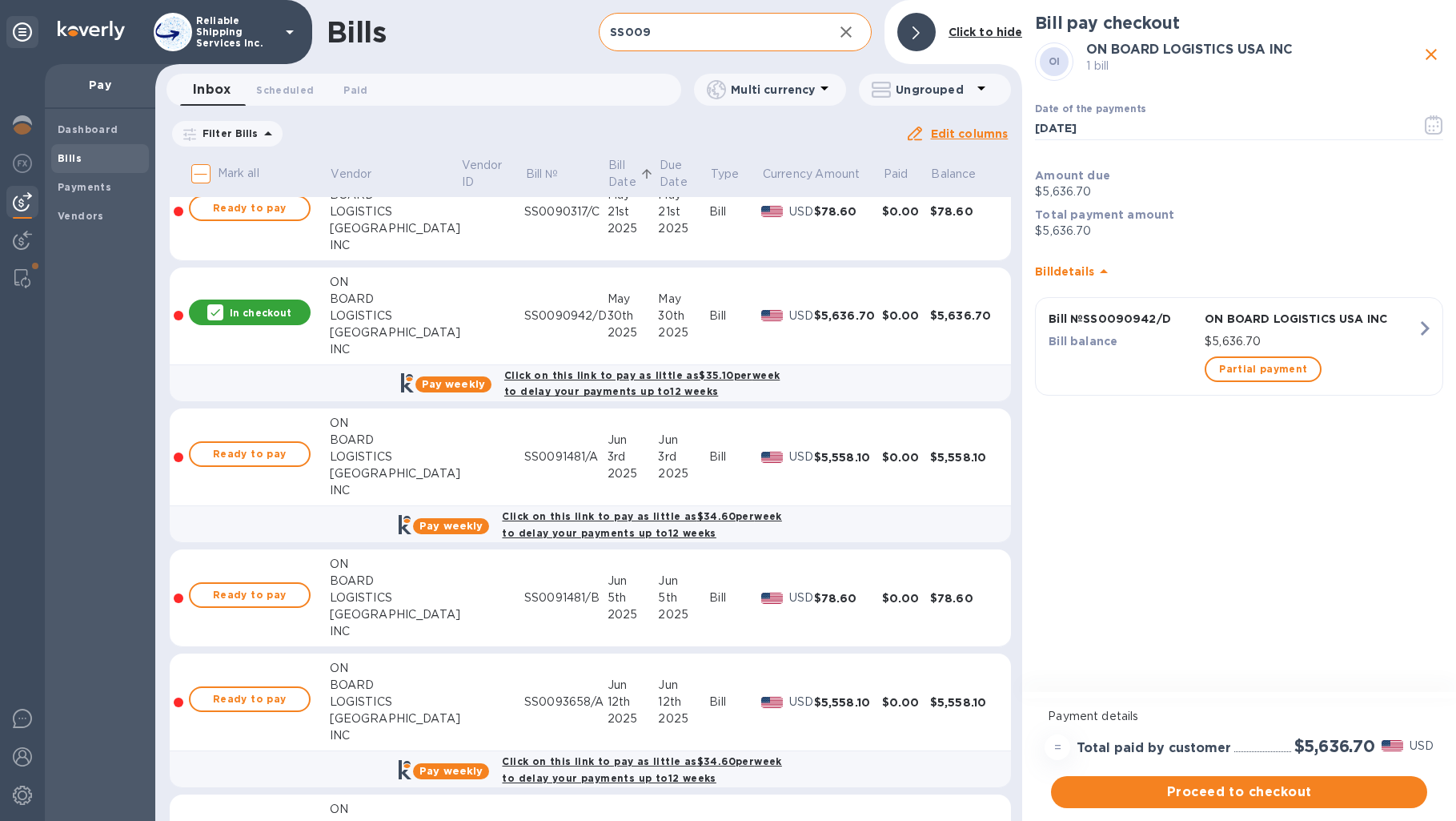
click at [677, 32] on input "SS009" at bounding box center [709, 32] width 221 height 39
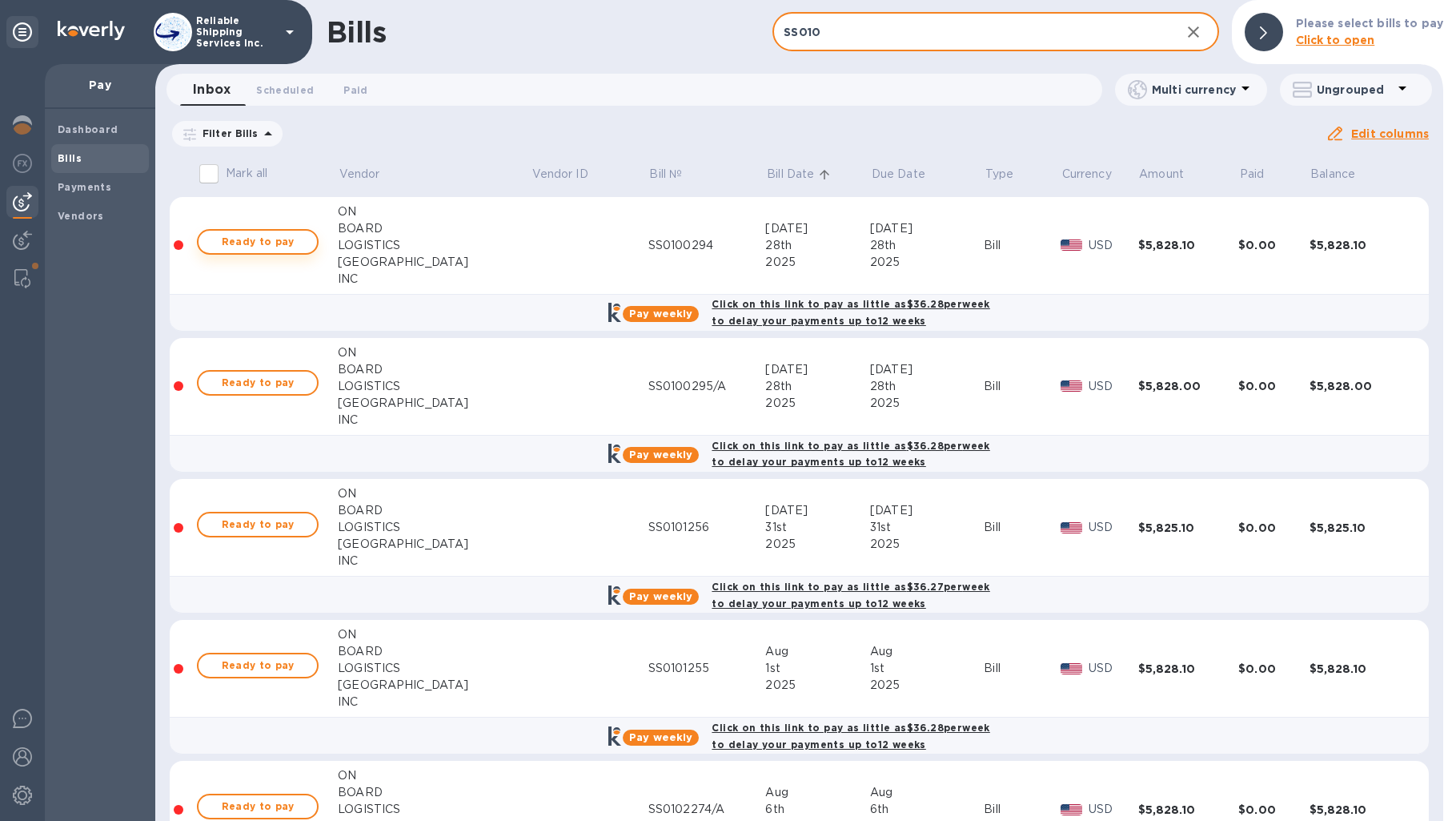
click at [249, 243] on span "Ready to pay" at bounding box center [257, 241] width 93 height 19
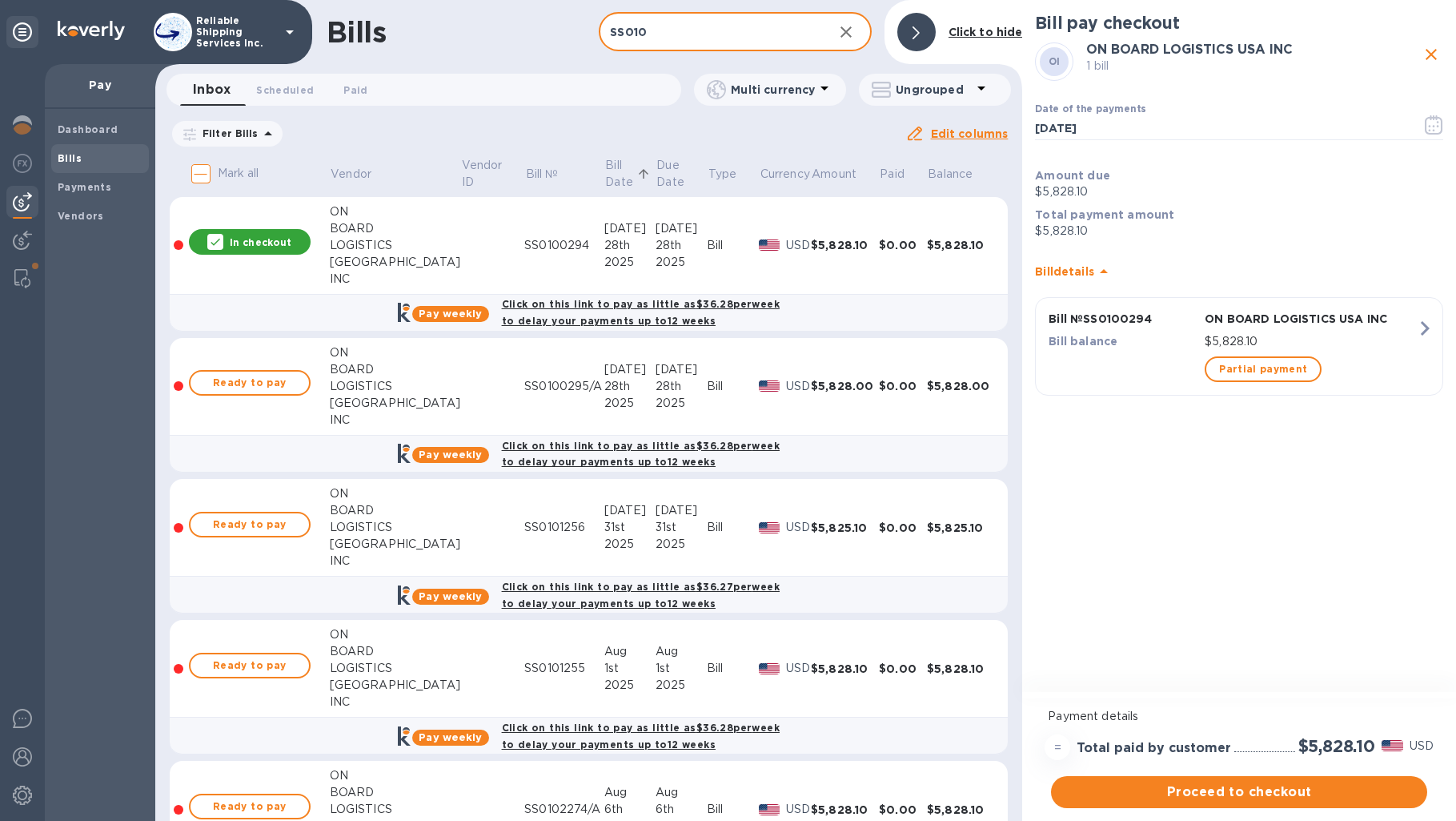
click at [692, 39] on input "SS010" at bounding box center [709, 32] width 221 height 39
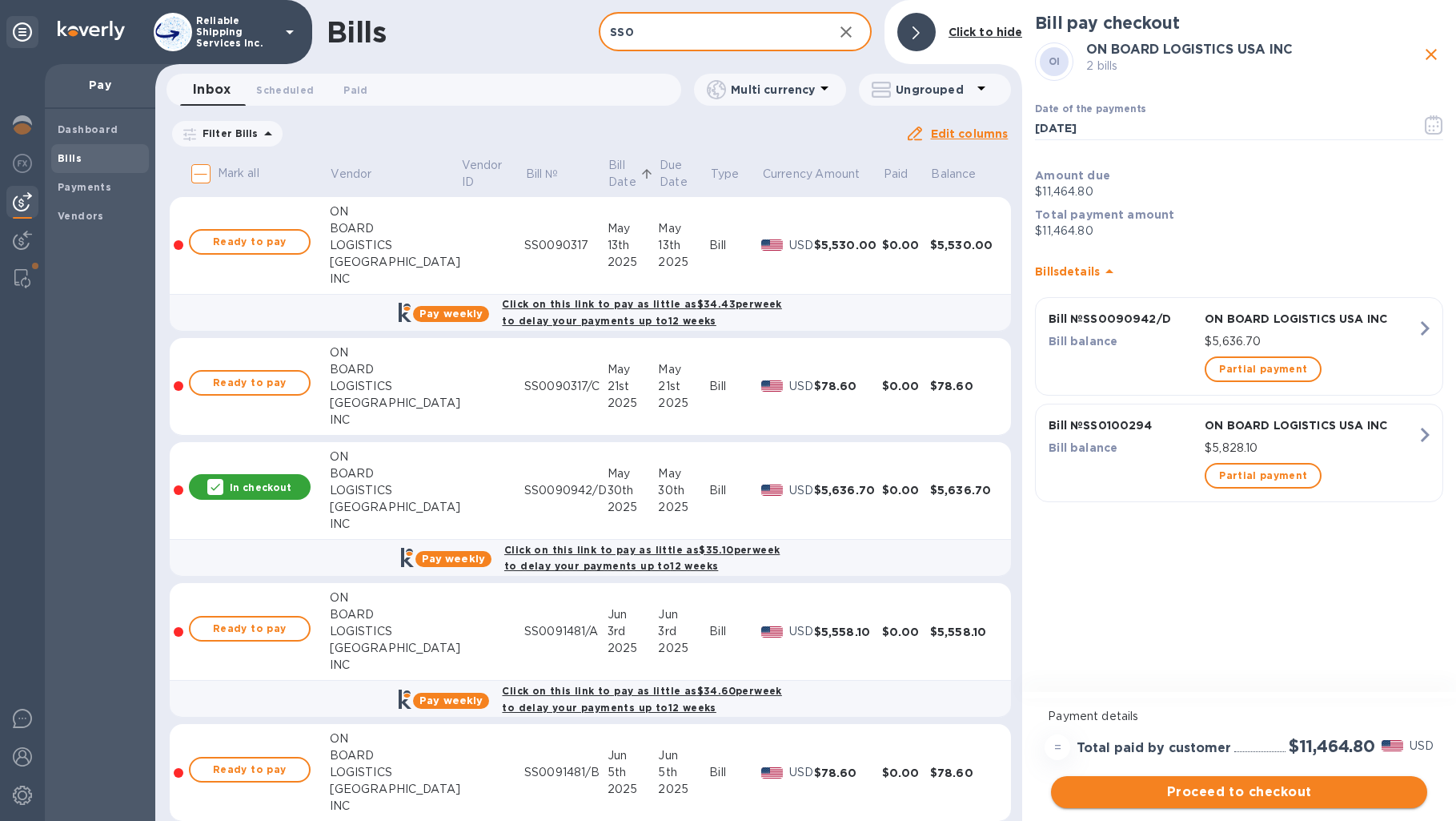
type input "SS0"
click at [1302, 795] on span "Proceed to checkout" at bounding box center [1239, 792] width 351 height 19
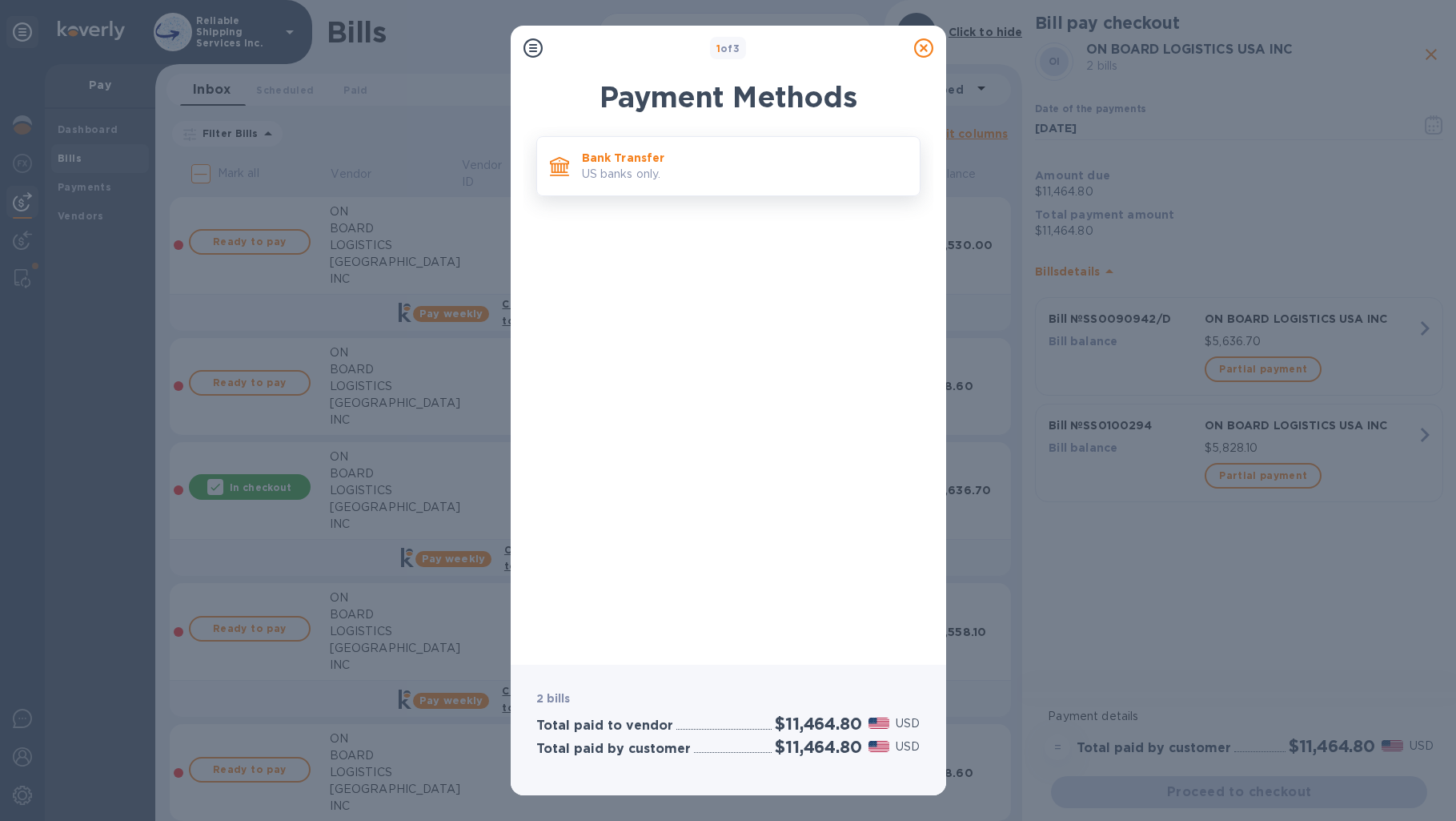
click at [741, 186] on div "Bank Transfer US banks only." at bounding box center [743, 166] width 337 height 45
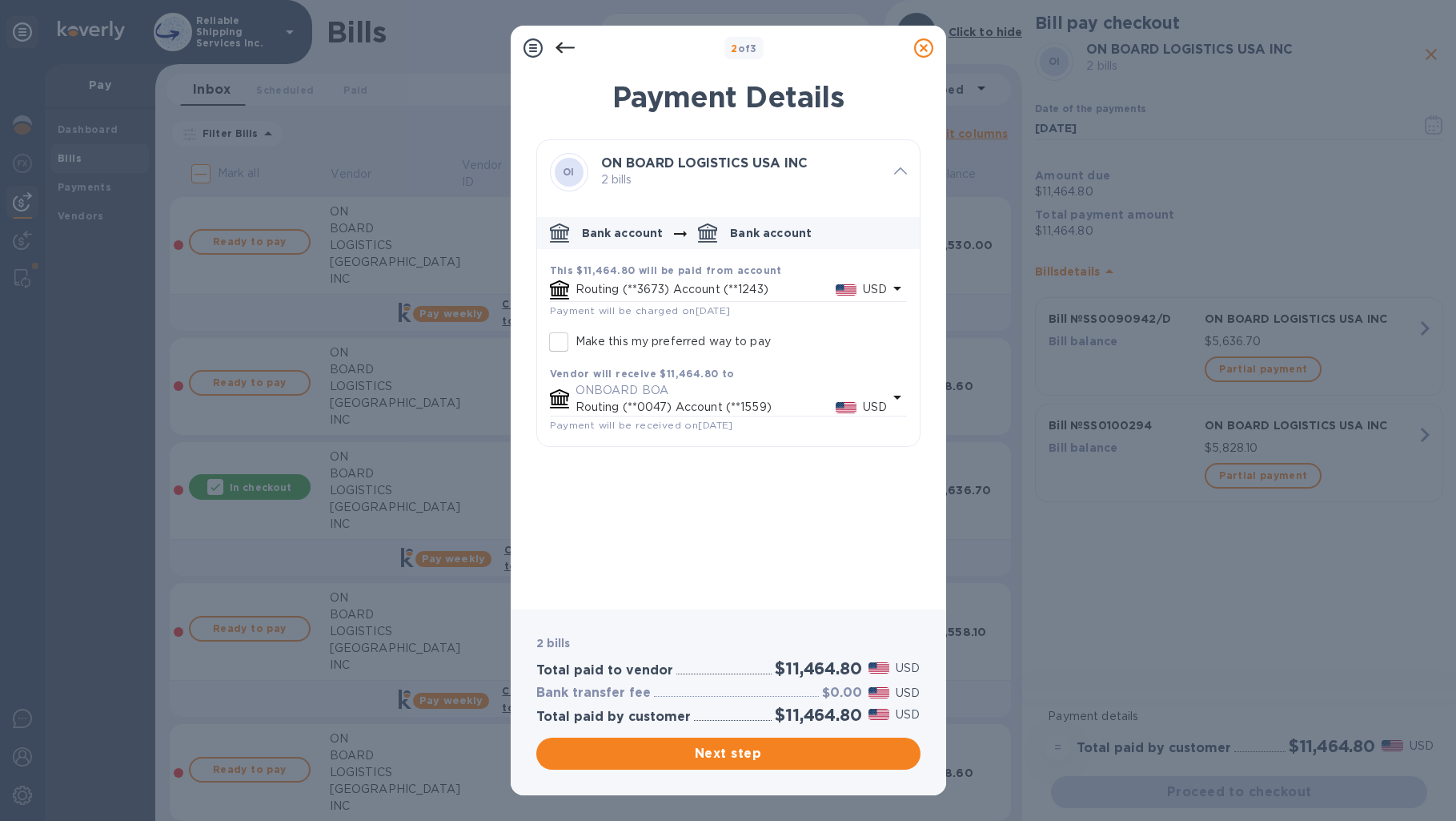
click at [712, 342] on p "Make this my preferred way to pay" at bounding box center [672, 342] width 195 height 17
click at [575, 342] on input "Make this my preferred way to pay" at bounding box center [558, 342] width 33 height 34
checkbox input "true"
click at [785, 747] on span "Next step" at bounding box center [728, 753] width 358 height 19
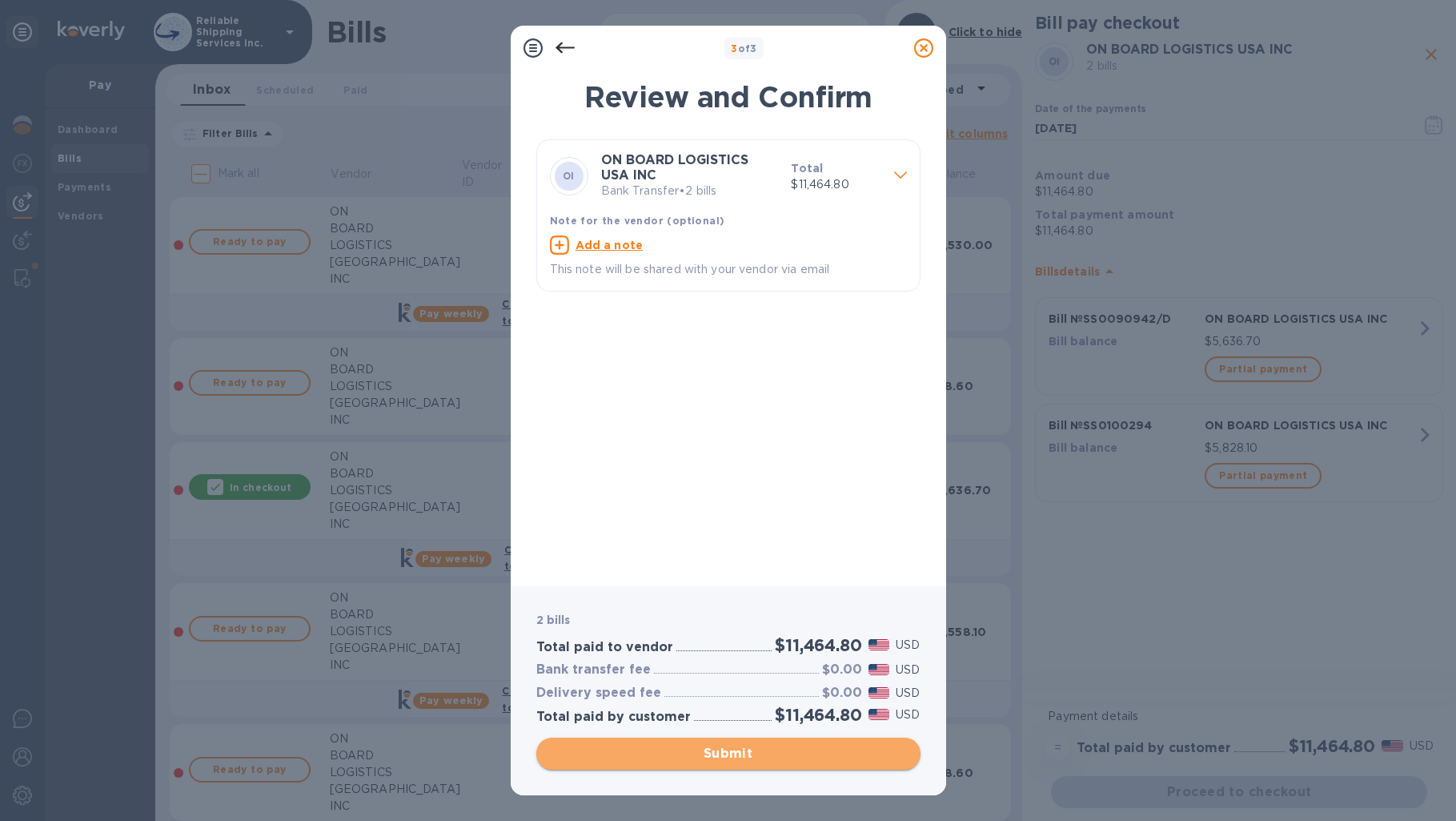
click at [749, 754] on span "Submit" at bounding box center [728, 753] width 358 height 19
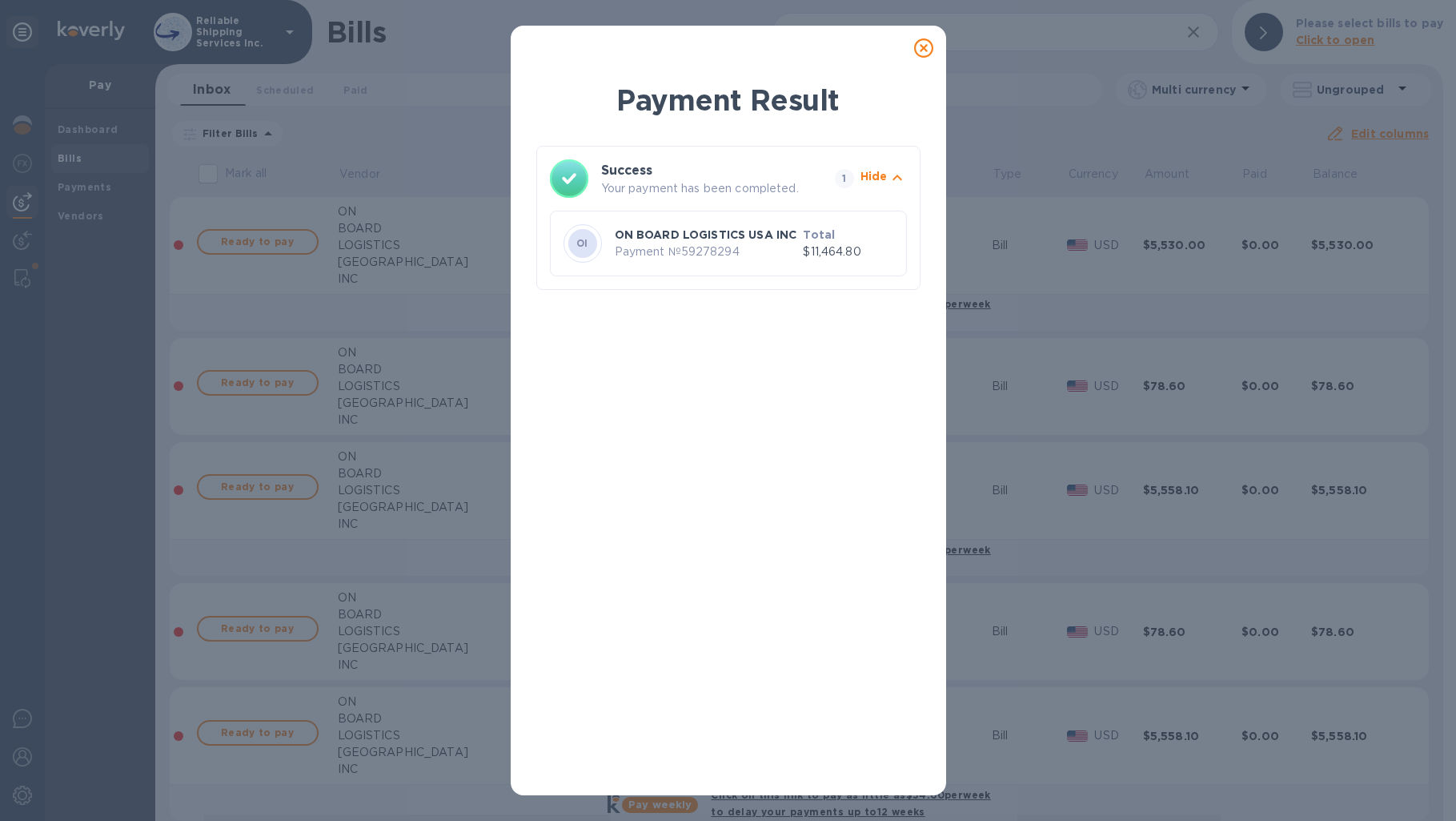
click at [927, 45] on icon at bounding box center [924, 48] width 19 height 19
